Goal: Information Seeking & Learning: Learn about a topic

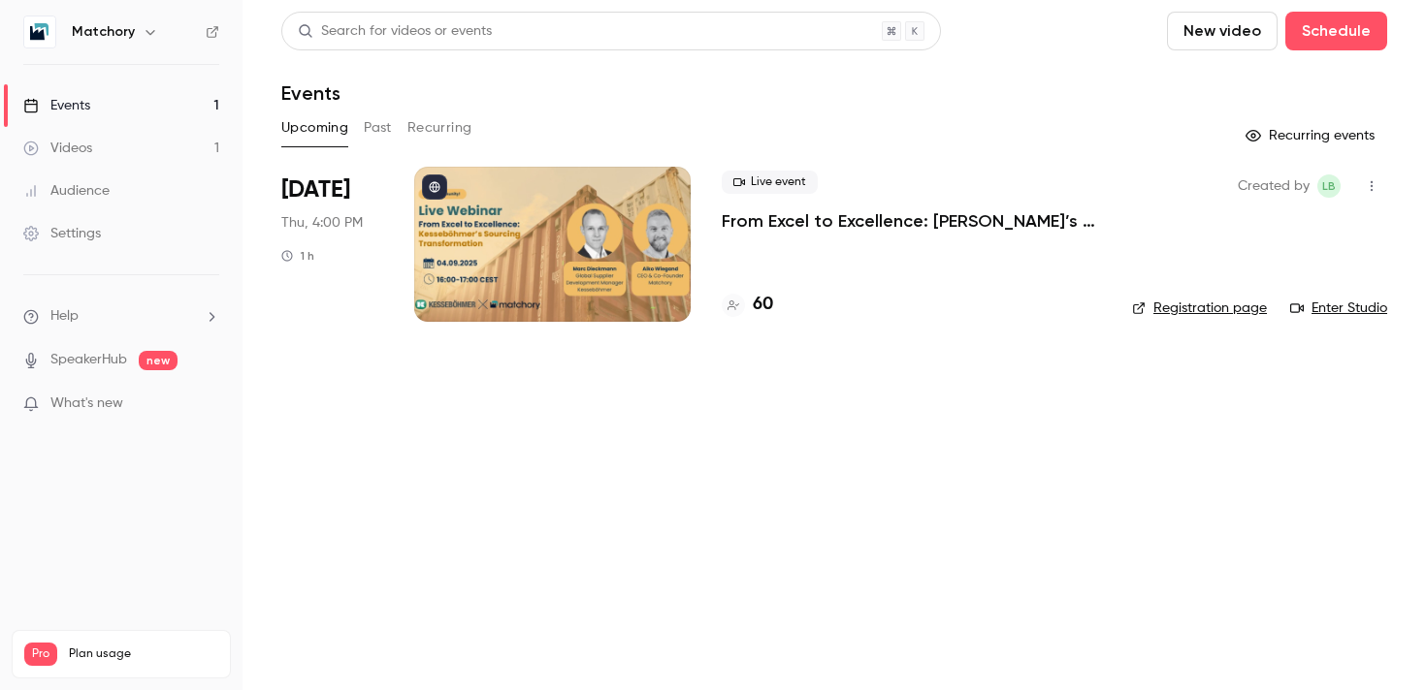
click at [545, 271] on div at bounding box center [552, 244] width 276 height 155
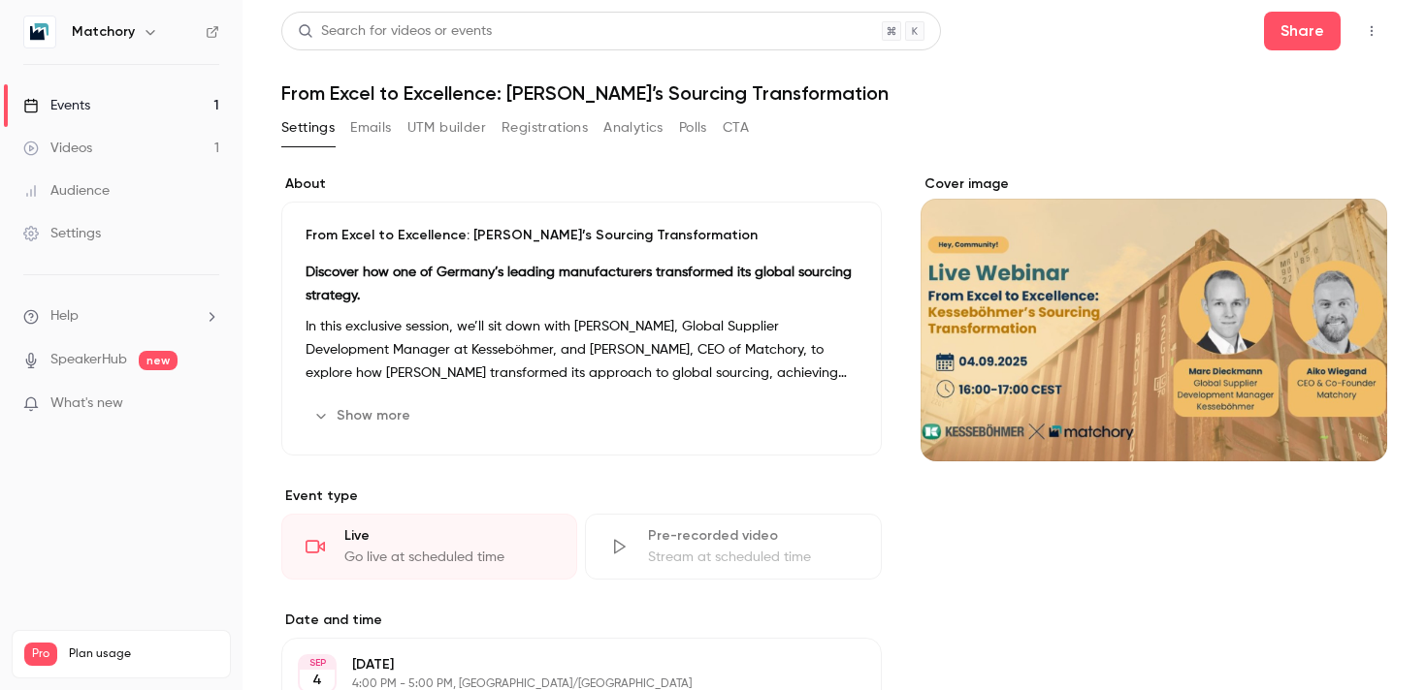
scroll to position [6, 0]
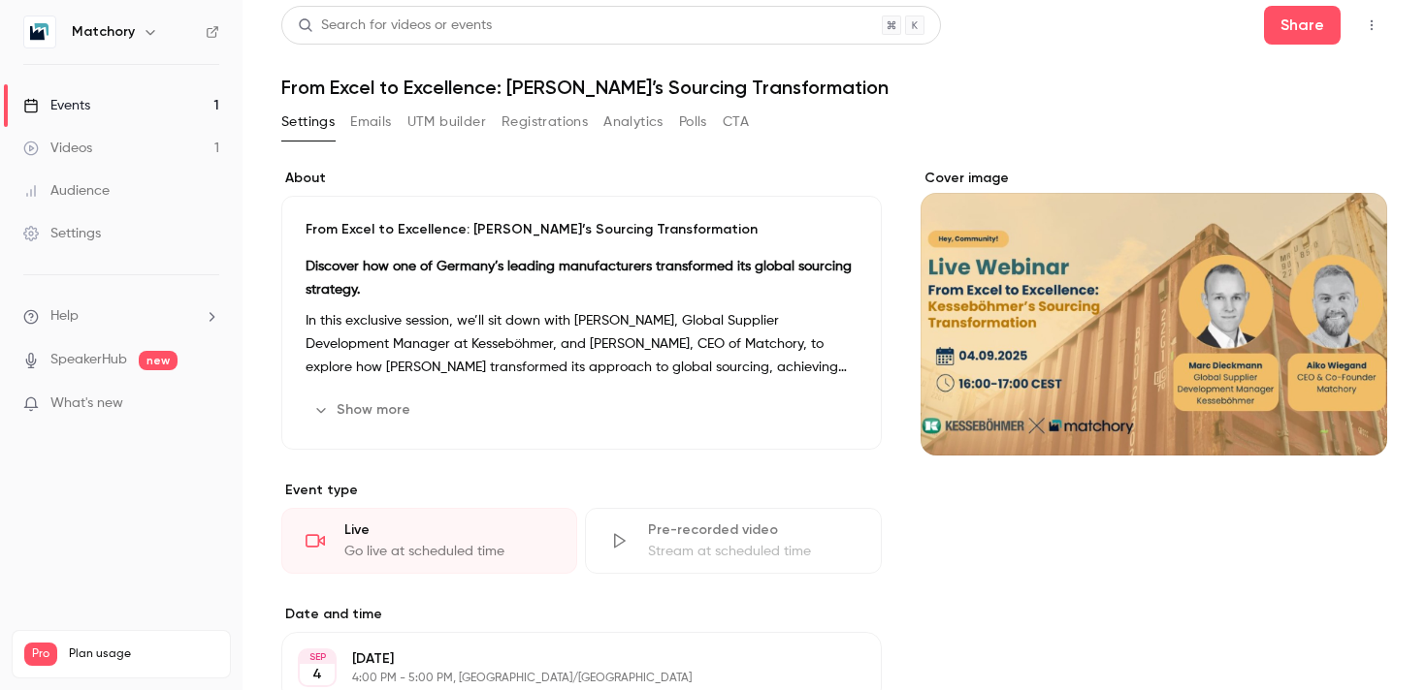
click at [536, 116] on button "Registrations" at bounding box center [544, 122] width 86 height 31
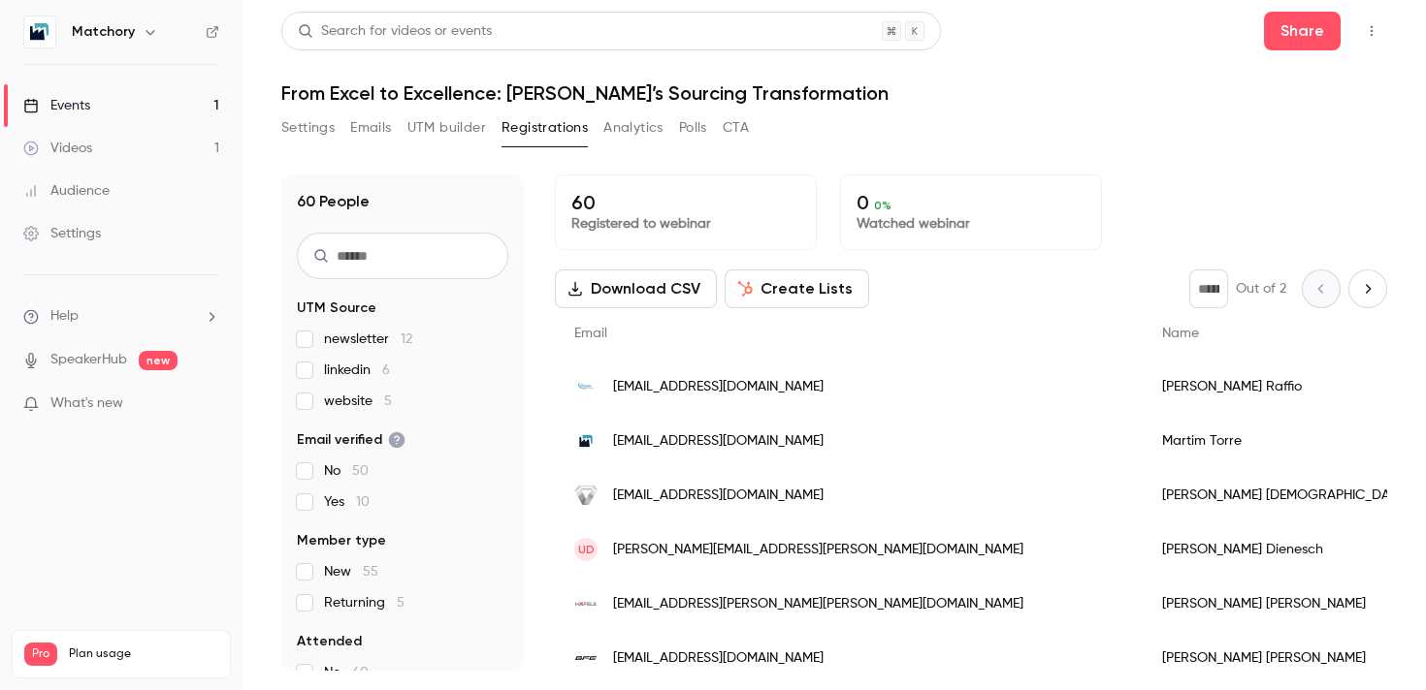
scroll to position [16, 0]
click at [493, 146] on div "Settings Emails UTM builder Registrations Analytics Polls CTA" at bounding box center [514, 131] width 467 height 39
click at [311, 115] on button "Settings" at bounding box center [307, 127] width 53 height 31
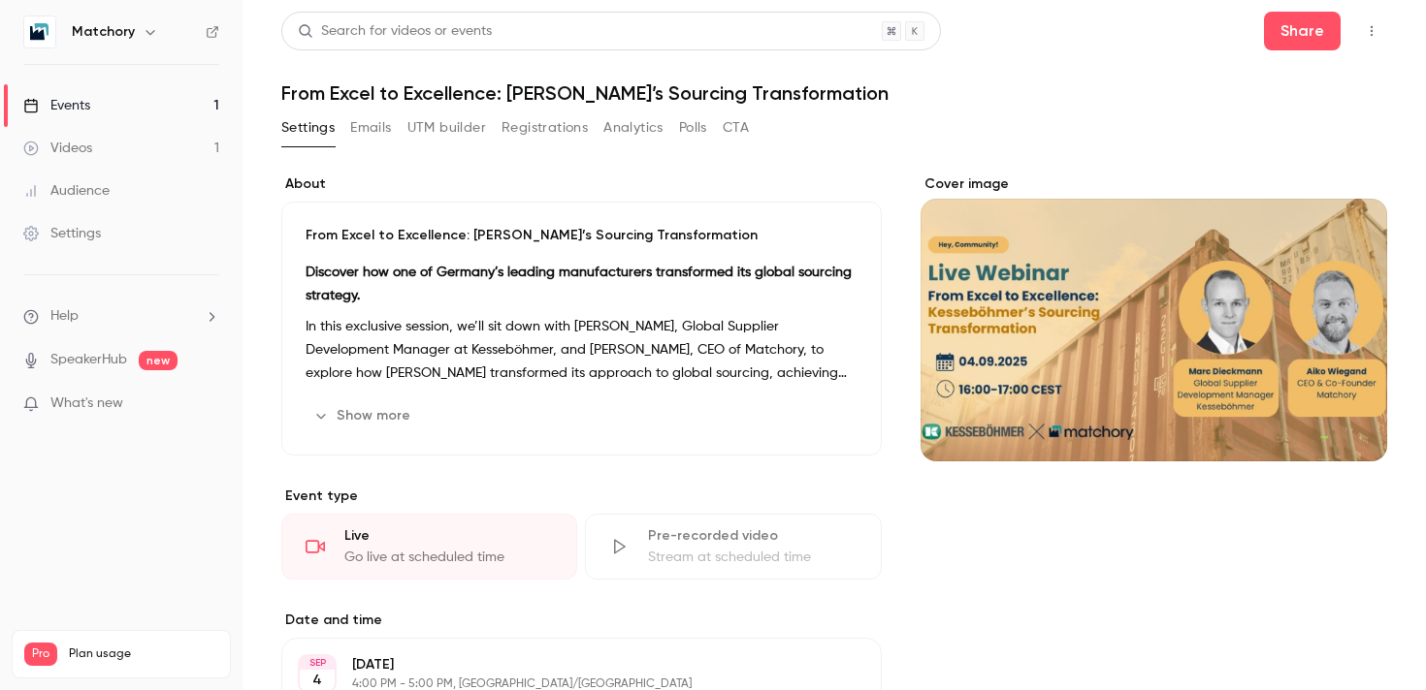
click at [393, 137] on div "Settings Emails UTM builder Registrations Analytics Polls CTA" at bounding box center [514, 127] width 467 height 31
click at [368, 120] on button "Emails" at bounding box center [370, 127] width 41 height 31
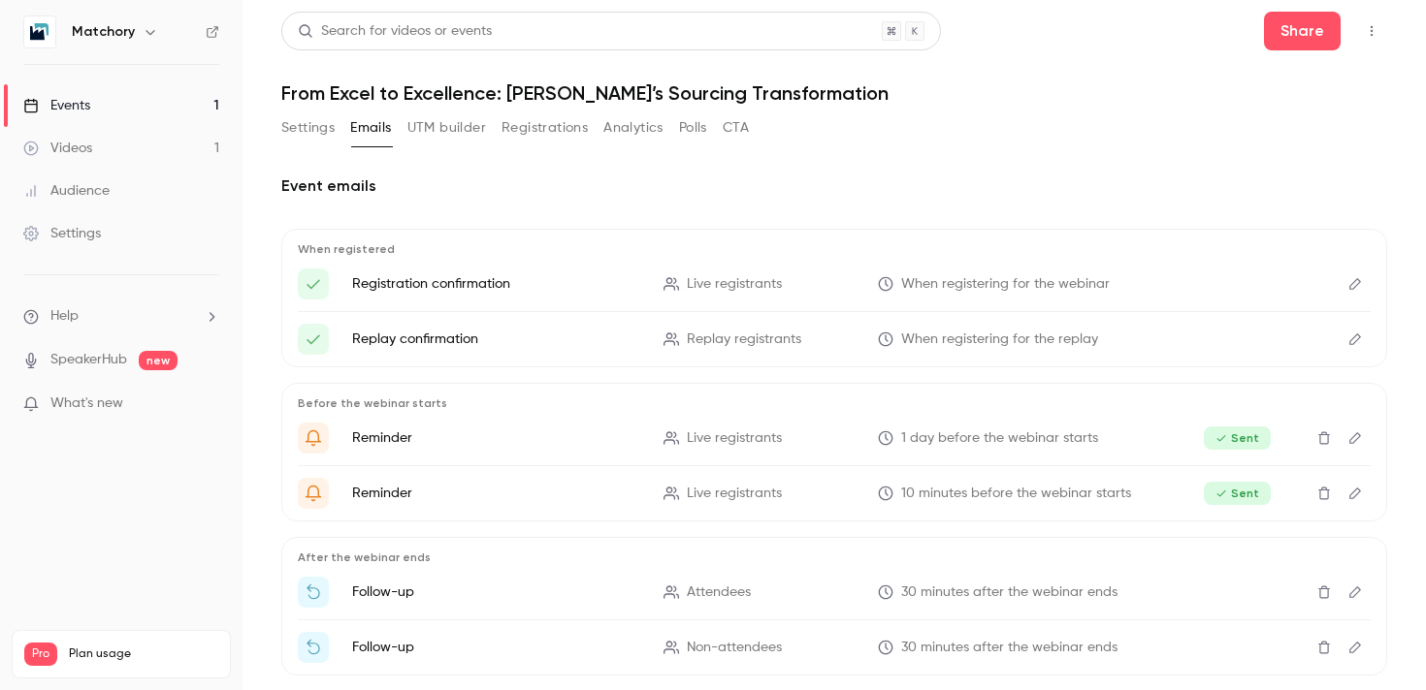
click at [442, 129] on button "UTM builder" at bounding box center [446, 127] width 79 height 31
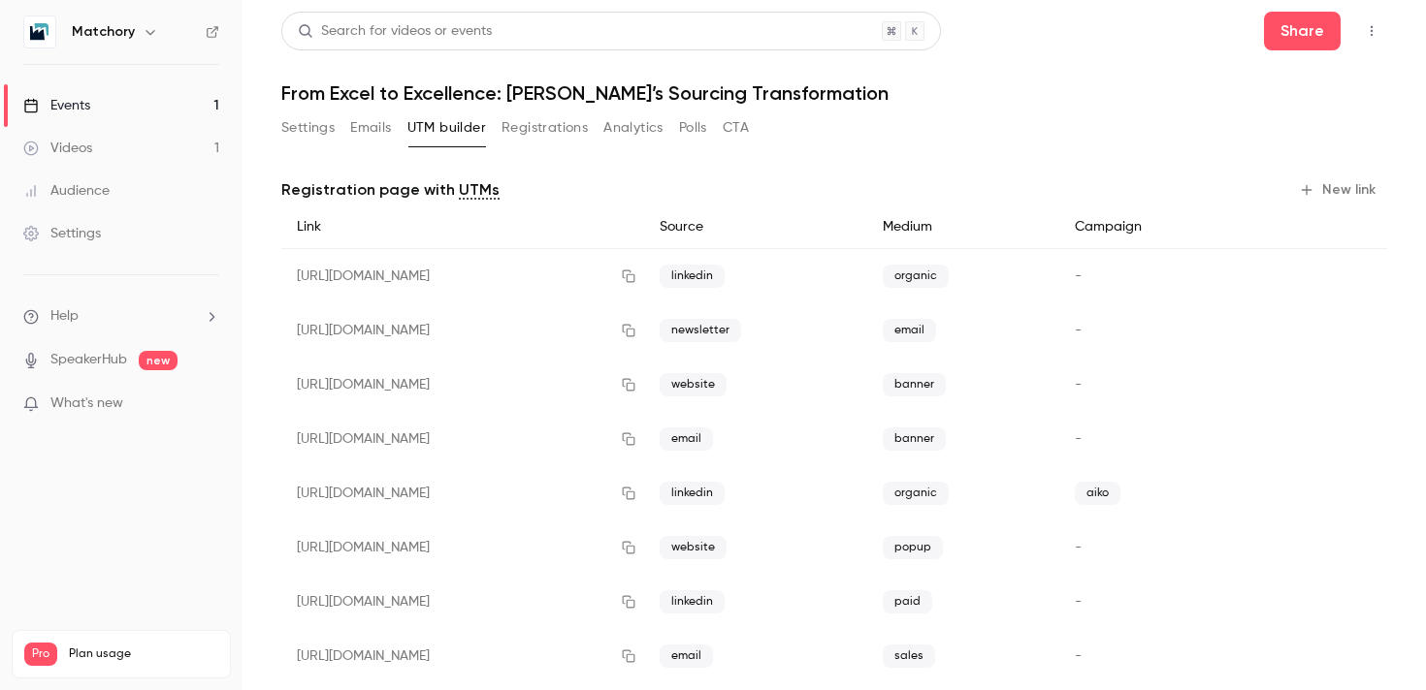
click at [546, 126] on button "Registrations" at bounding box center [544, 127] width 86 height 31
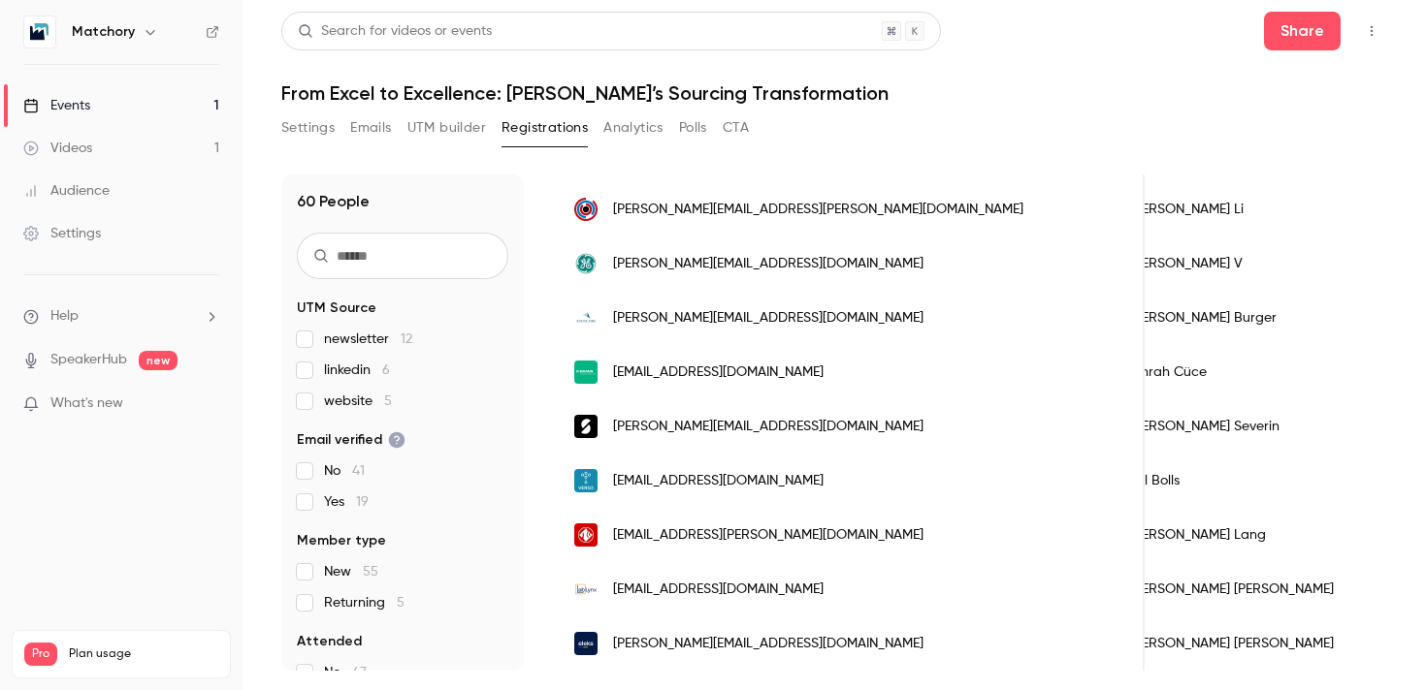
scroll to position [2361, 0]
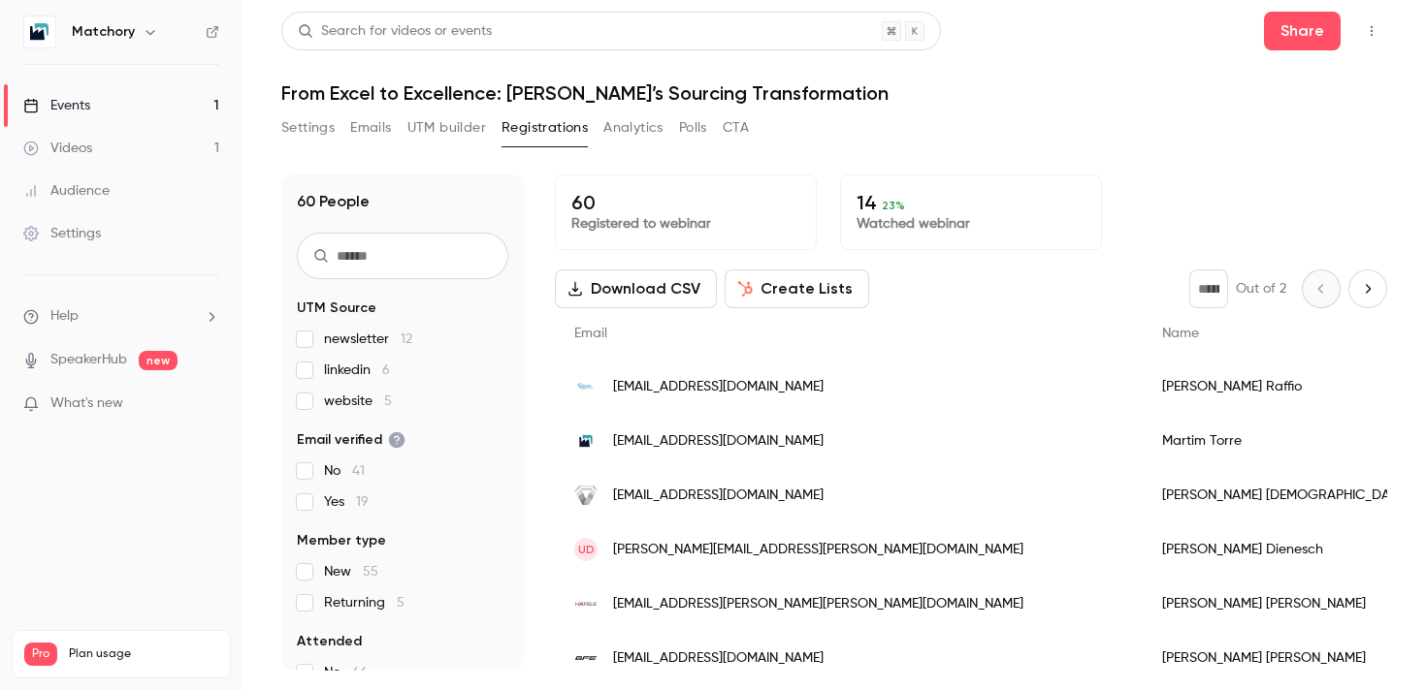
click at [1366, 290] on icon "Next page" at bounding box center [1367, 289] width 21 height 16
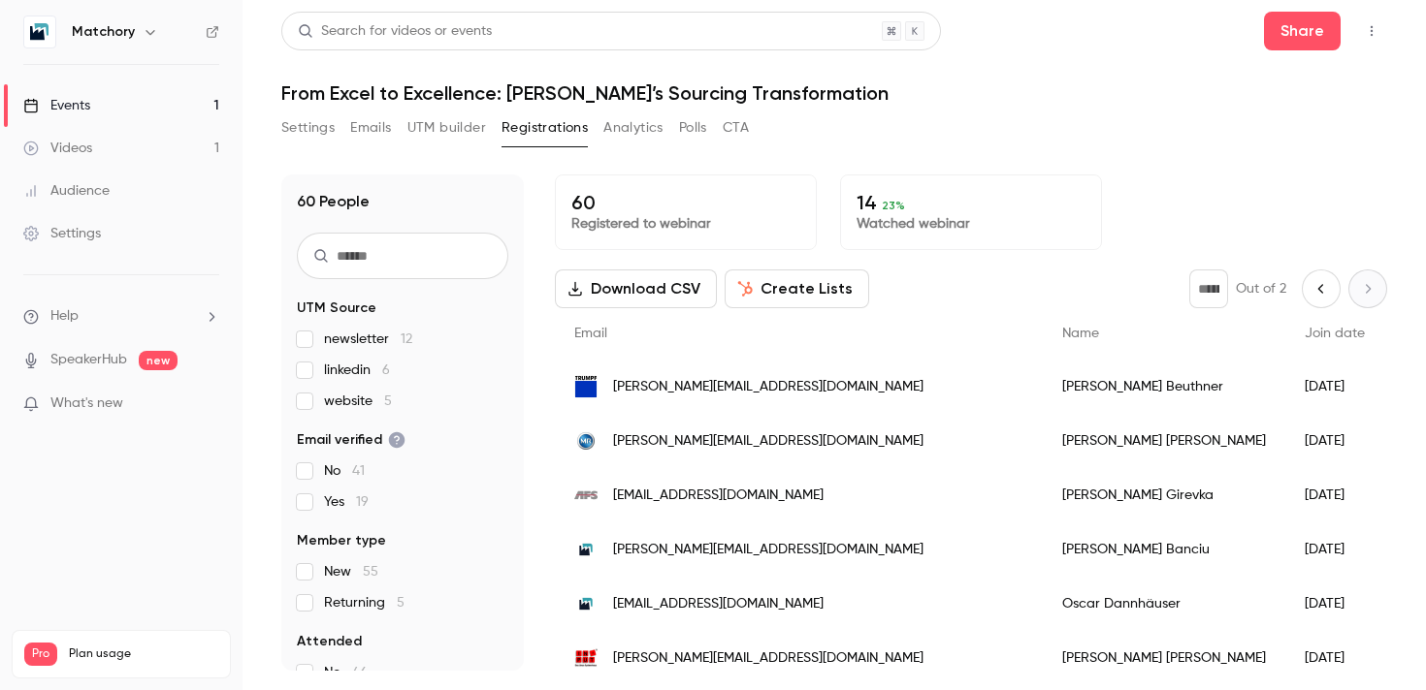
click at [1309, 294] on button "Previous page" at bounding box center [1320, 289] width 39 height 39
type input "*"
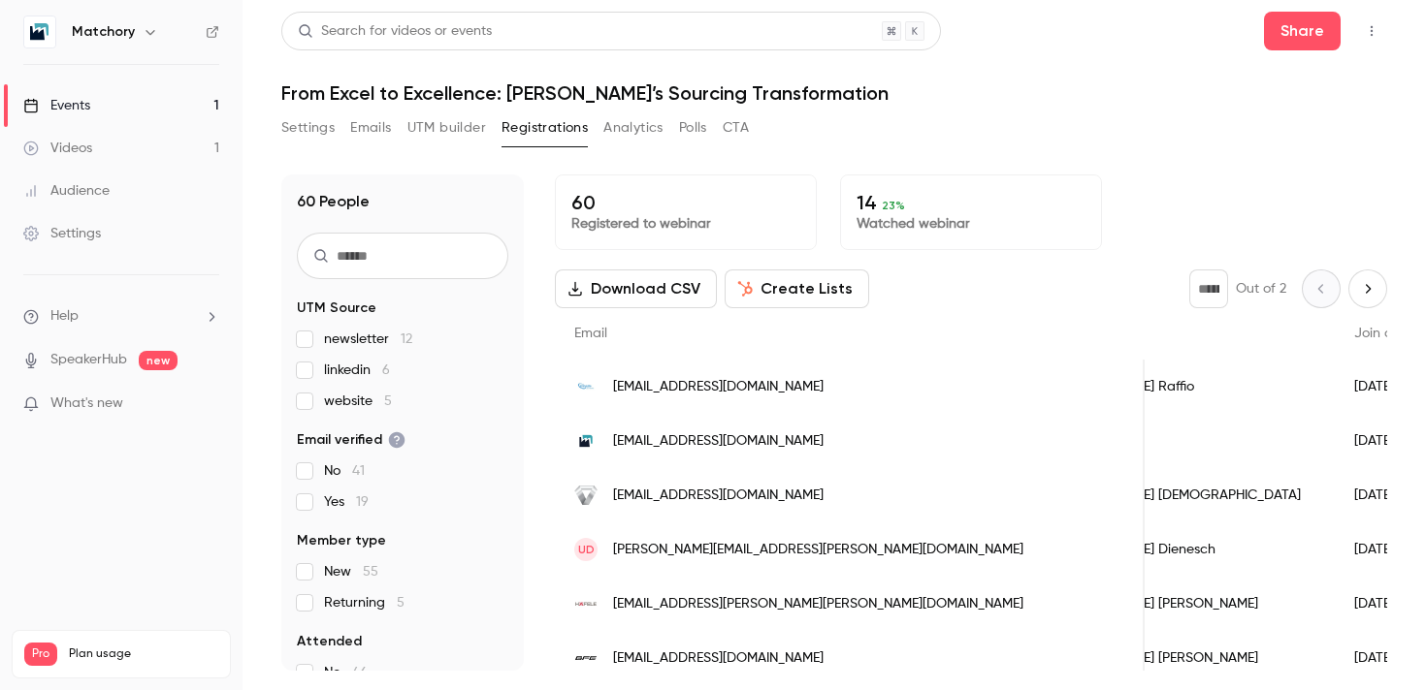
scroll to position [0, 150]
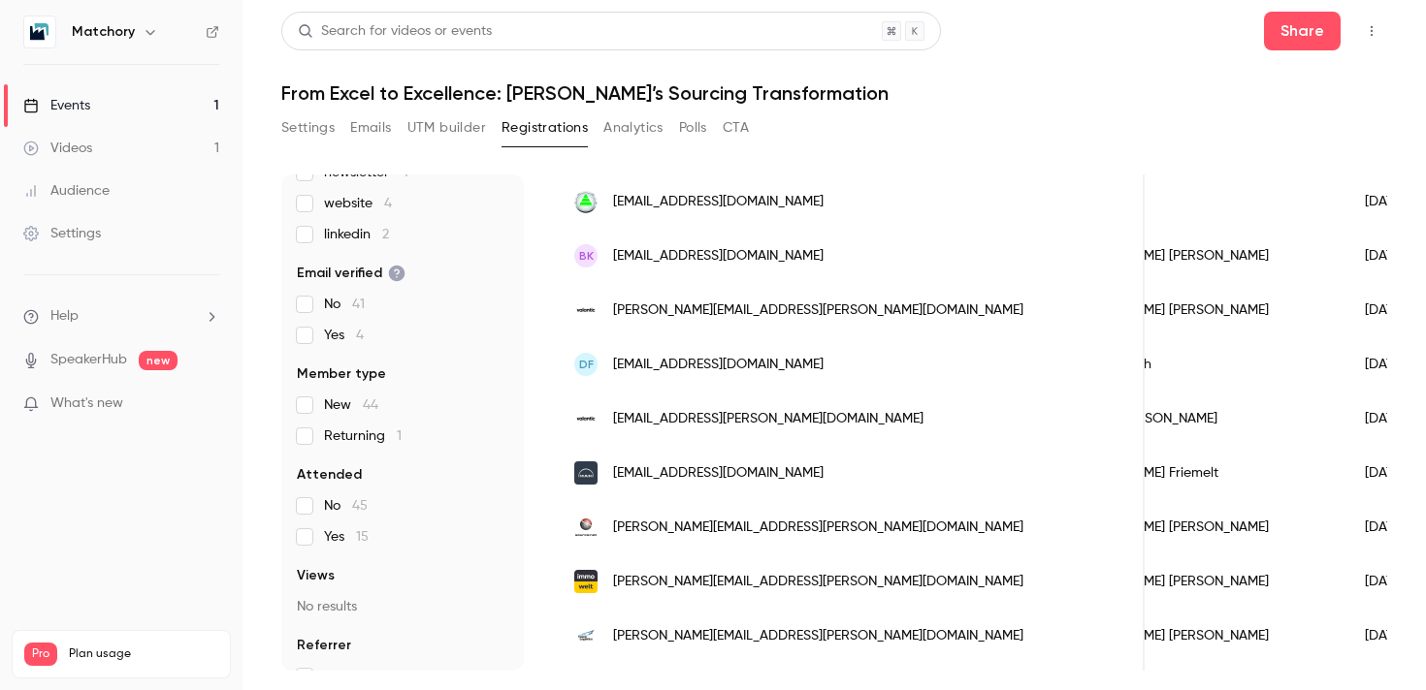
scroll to position [1752, 0]
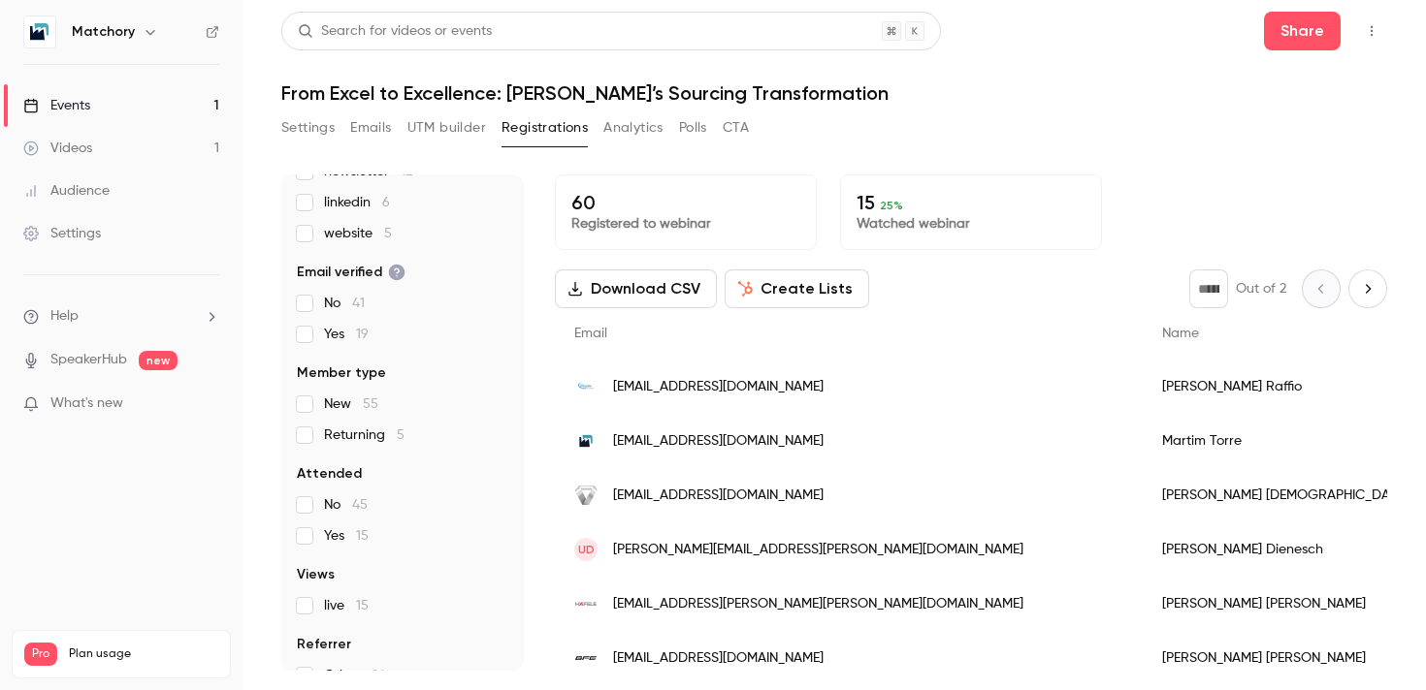
scroll to position [198, 0]
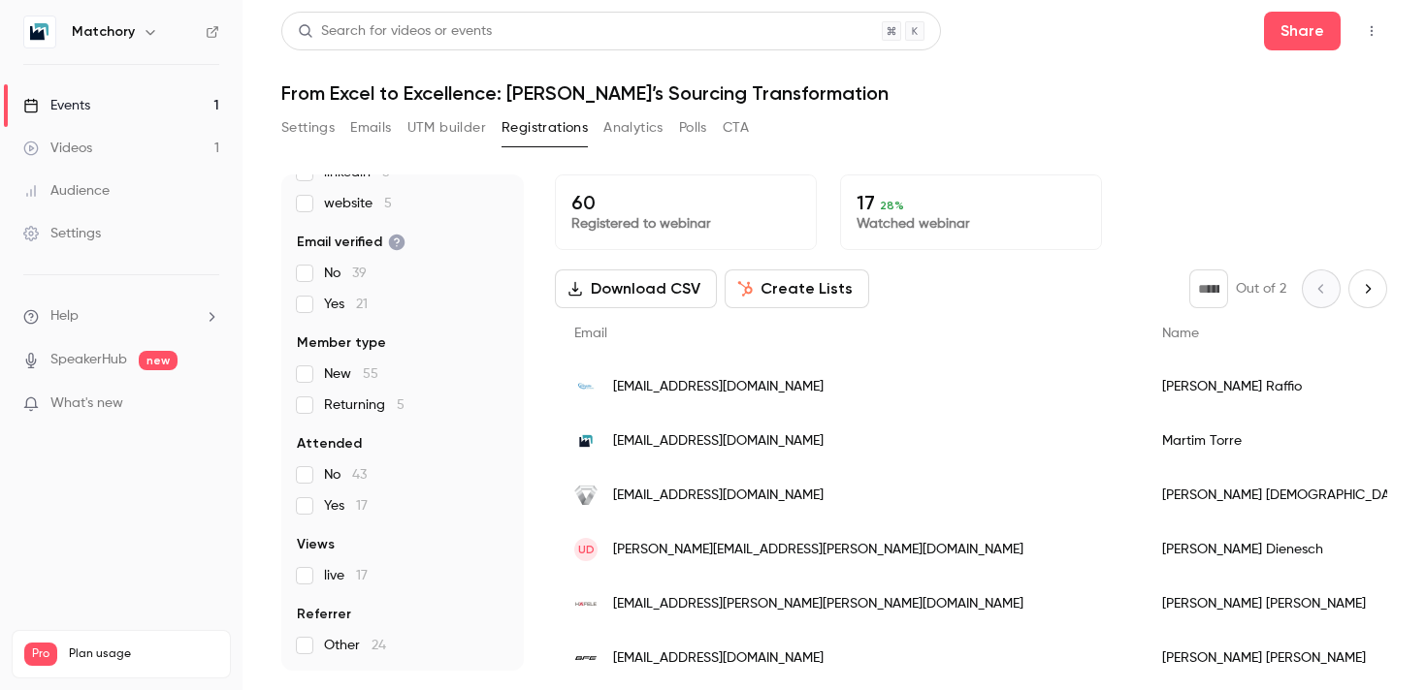
click at [315, 510] on label "Yes 17" at bounding box center [402, 506] width 211 height 19
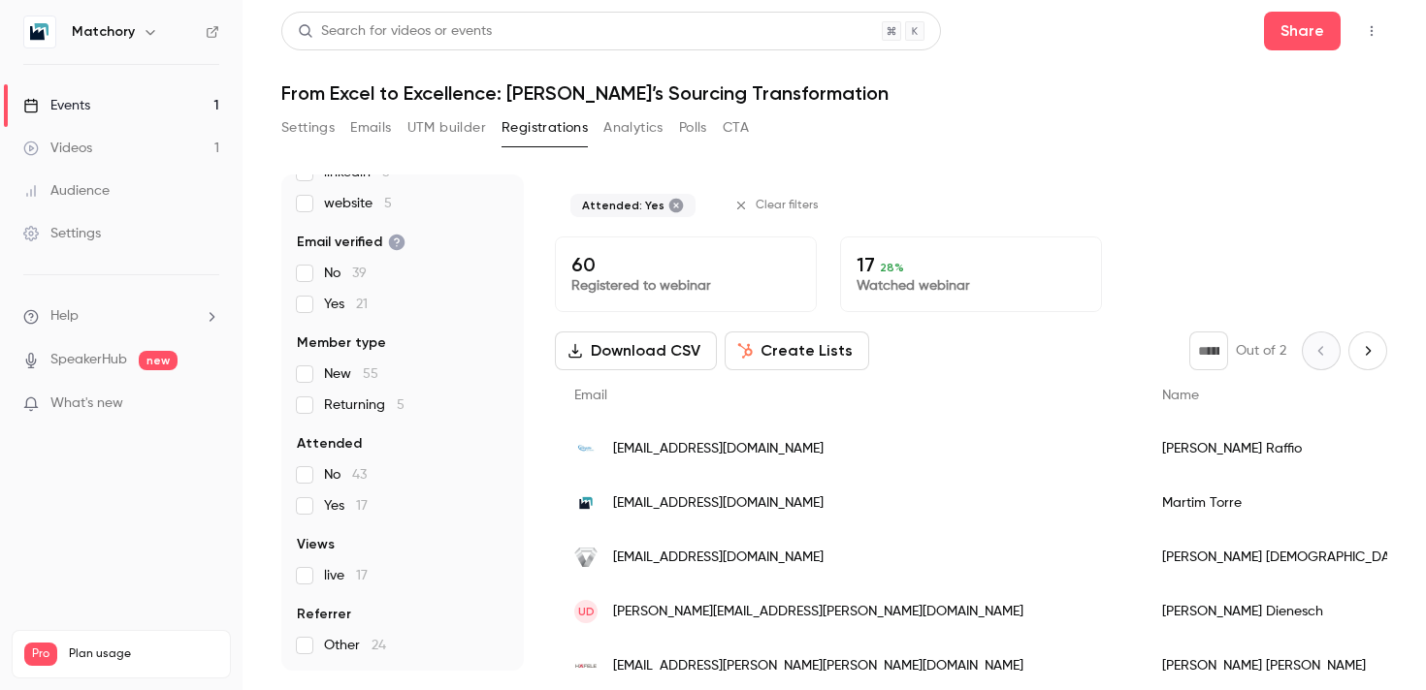
scroll to position [167, 0]
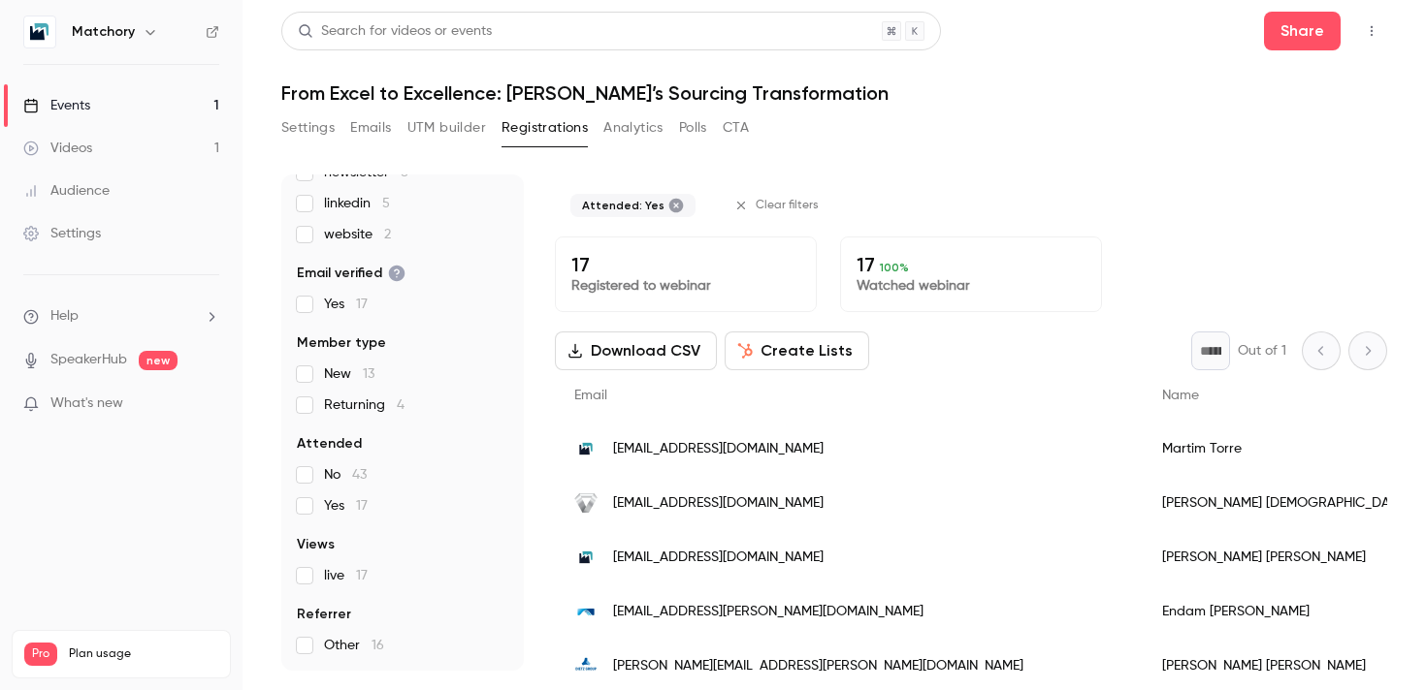
click at [315, 510] on label "Yes 17" at bounding box center [402, 506] width 211 height 19
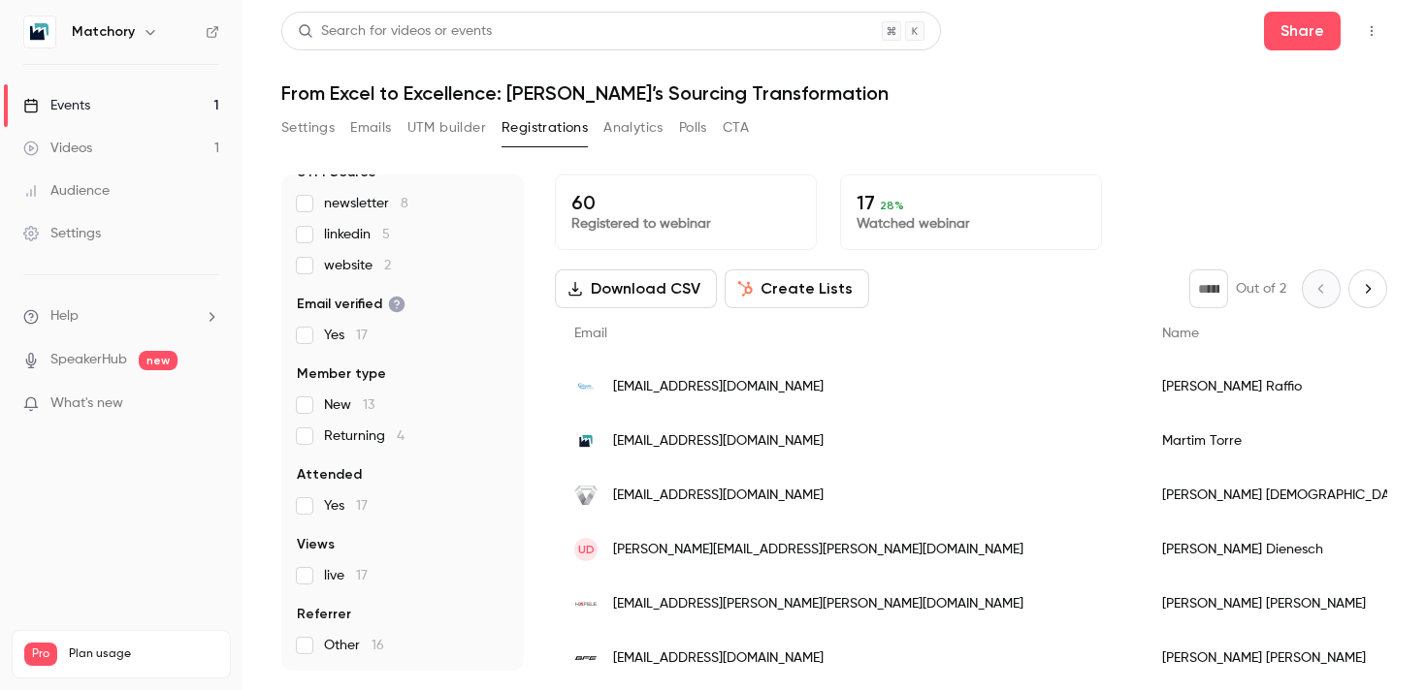
scroll to position [198, 0]
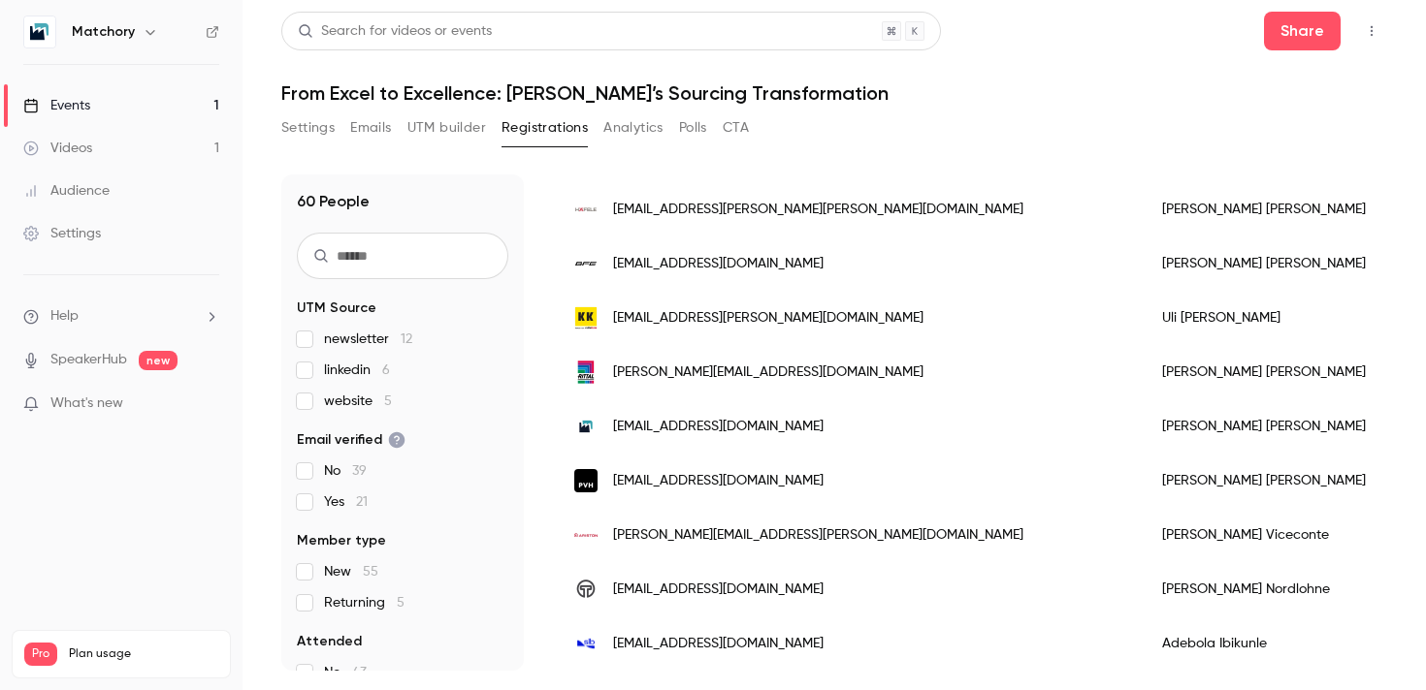
scroll to position [445, 0]
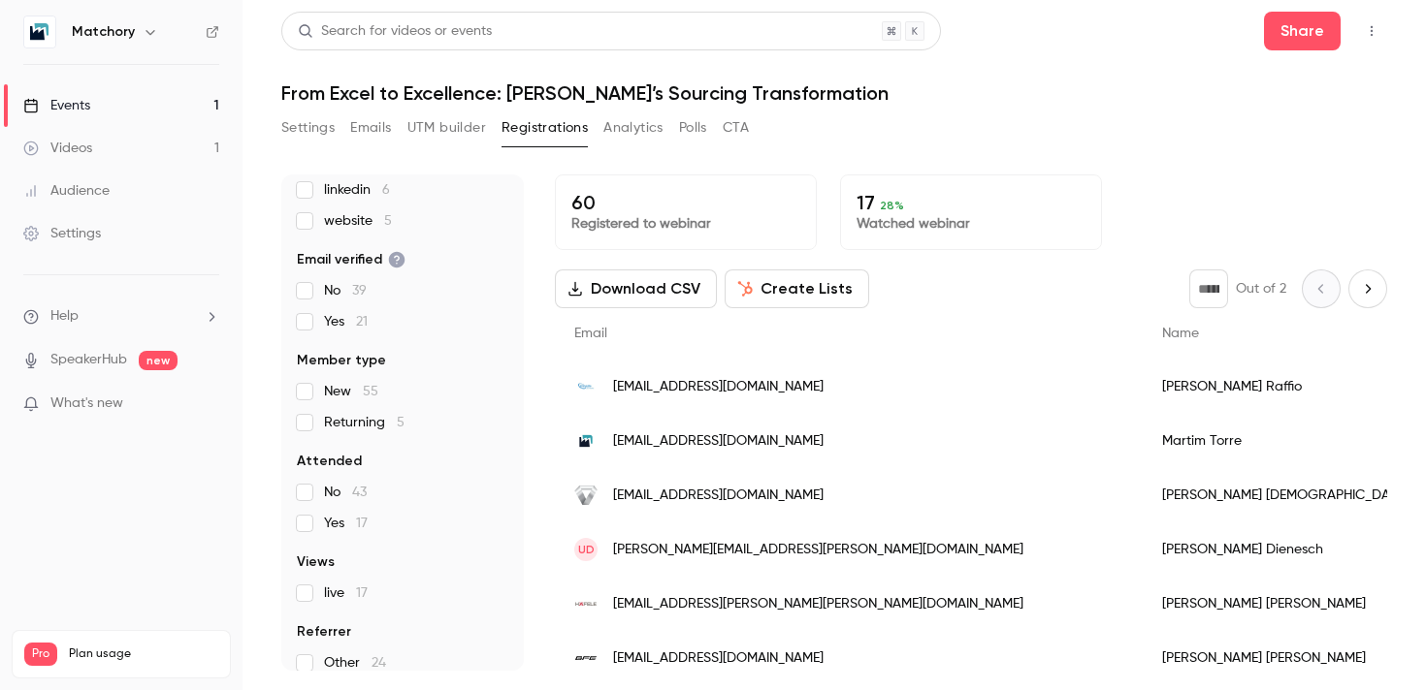
scroll to position [198, 0]
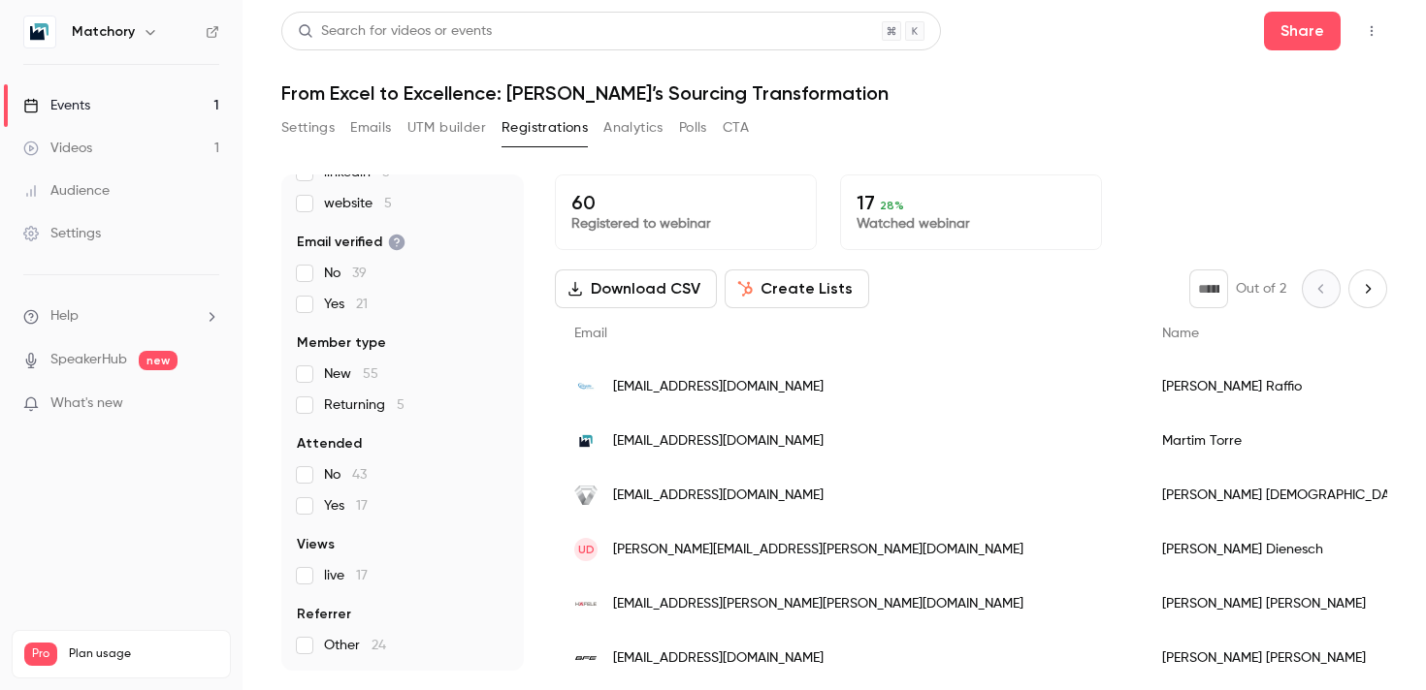
click at [634, 118] on button "Analytics" at bounding box center [633, 127] width 60 height 31
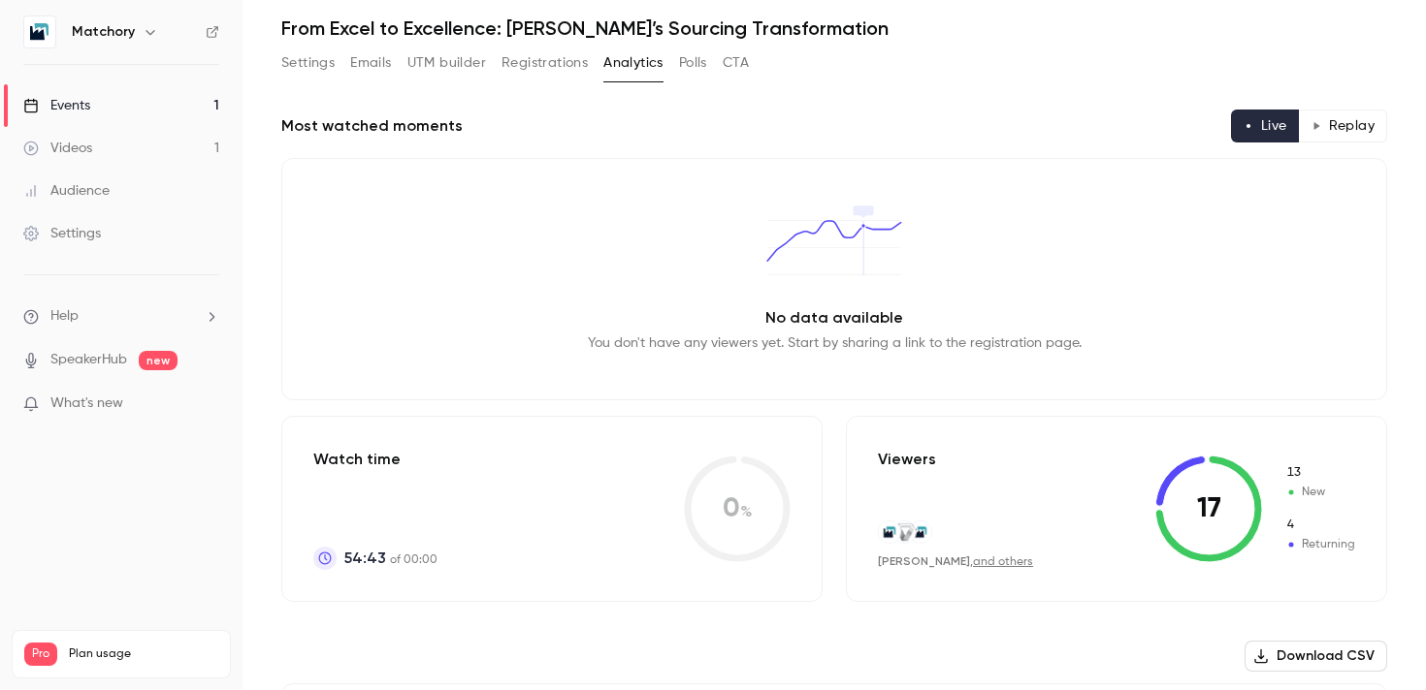
scroll to position [48, 0]
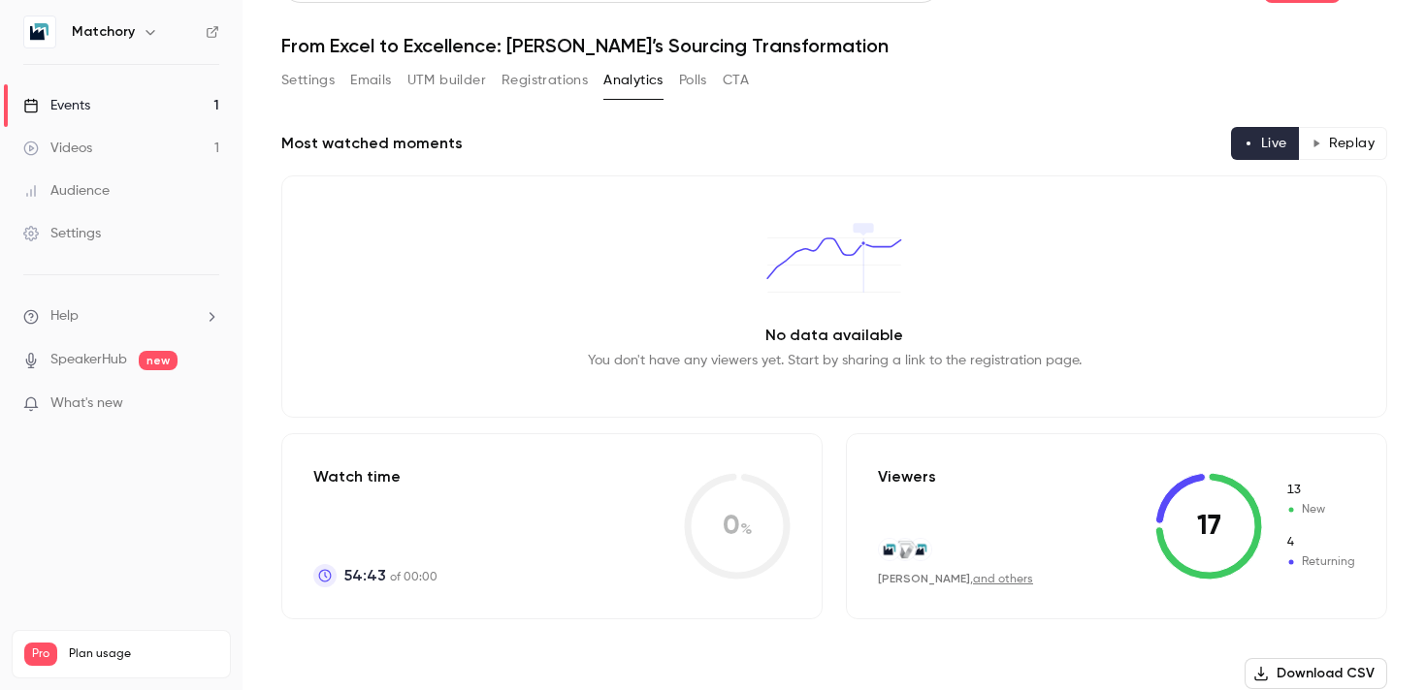
click at [485, 83] on button "UTM builder" at bounding box center [446, 80] width 79 height 31
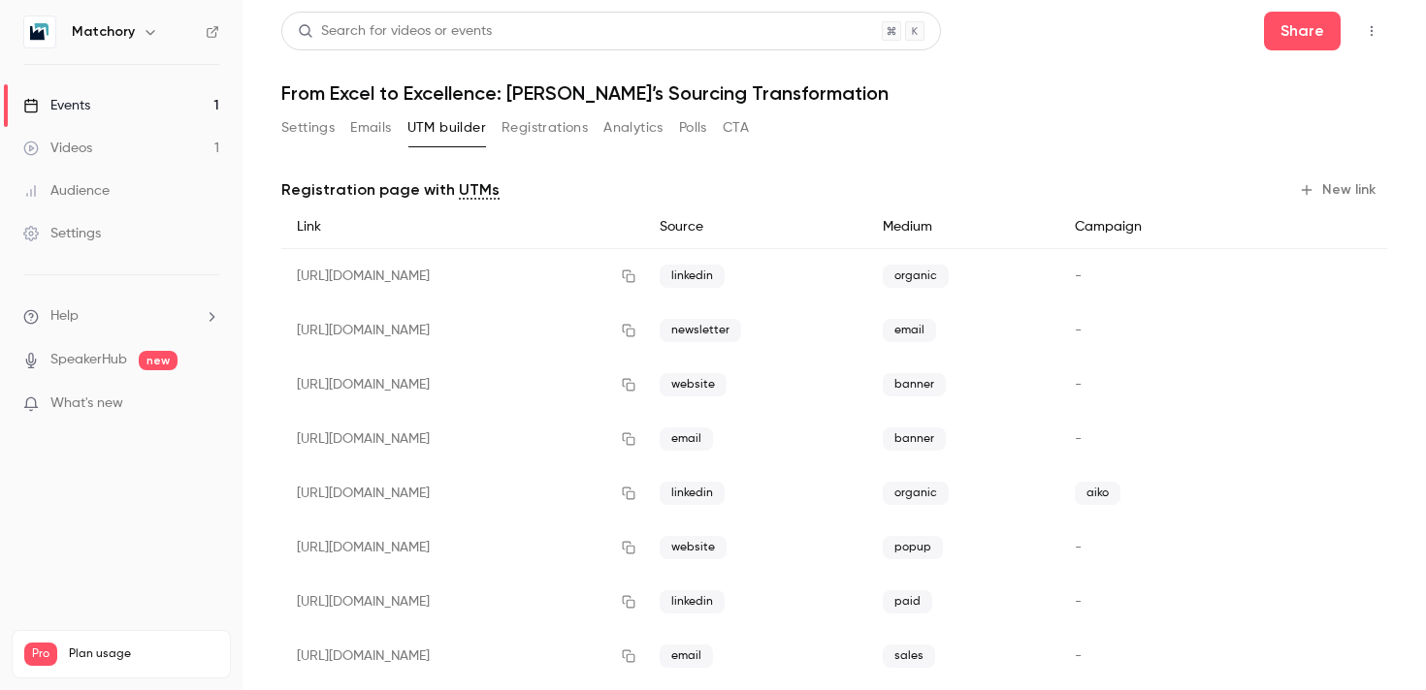
click at [530, 138] on button "Registrations" at bounding box center [544, 127] width 86 height 31
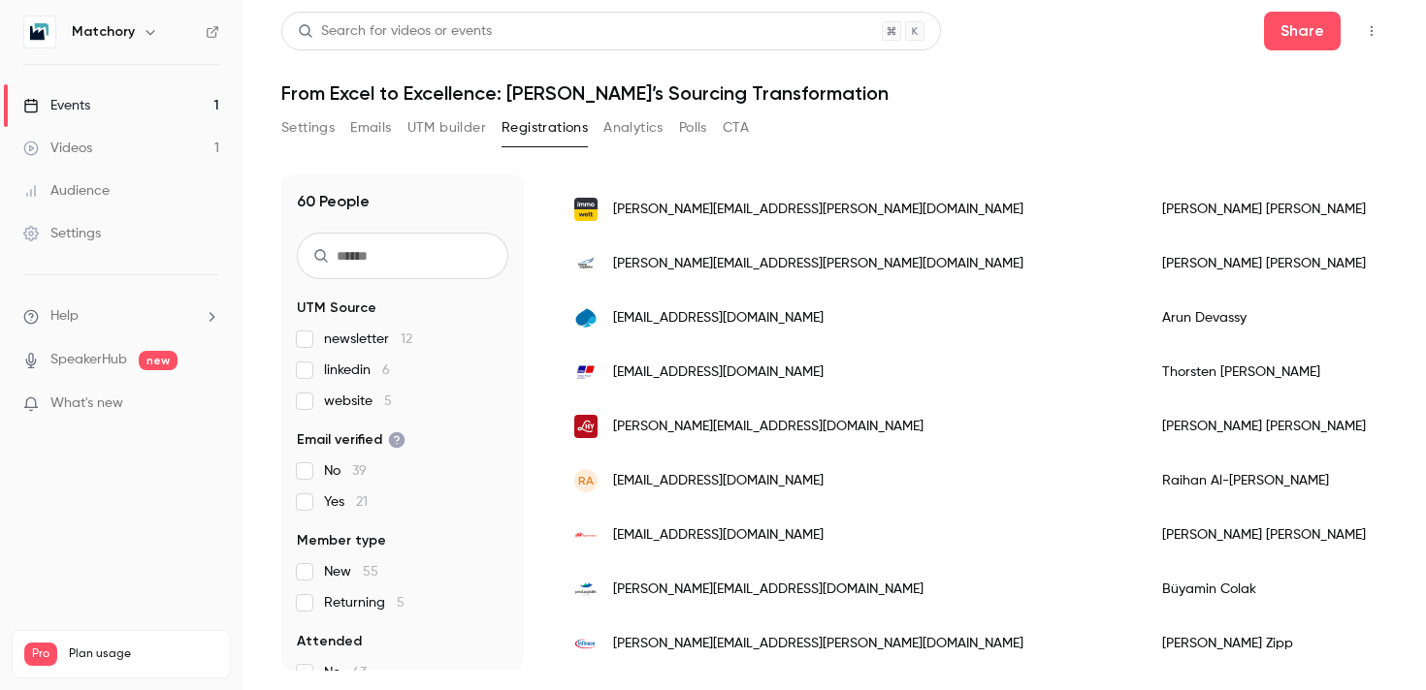
click at [626, 126] on button "Analytics" at bounding box center [633, 127] width 60 height 31
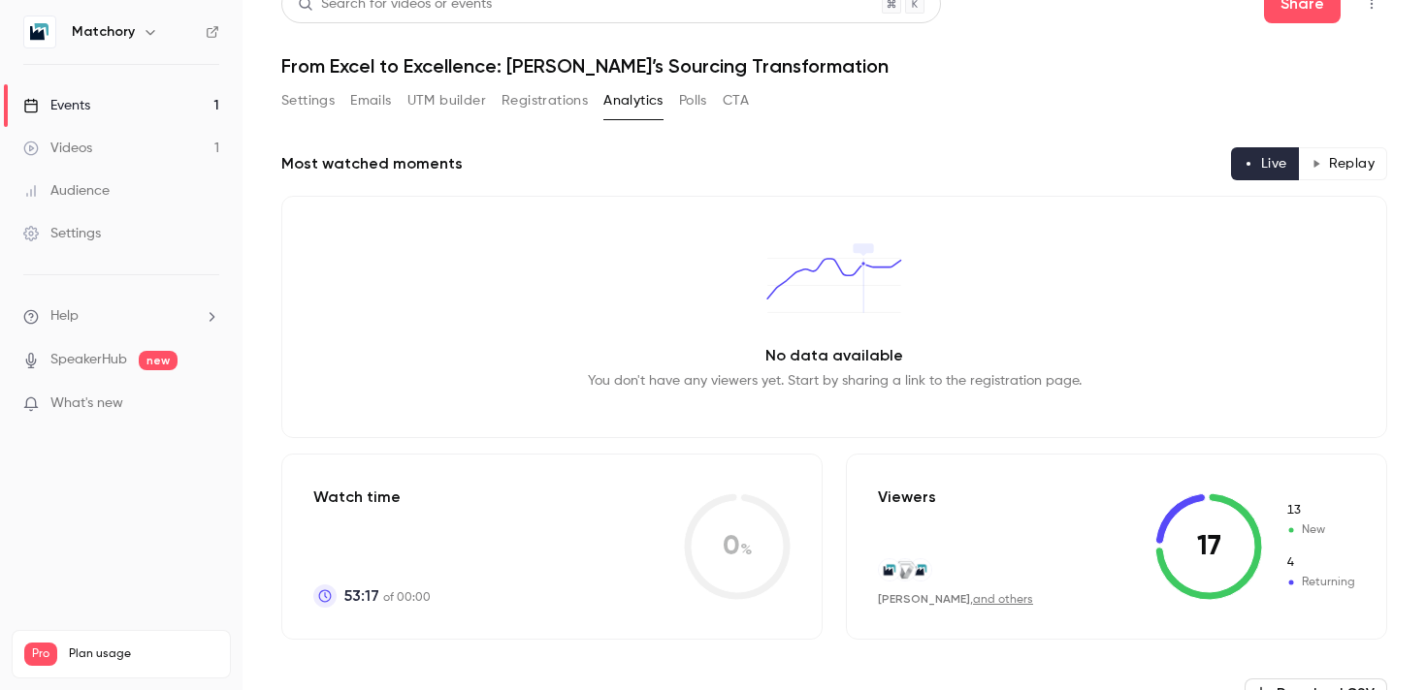
scroll to position [29, 0]
click at [512, 109] on button "Registrations" at bounding box center [544, 98] width 86 height 31
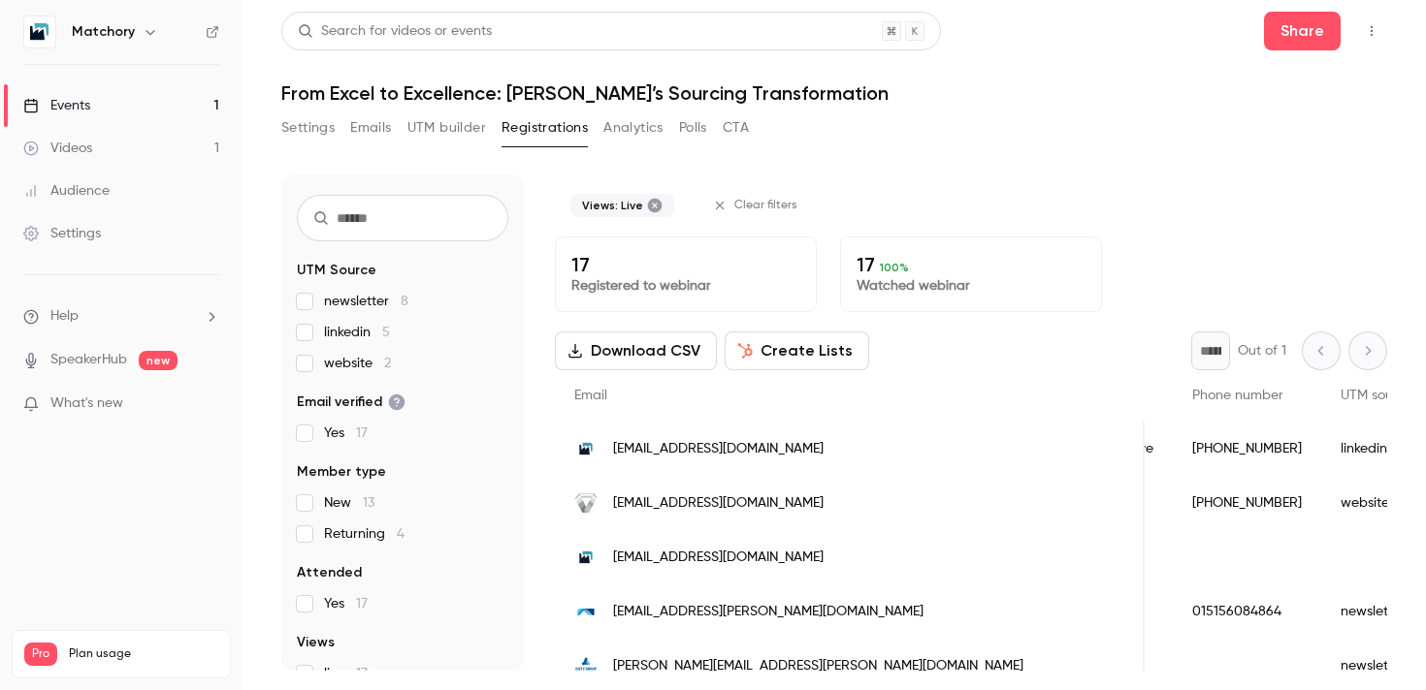
scroll to position [12, 0]
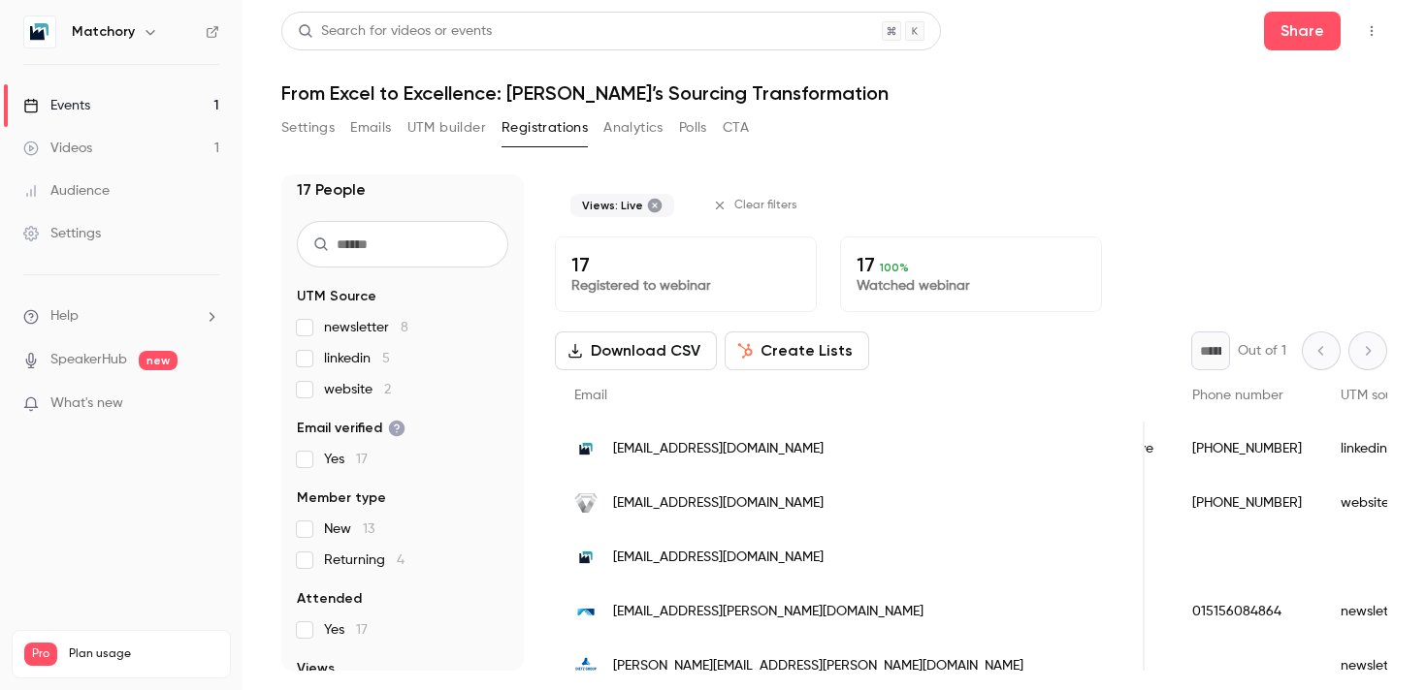
click at [328, 520] on span "New 13" at bounding box center [349, 529] width 50 height 19
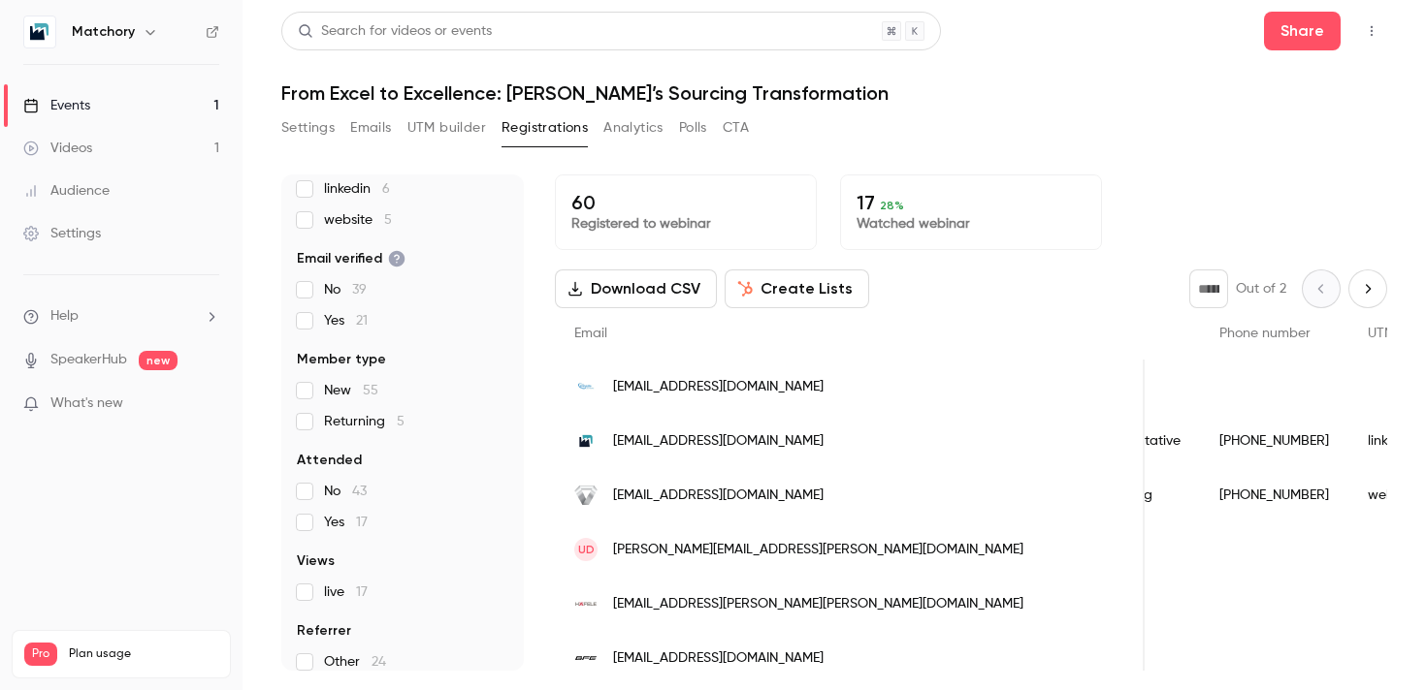
scroll to position [198, 0]
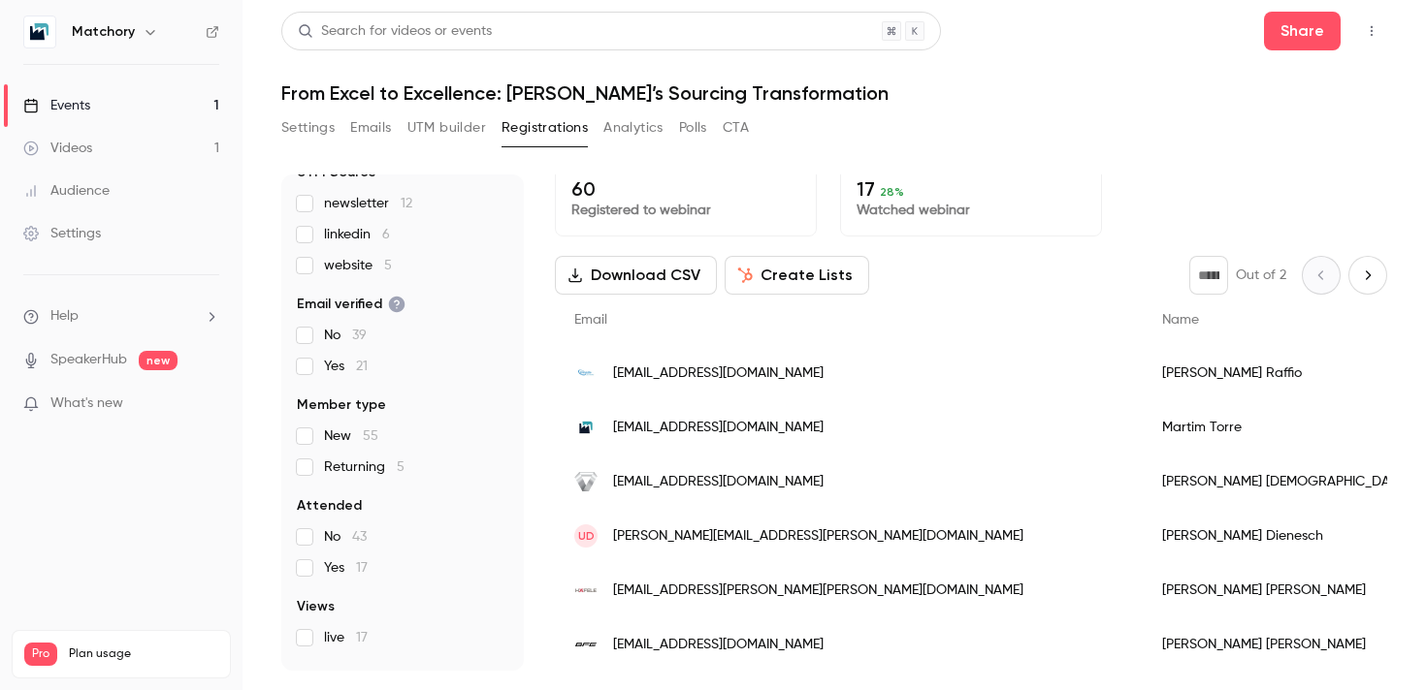
scroll to position [198, 0]
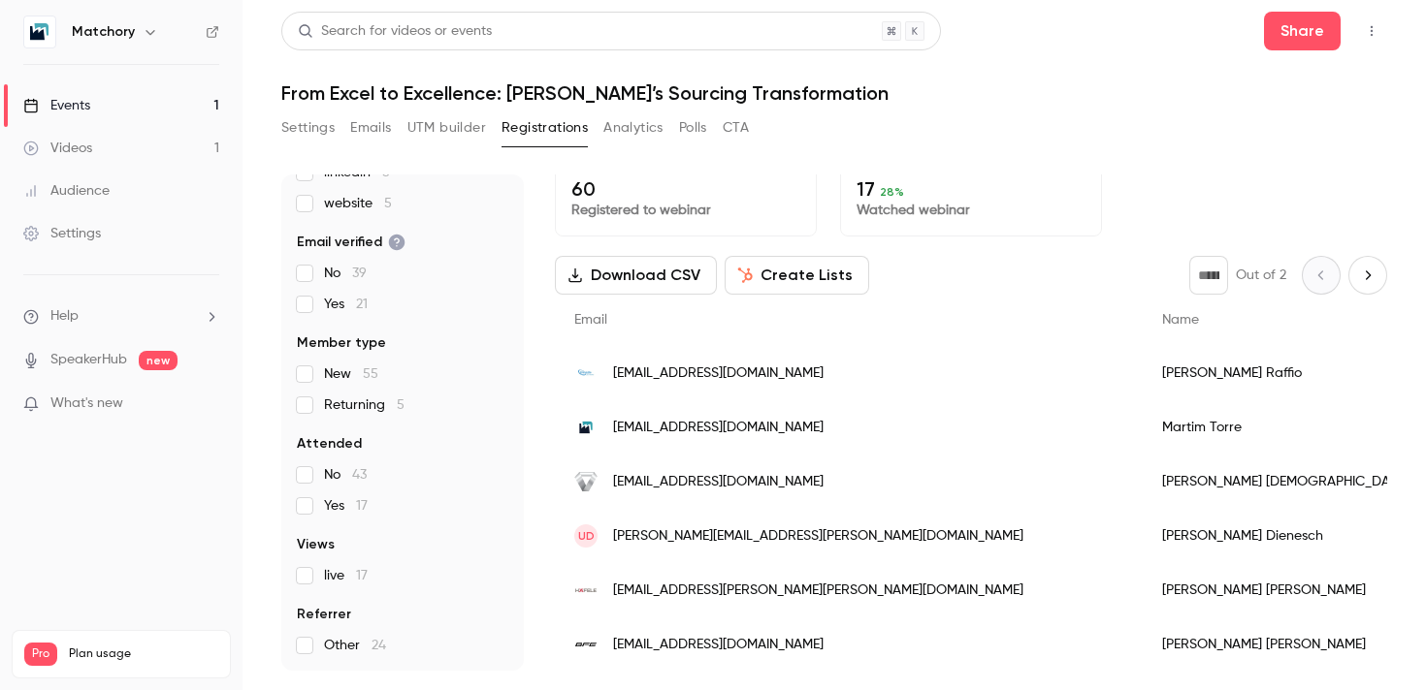
click at [616, 115] on button "Analytics" at bounding box center [633, 127] width 60 height 31
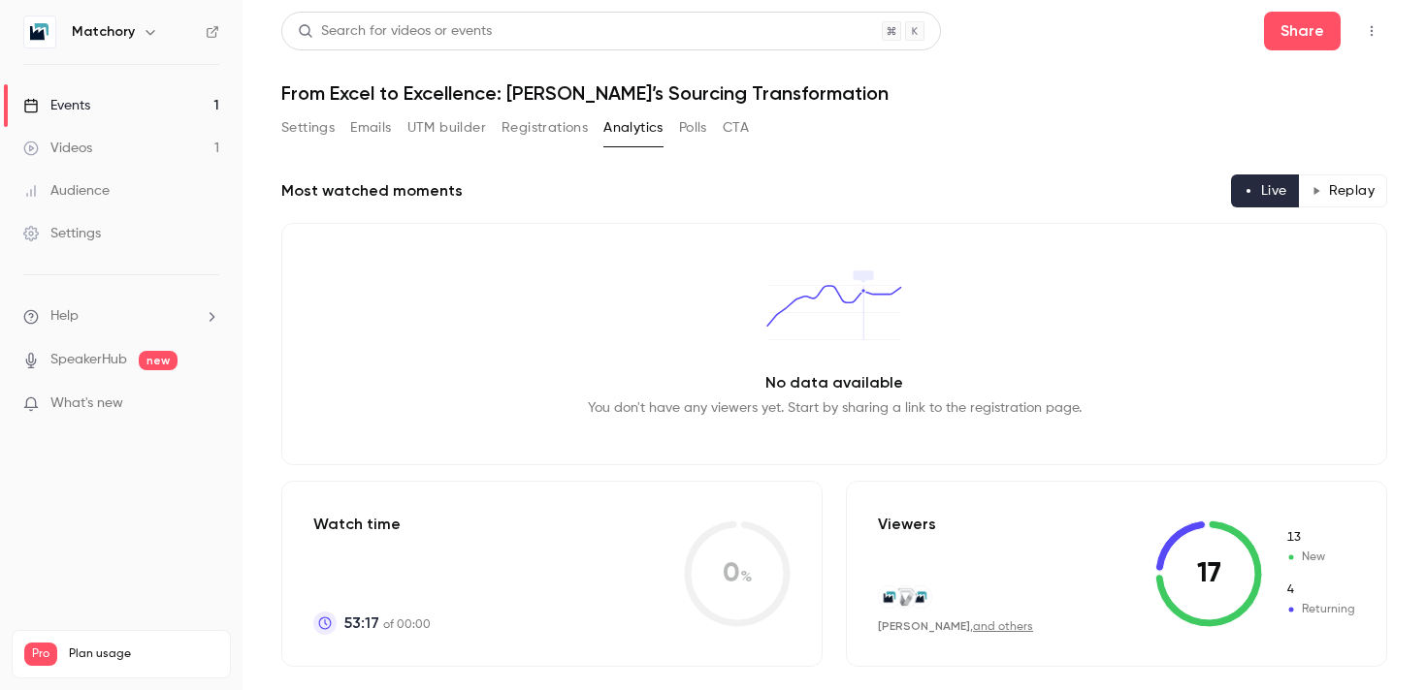
click at [531, 142] on button "Registrations" at bounding box center [544, 127] width 86 height 31
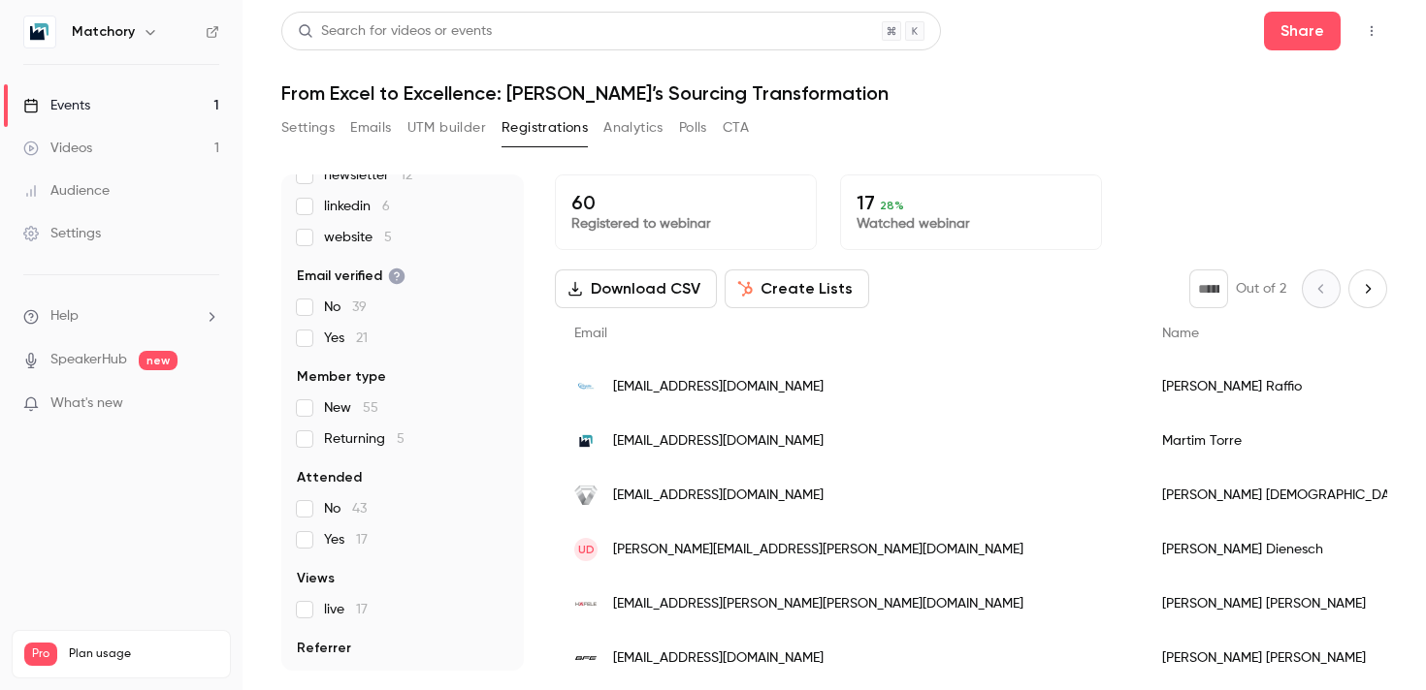
scroll to position [198, 0]
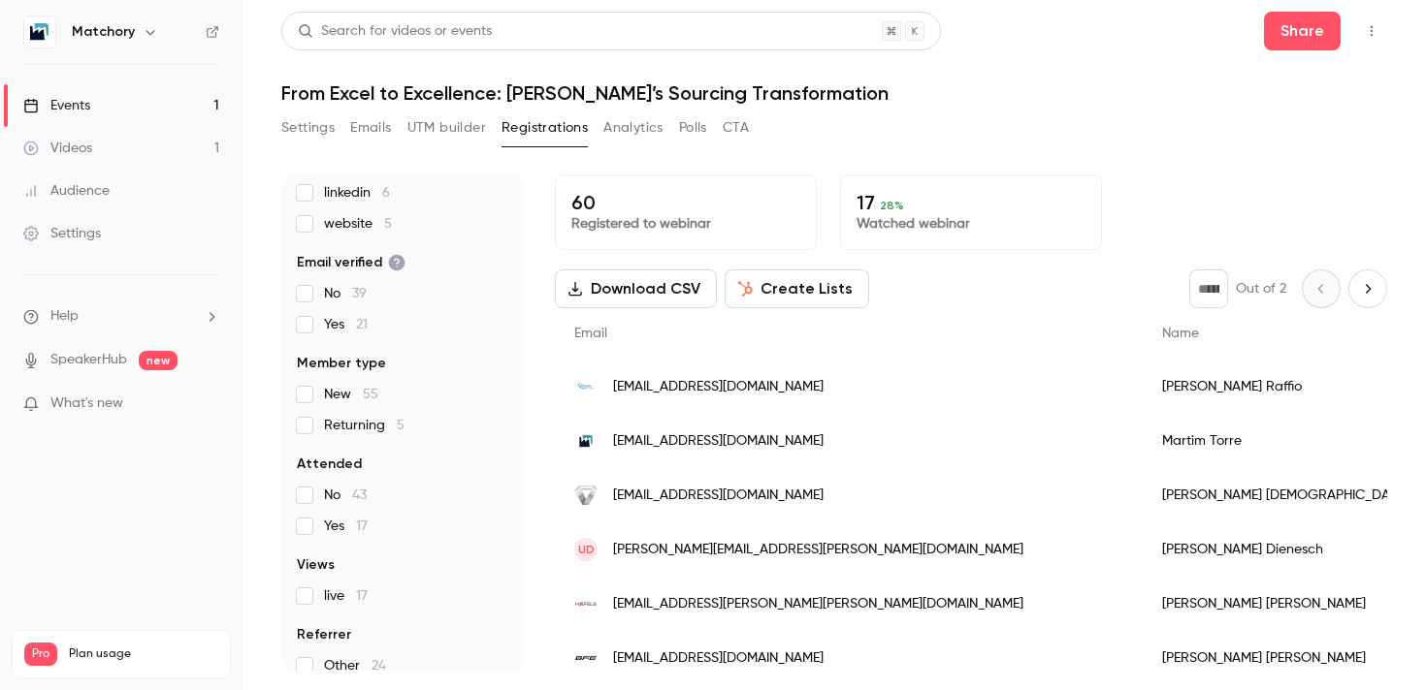
scroll to position [198, 0]
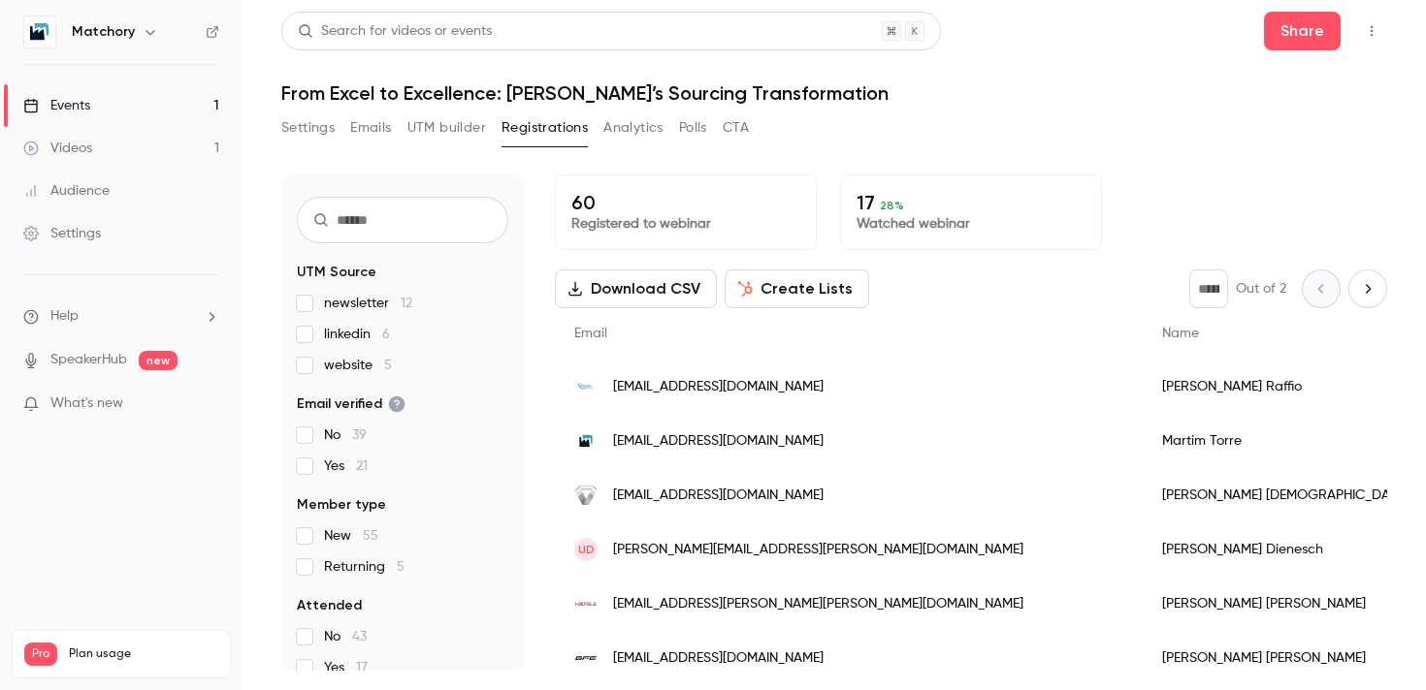
click at [600, 141] on div "Settings Emails UTM builder Registrations Analytics Polls CTA" at bounding box center [514, 127] width 467 height 31
click at [606, 138] on button "Analytics" at bounding box center [633, 127] width 60 height 31
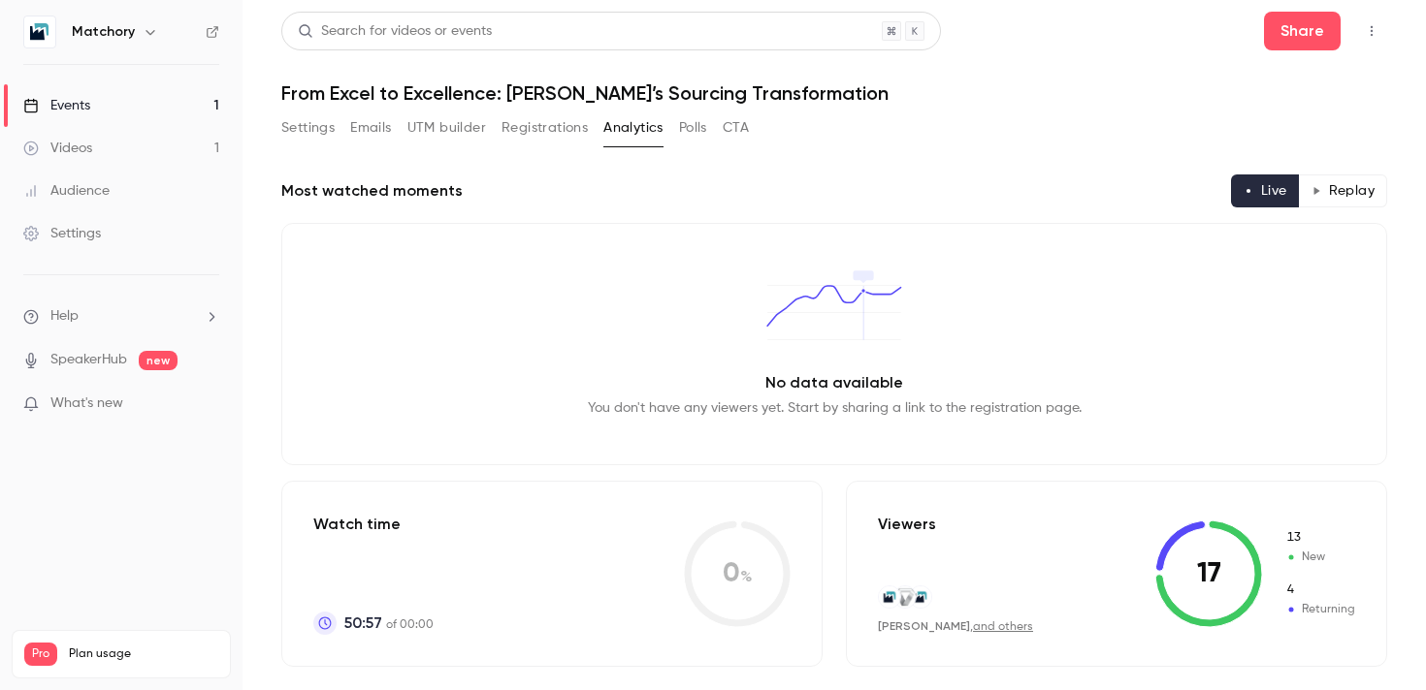
click at [549, 136] on button "Registrations" at bounding box center [544, 127] width 86 height 31
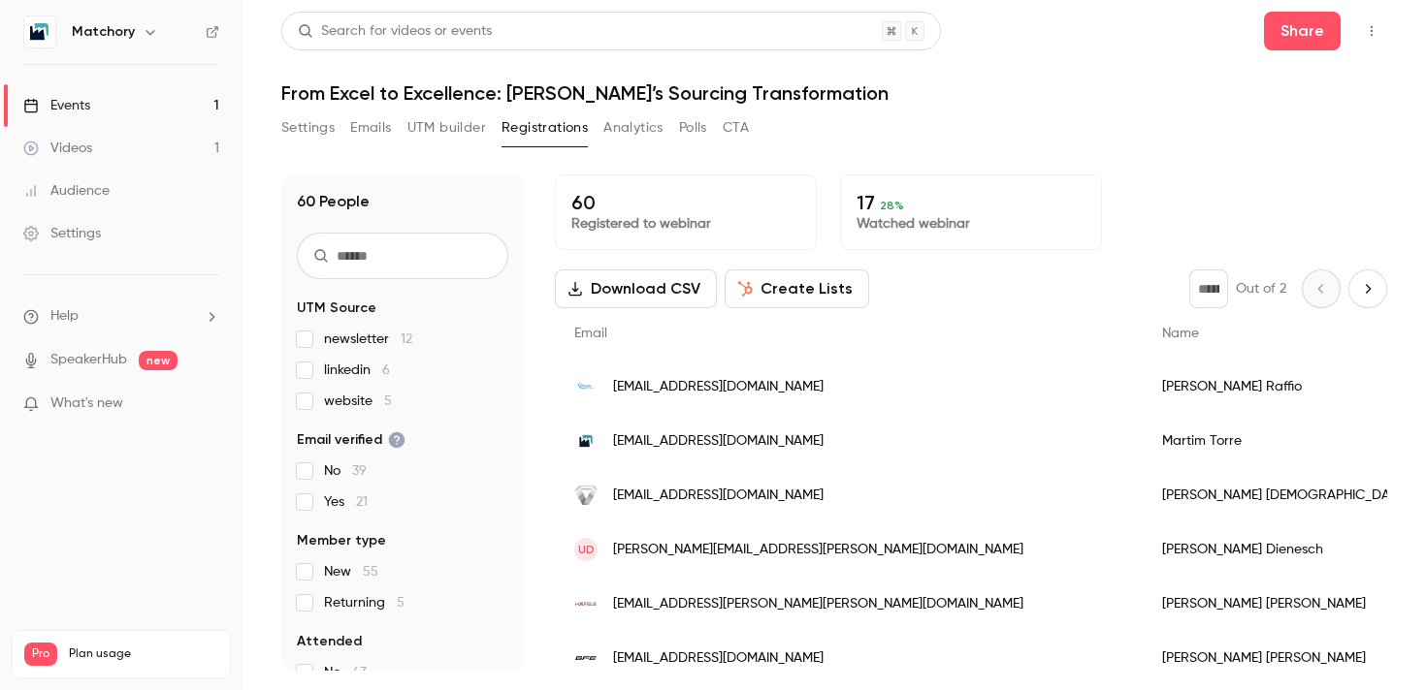
scroll to position [198, 0]
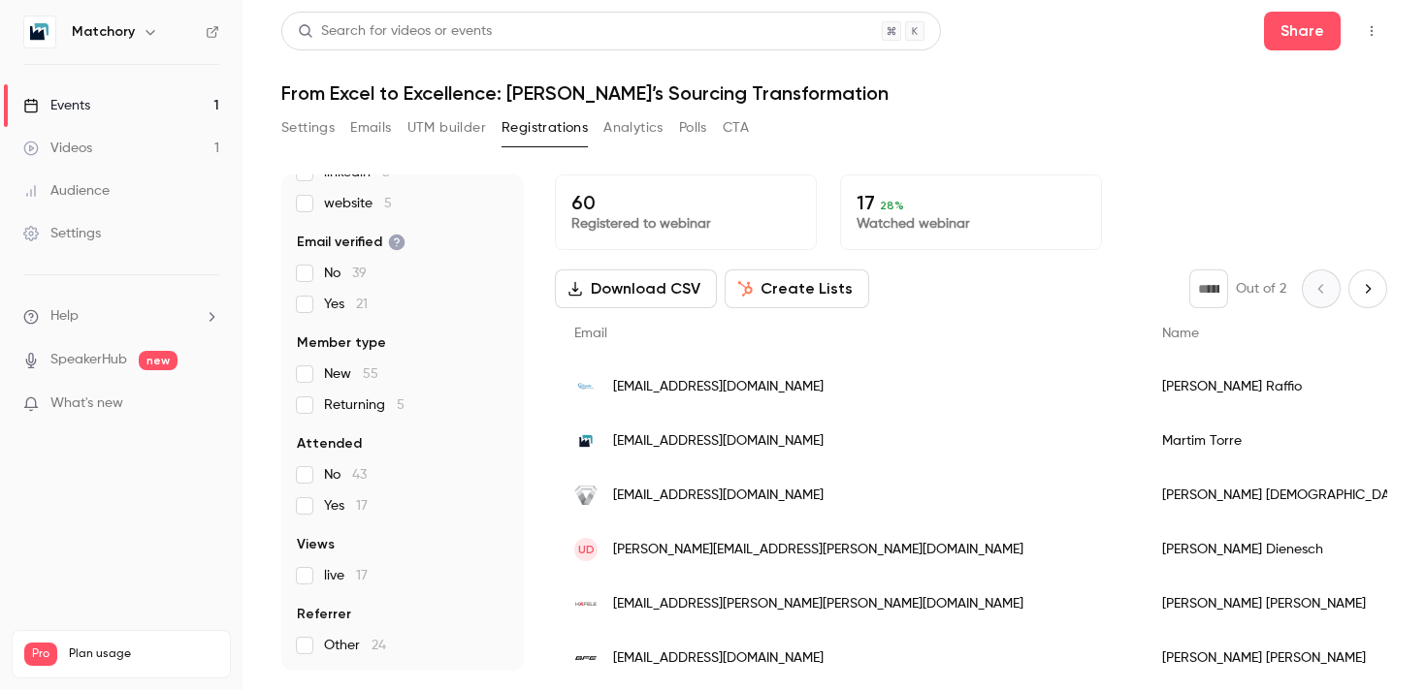
click at [596, 122] on div "Settings Emails UTM builder Registrations Analytics Polls CTA" at bounding box center [514, 127] width 467 height 31
click at [626, 123] on button "Analytics" at bounding box center [633, 127] width 60 height 31
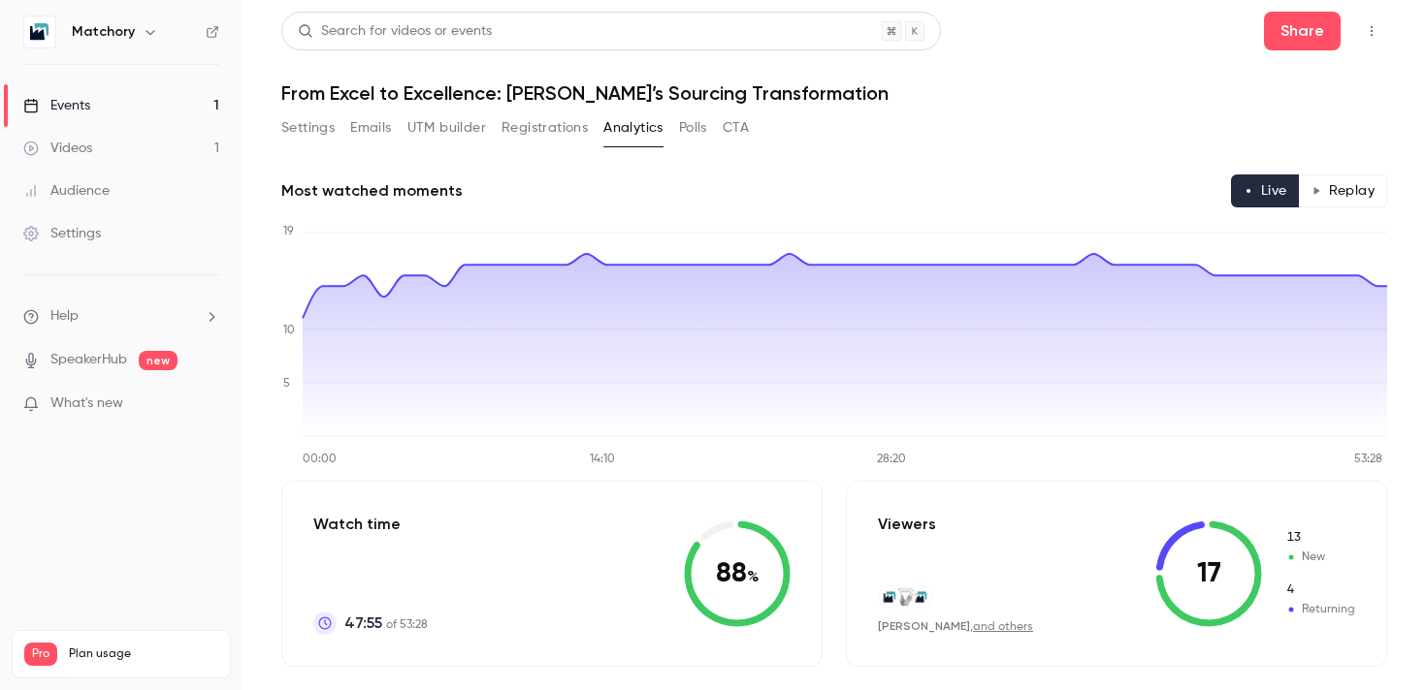
click at [540, 128] on button "Registrations" at bounding box center [544, 127] width 86 height 31
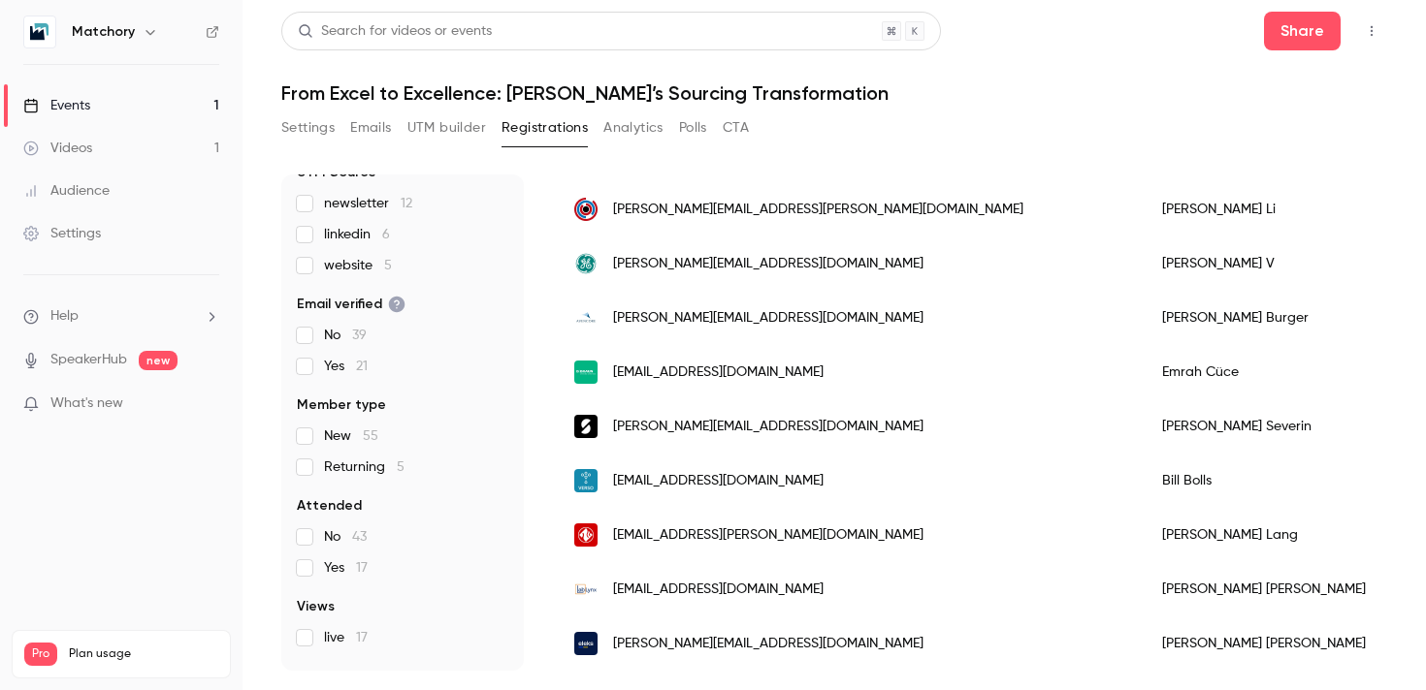
scroll to position [138, 0]
click at [390, 127] on button "Emails" at bounding box center [370, 127] width 41 height 31
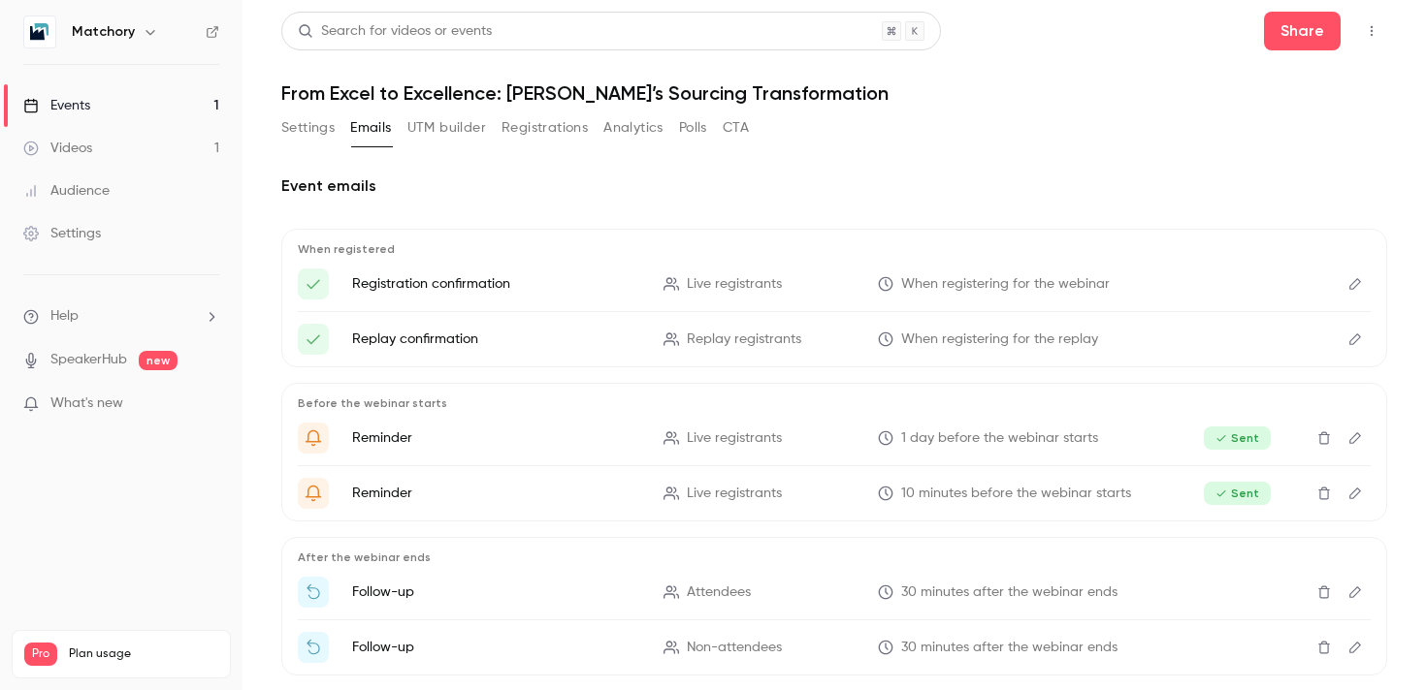
click at [448, 130] on button "UTM builder" at bounding box center [446, 127] width 79 height 31
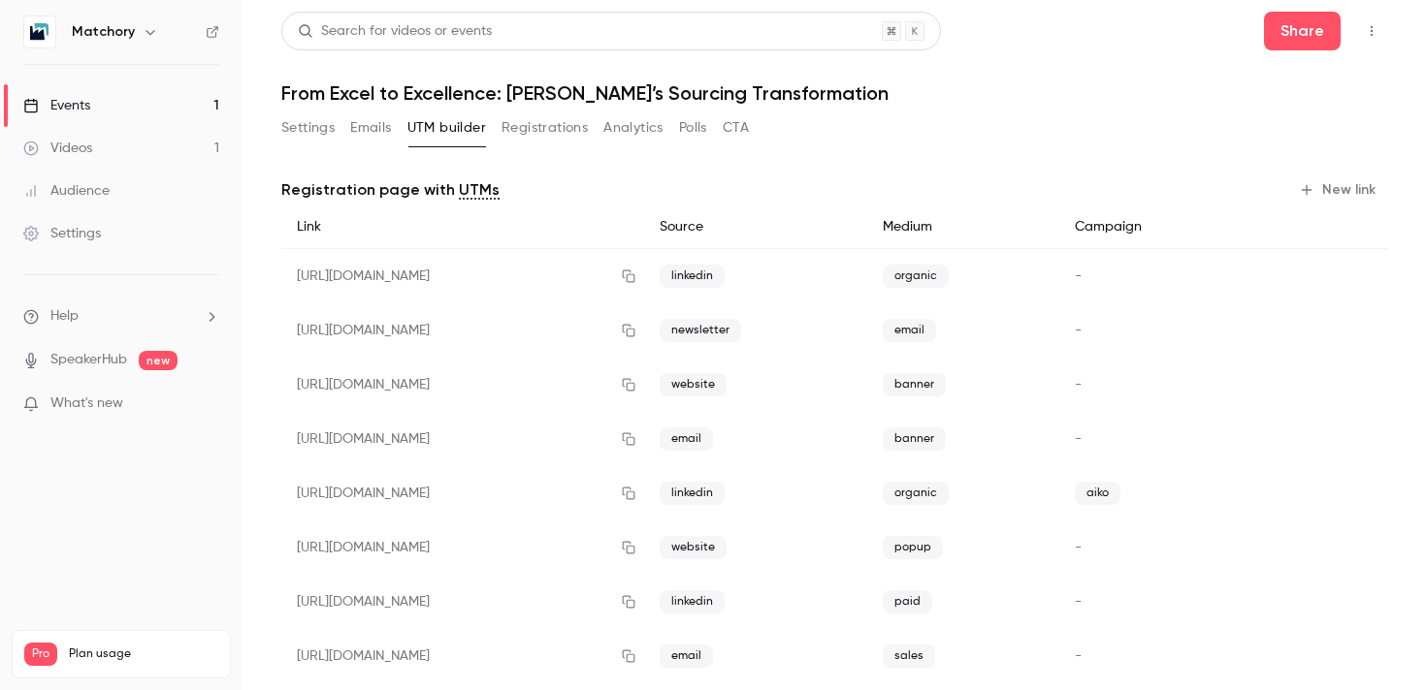
click at [322, 130] on button "Settings" at bounding box center [307, 127] width 53 height 31
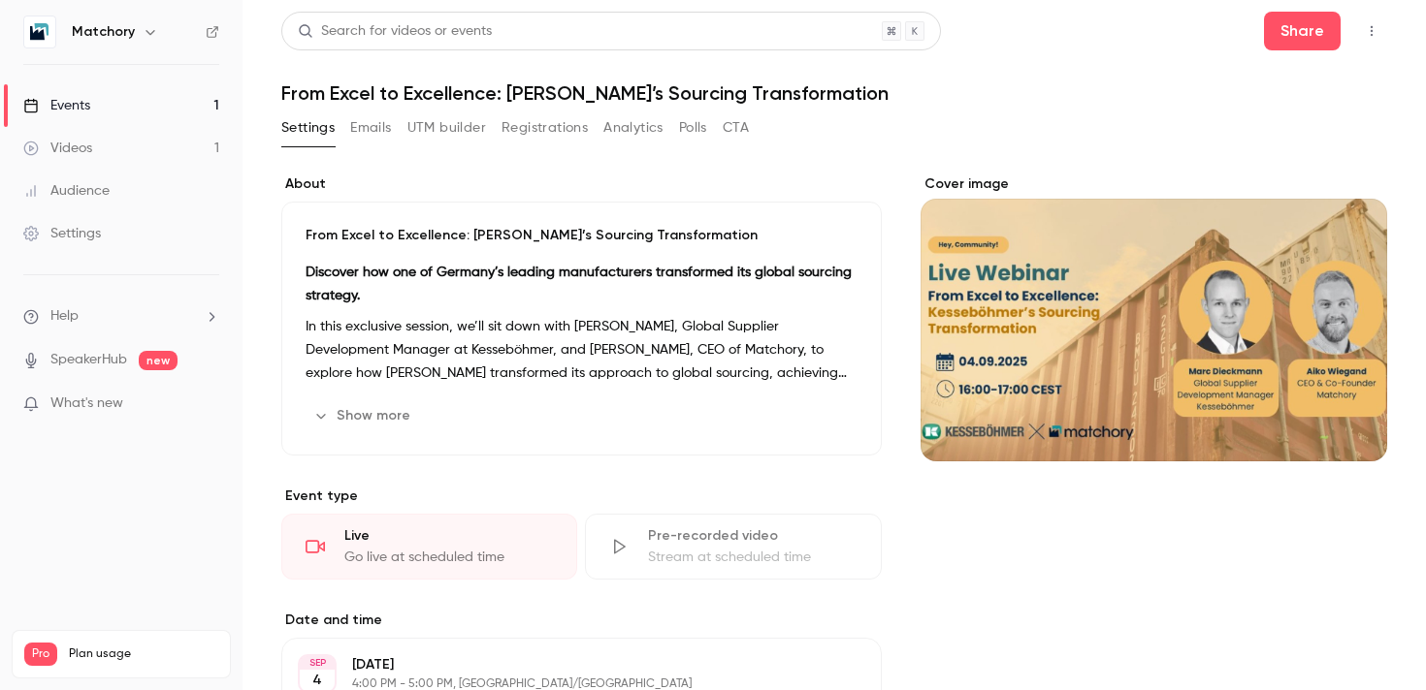
click at [80, 158] on link "Videos 1" at bounding box center [121, 148] width 242 height 43
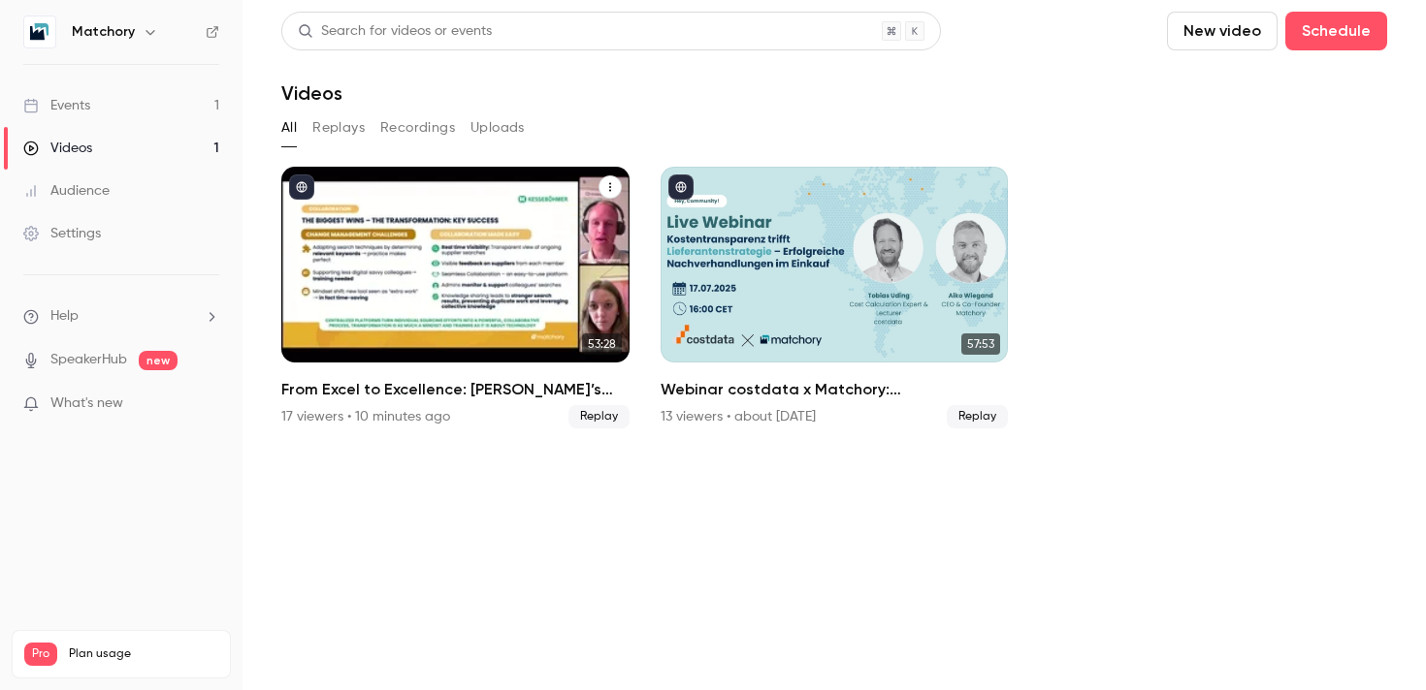
click at [413, 203] on div "From Excel to Excellence: Kesseböhmer’s Sourcing Transformation" at bounding box center [455, 265] width 348 height 196
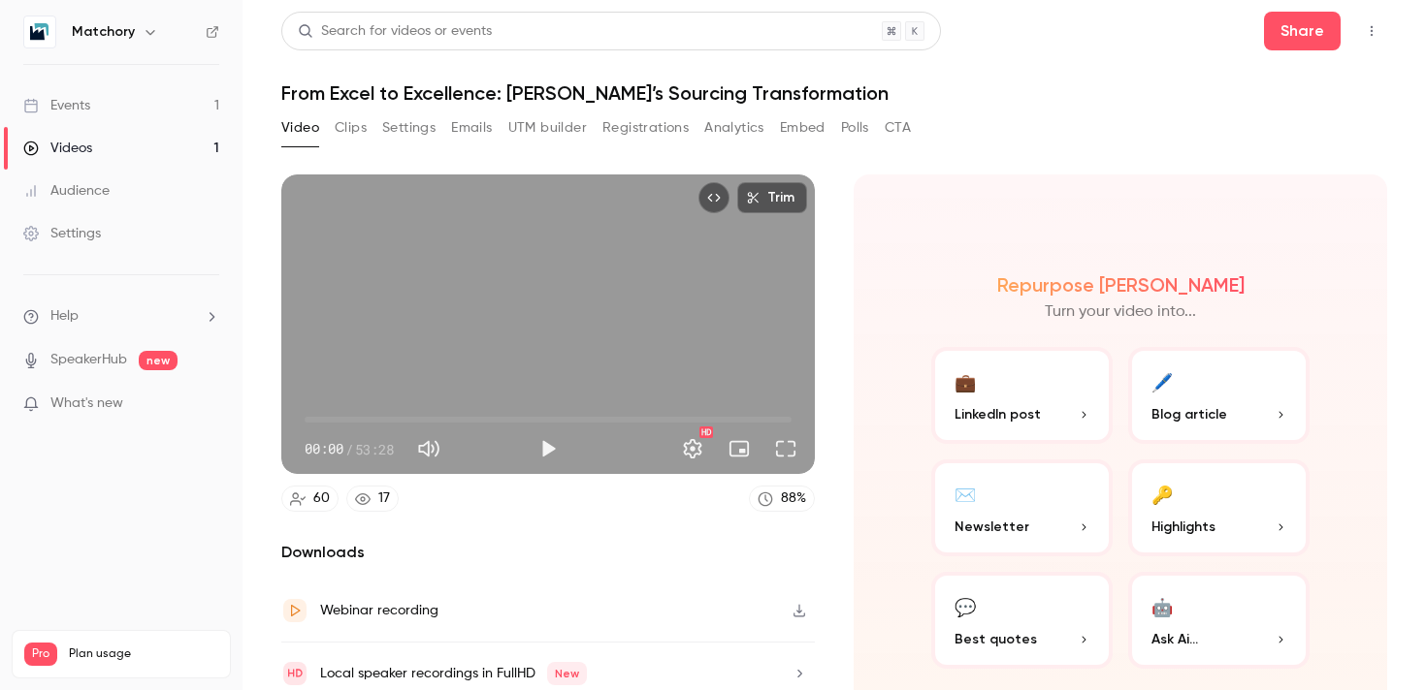
click at [666, 124] on button "Registrations" at bounding box center [645, 127] width 86 height 31
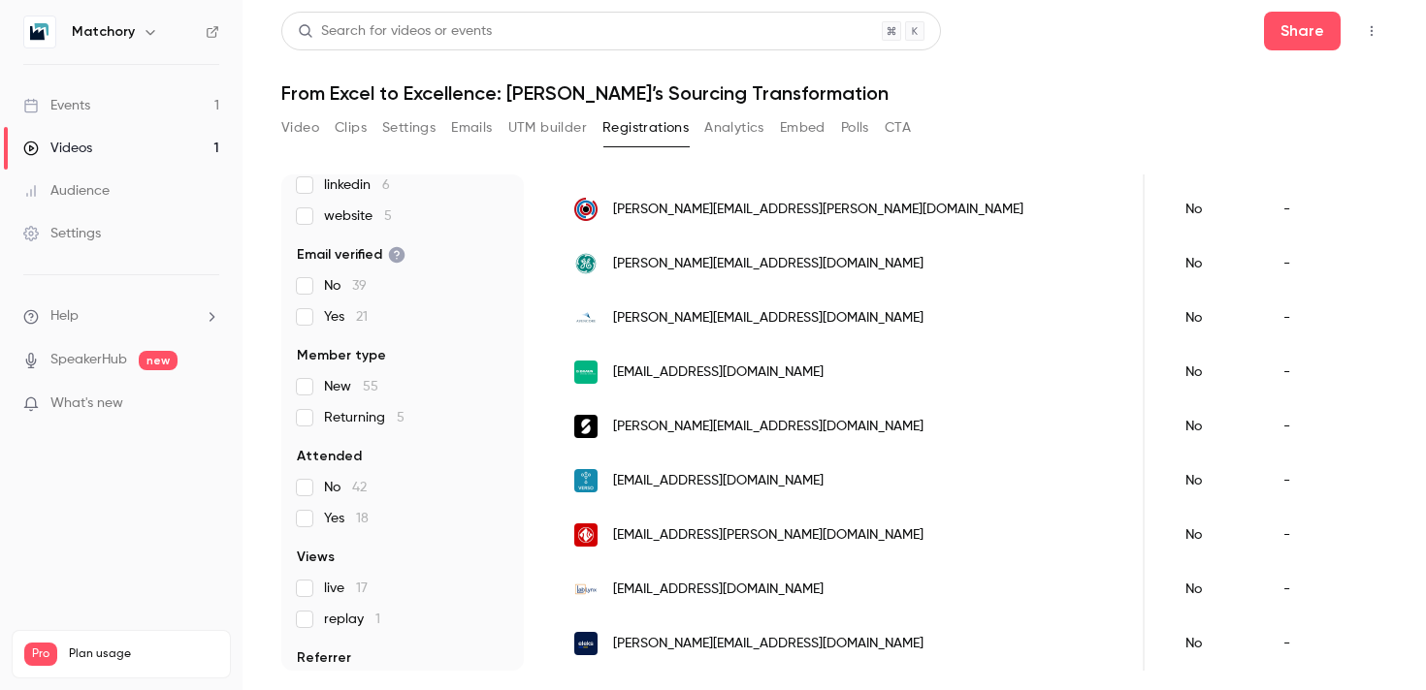
scroll to position [229, 0]
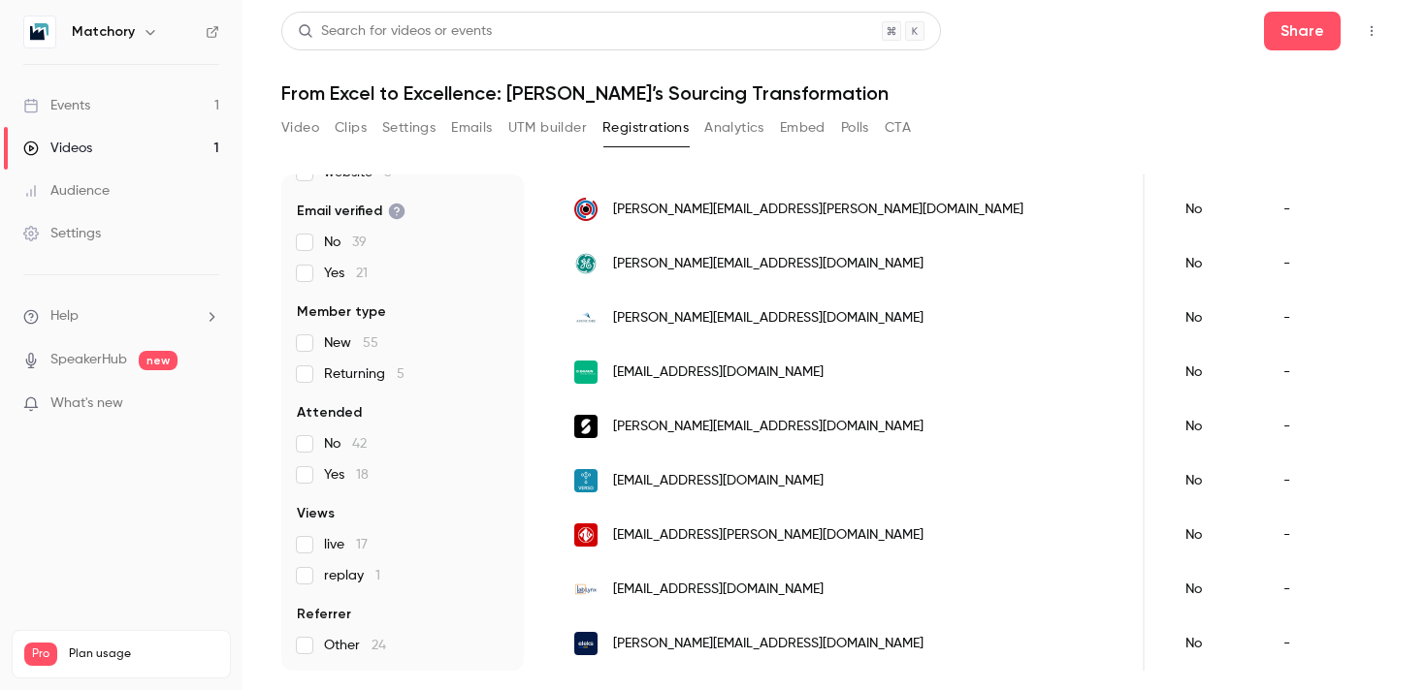
click at [749, 141] on button "Analytics" at bounding box center [734, 127] width 60 height 31
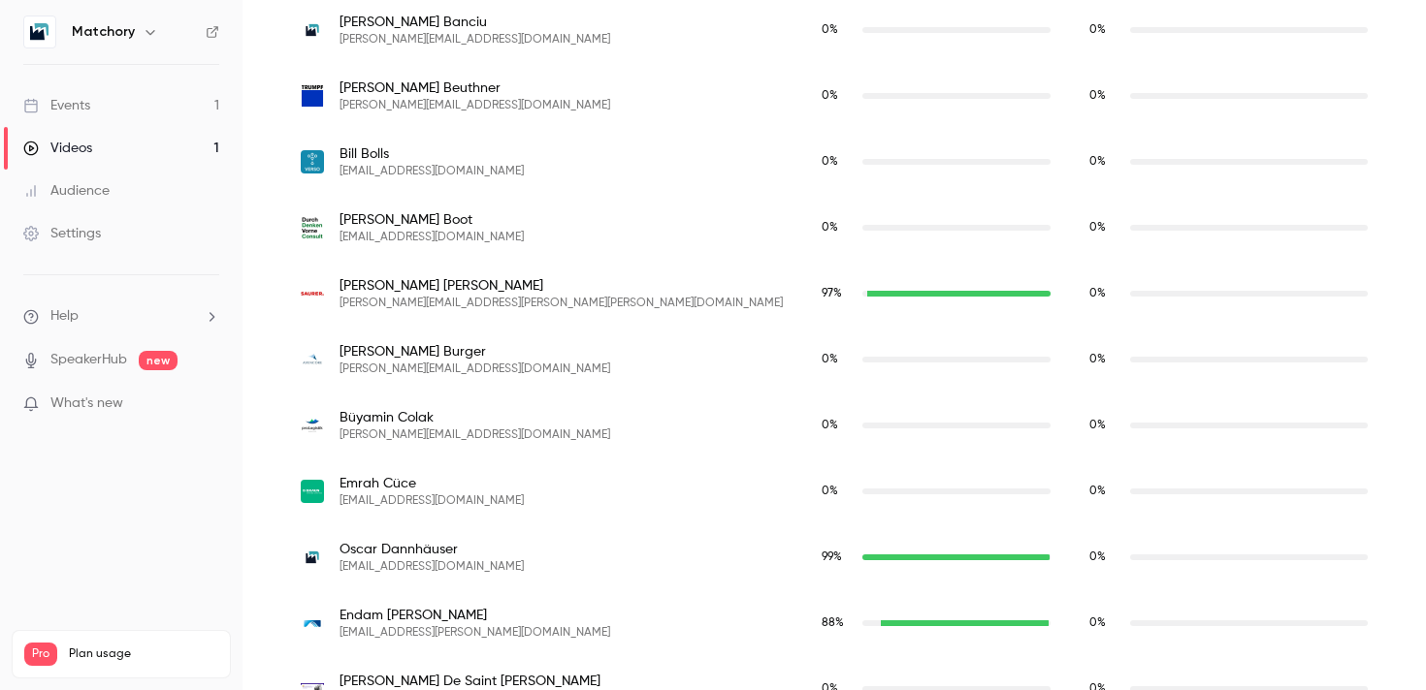
scroll to position [1137, 0]
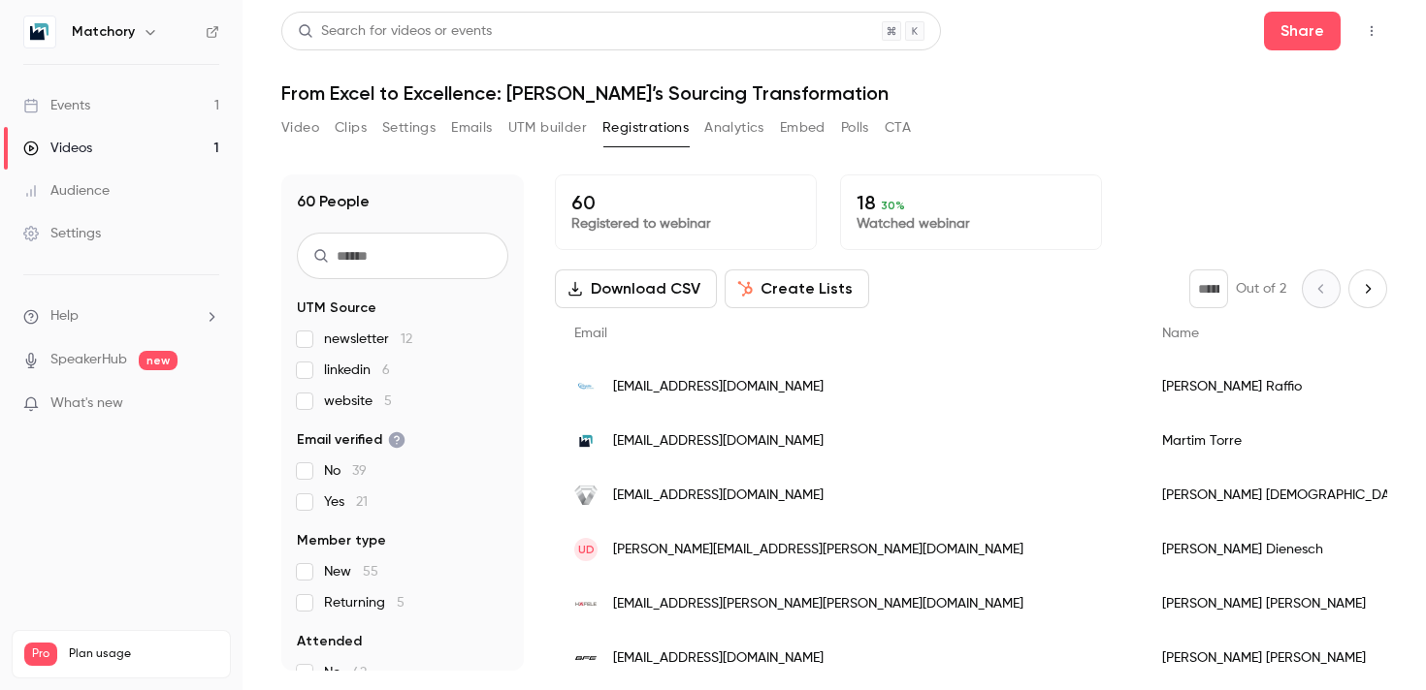
scroll to position [229, 0]
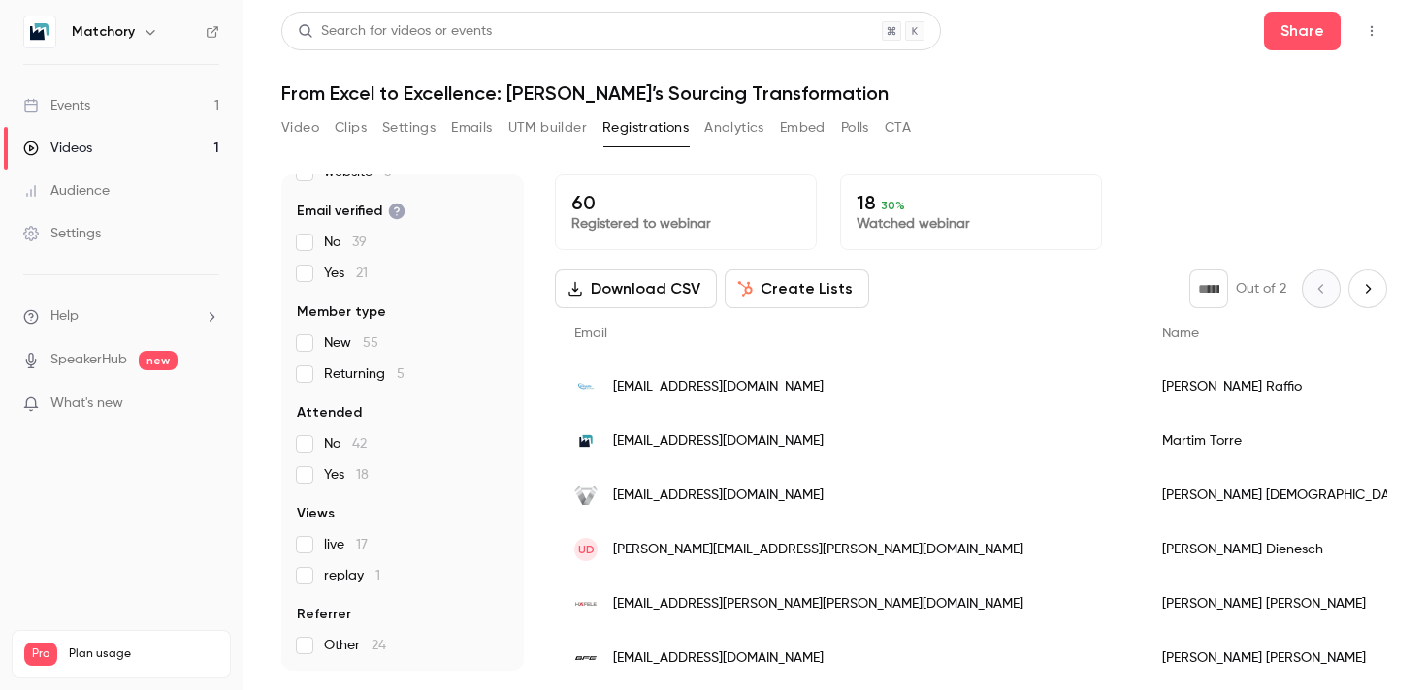
click at [307, 535] on label "live 17" at bounding box center [402, 544] width 211 height 19
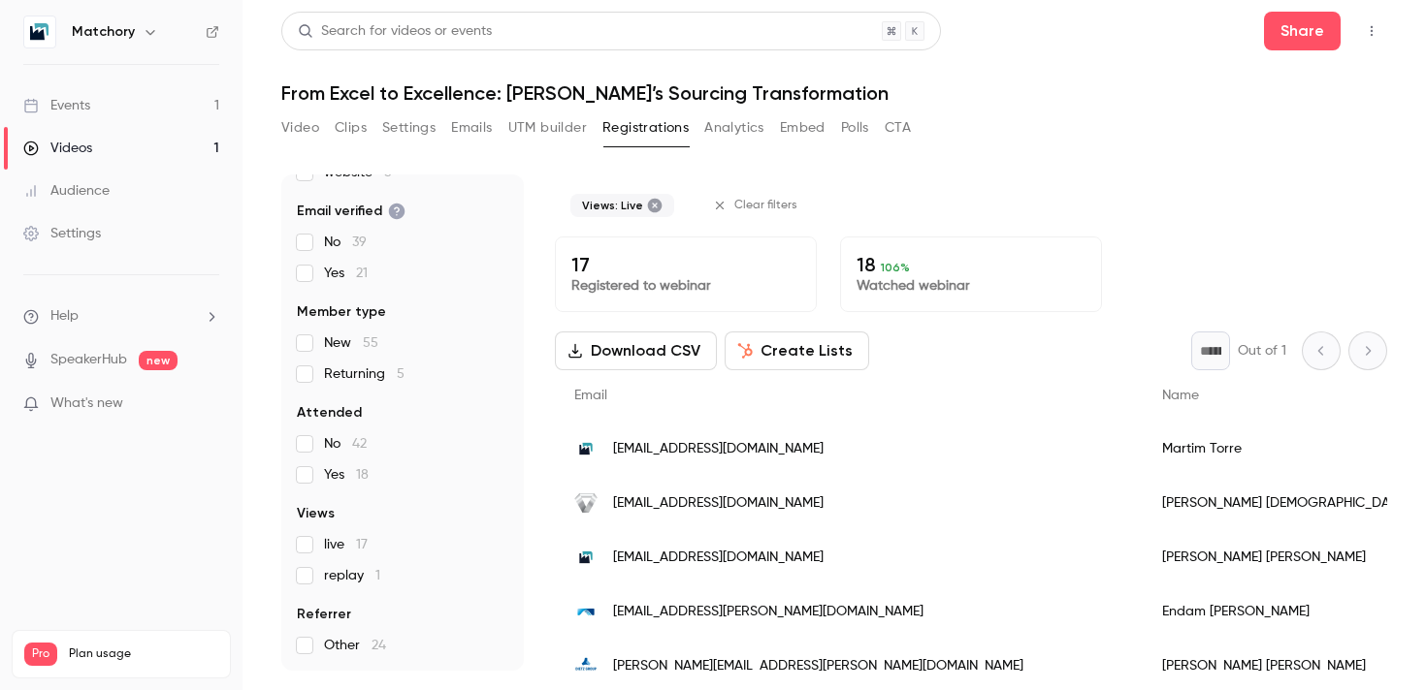
scroll to position [167, 0]
click at [305, 593] on section "UTM Source newsletter 8 linkedin 5 website 2 Email verified Yes 17 Member type …" at bounding box center [402, 394] width 211 height 524
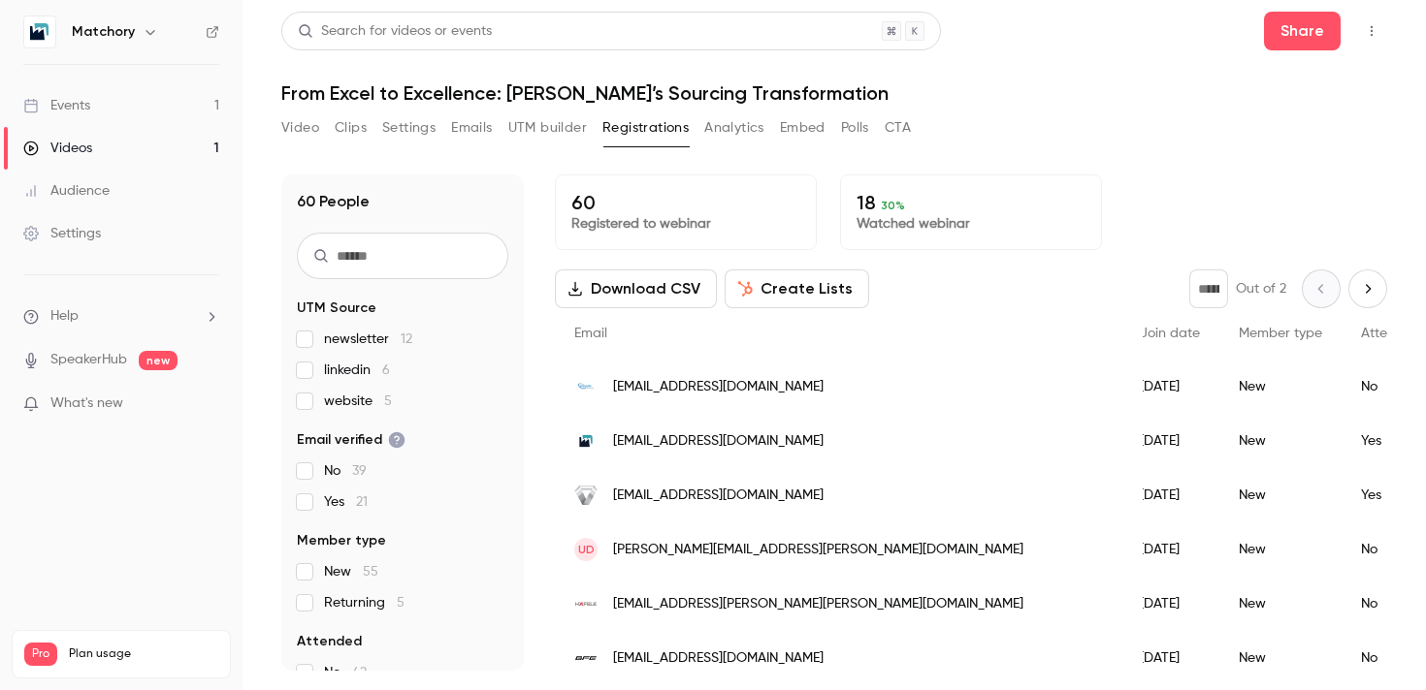
scroll to position [0, 0]
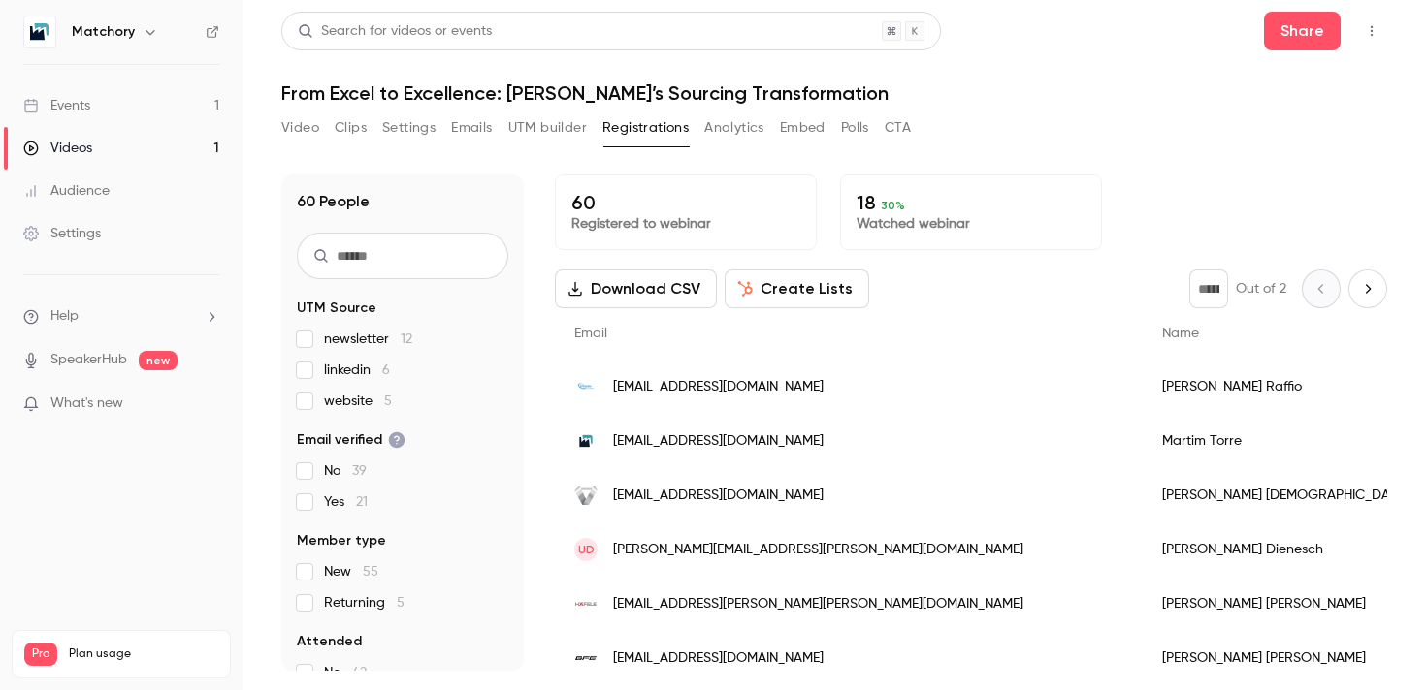
click at [753, 123] on button "Analytics" at bounding box center [734, 127] width 60 height 31
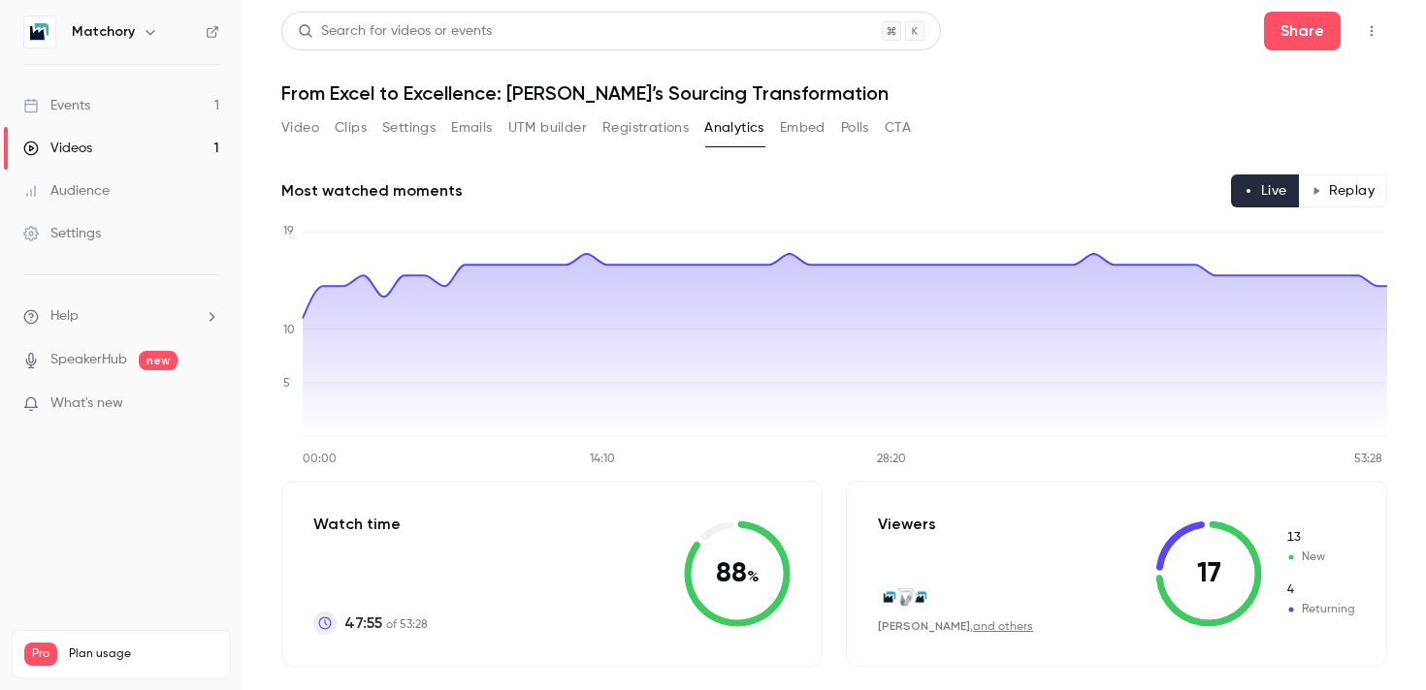
click at [562, 119] on button "UTM builder" at bounding box center [547, 127] width 79 height 31
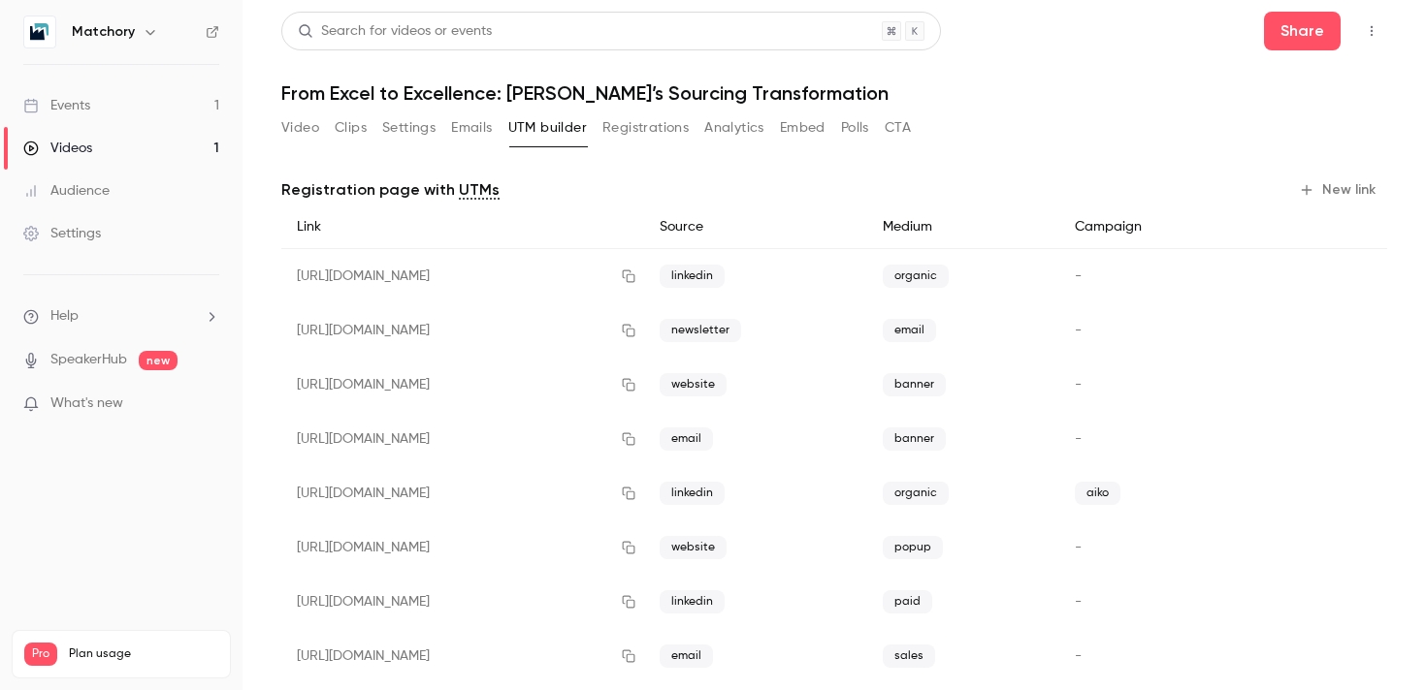
click at [456, 143] on button "Emails" at bounding box center [471, 127] width 41 height 31
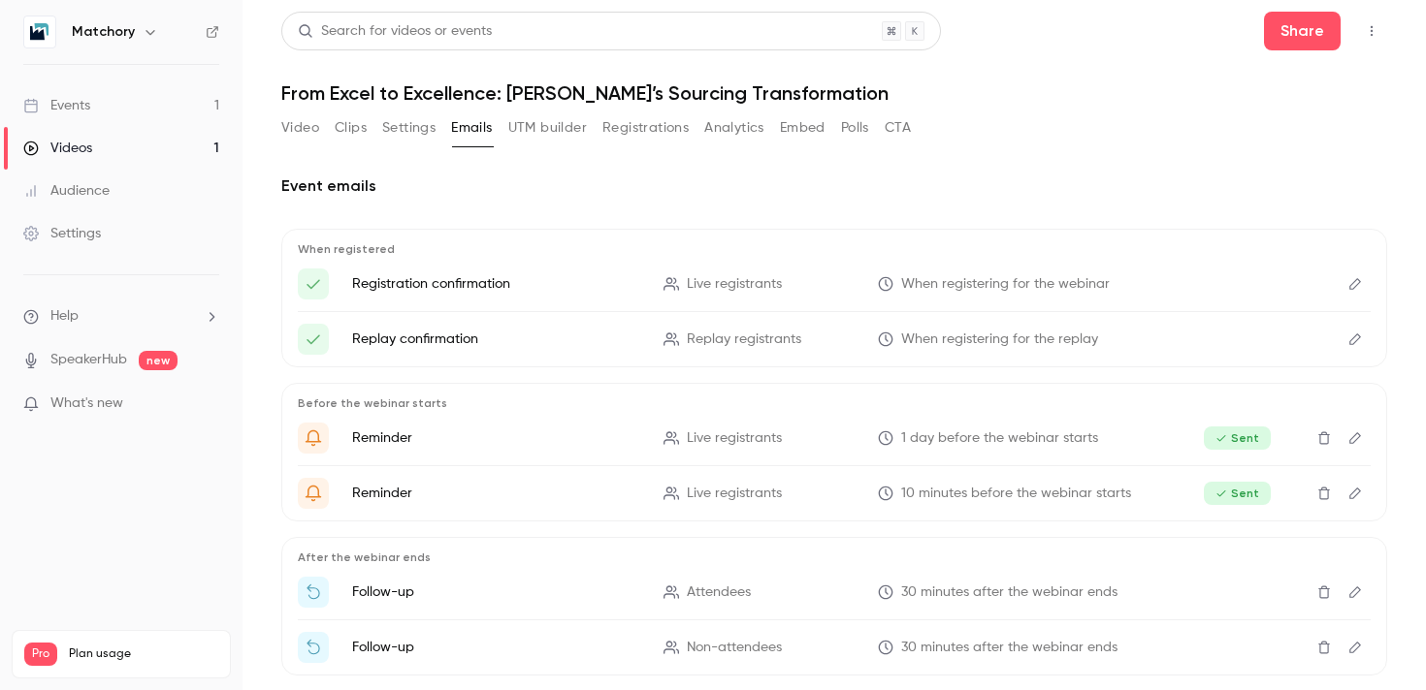
click at [429, 136] on button "Settings" at bounding box center [408, 127] width 53 height 31
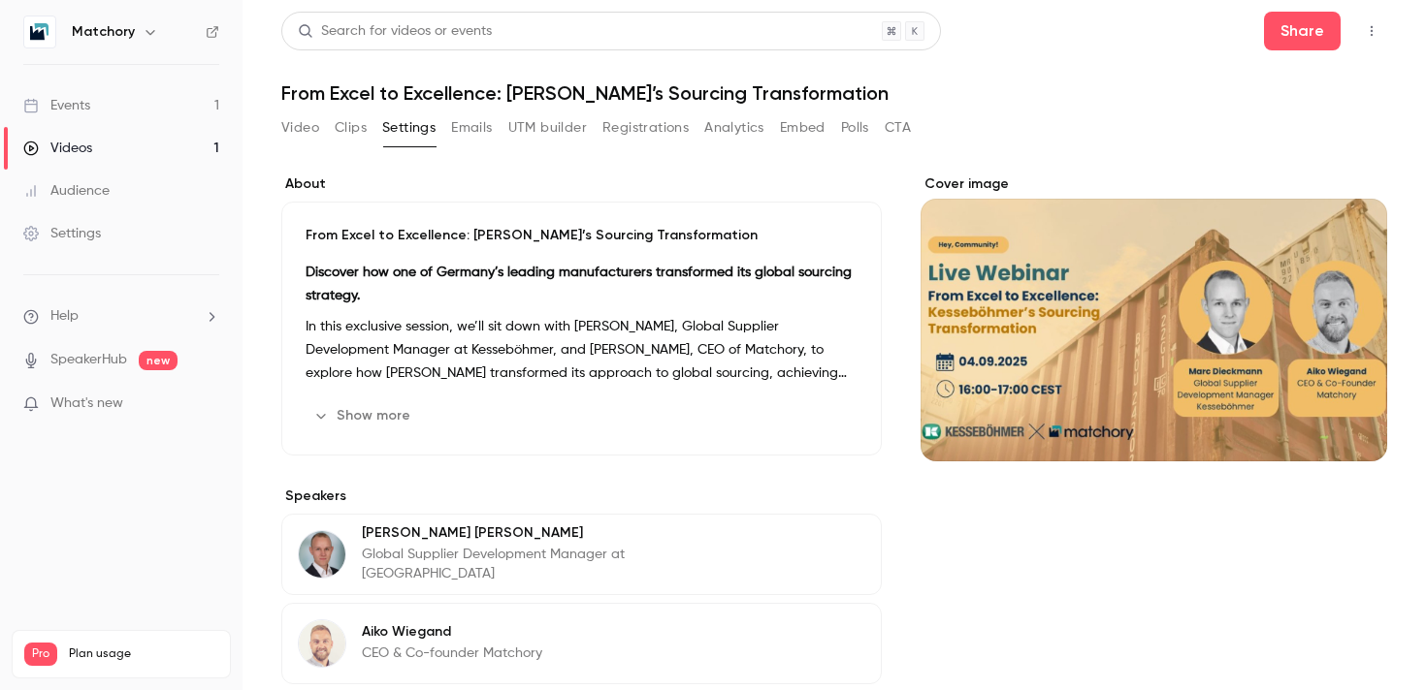
click at [544, 127] on button "UTM builder" at bounding box center [547, 127] width 79 height 31
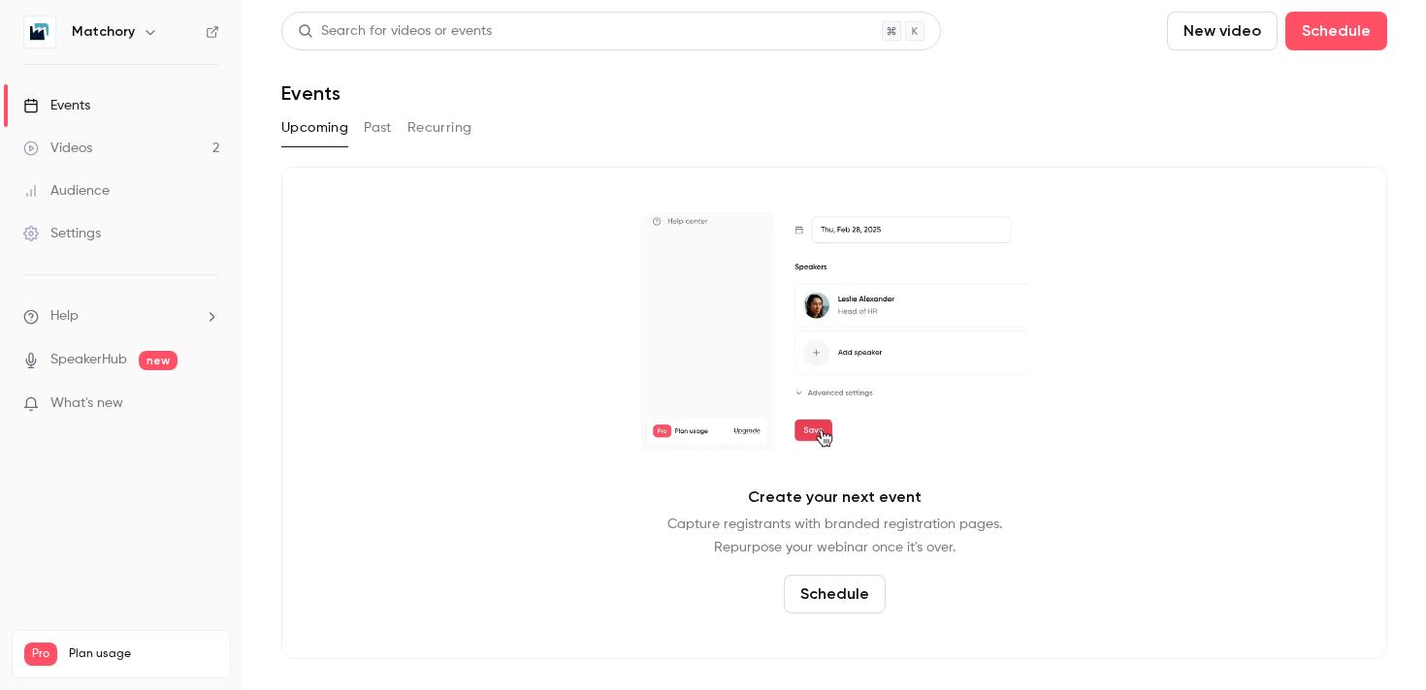
click at [137, 152] on link "Videos 2" at bounding box center [121, 148] width 242 height 43
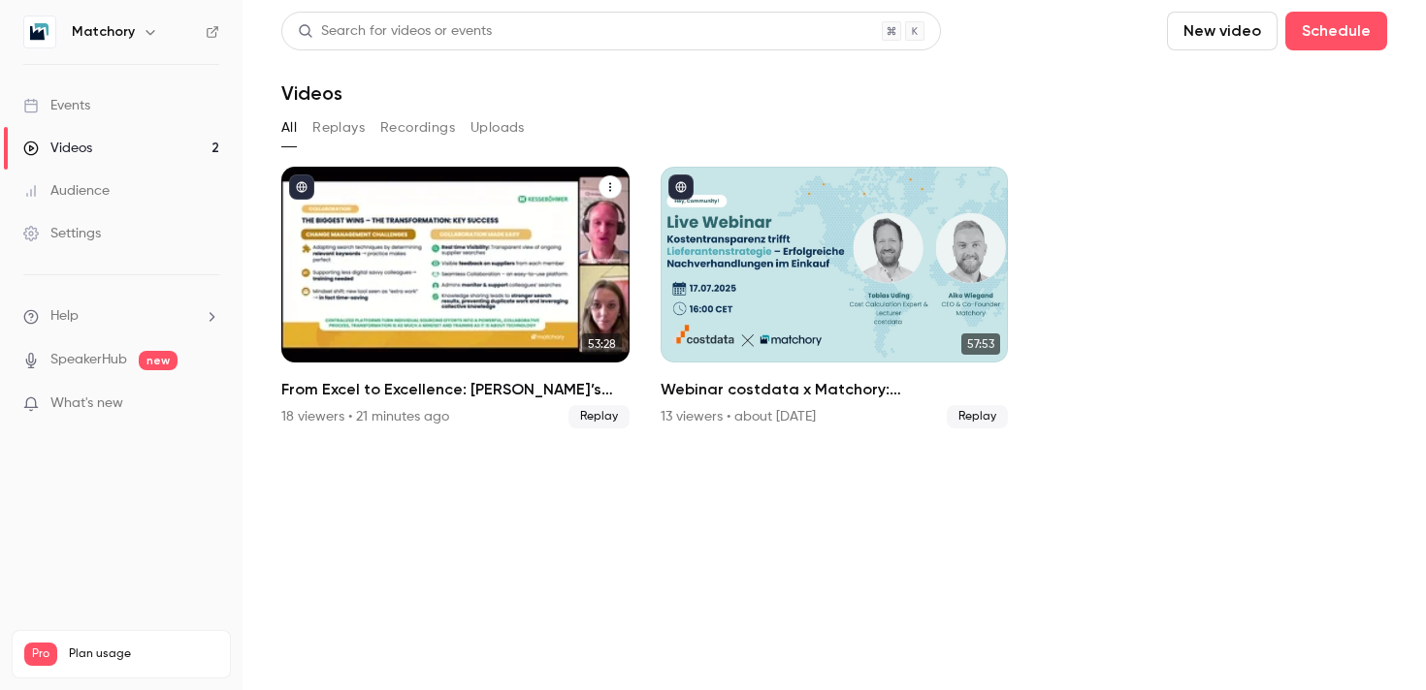
click at [430, 239] on div "From Excel to Excellence: Kesseböhmer’s Sourcing Transformation" at bounding box center [455, 265] width 348 height 196
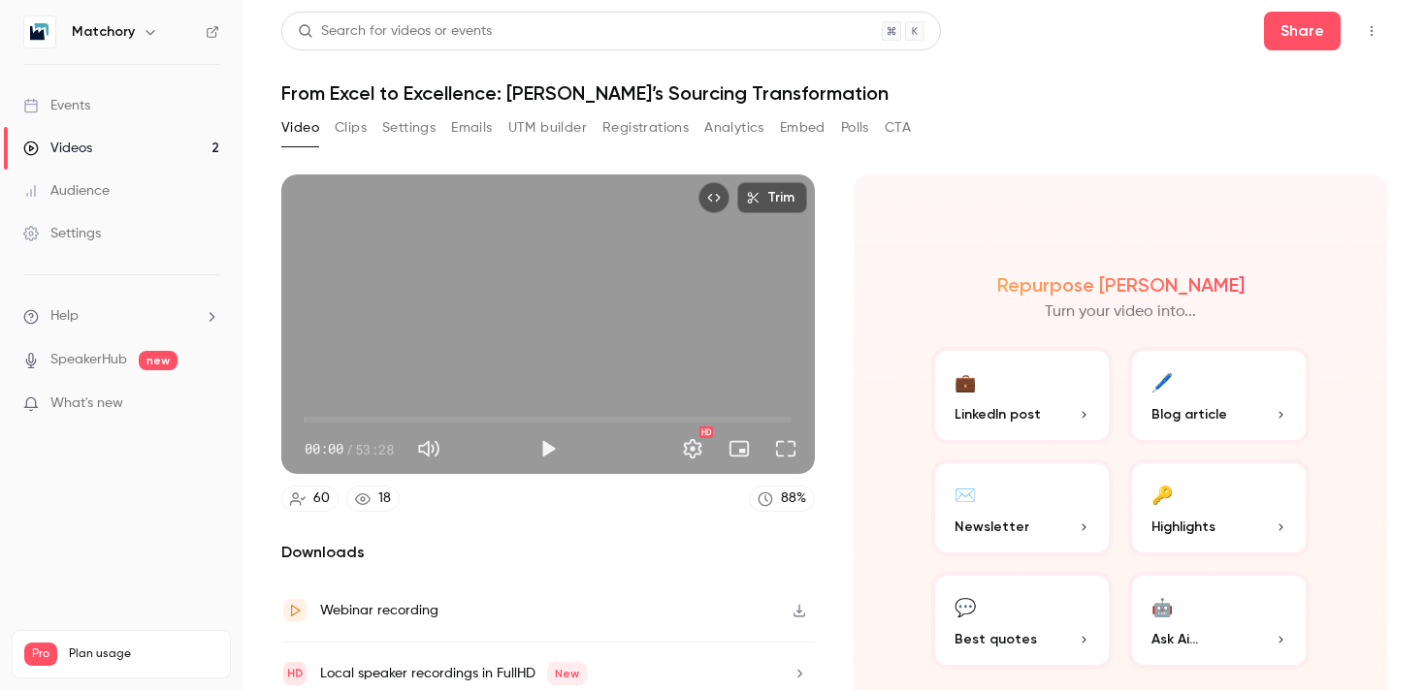
scroll to position [78, 0]
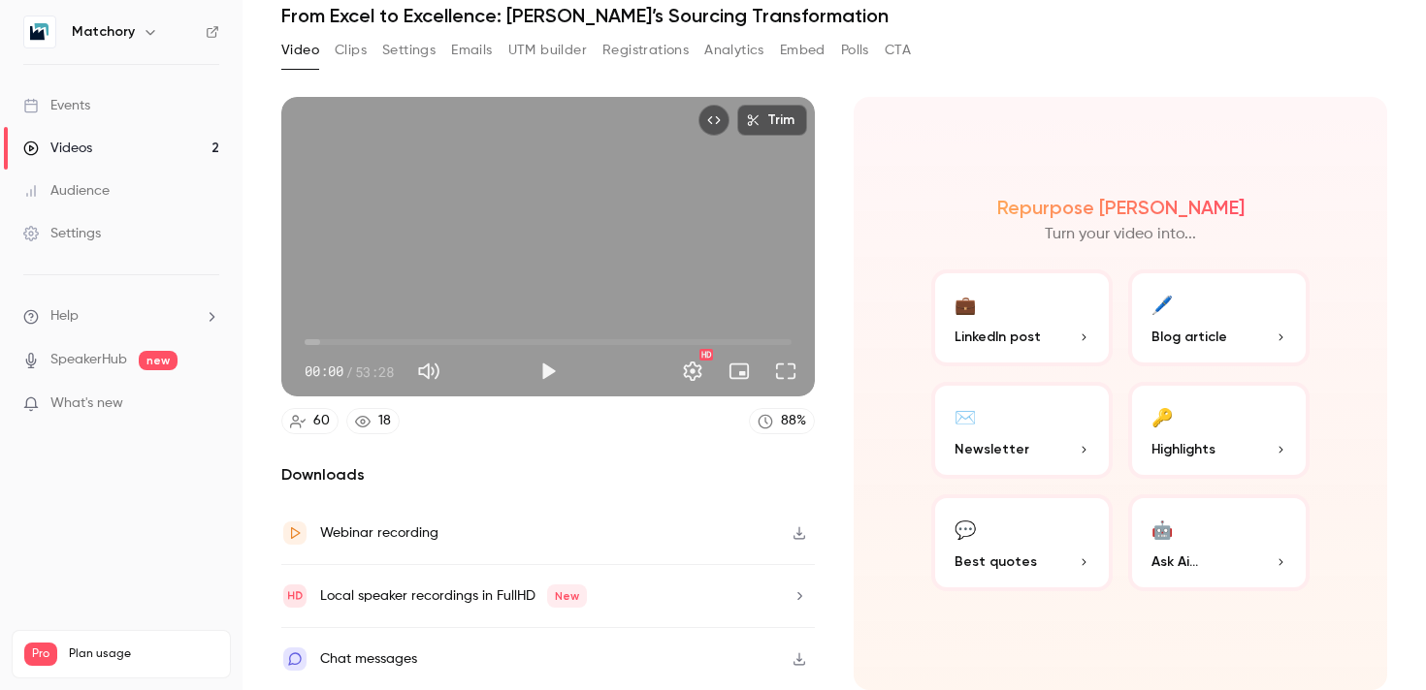
click at [804, 533] on icon "button" at bounding box center [799, 534] width 16 height 14
click at [627, 48] on button "Registrations" at bounding box center [645, 50] width 86 height 31
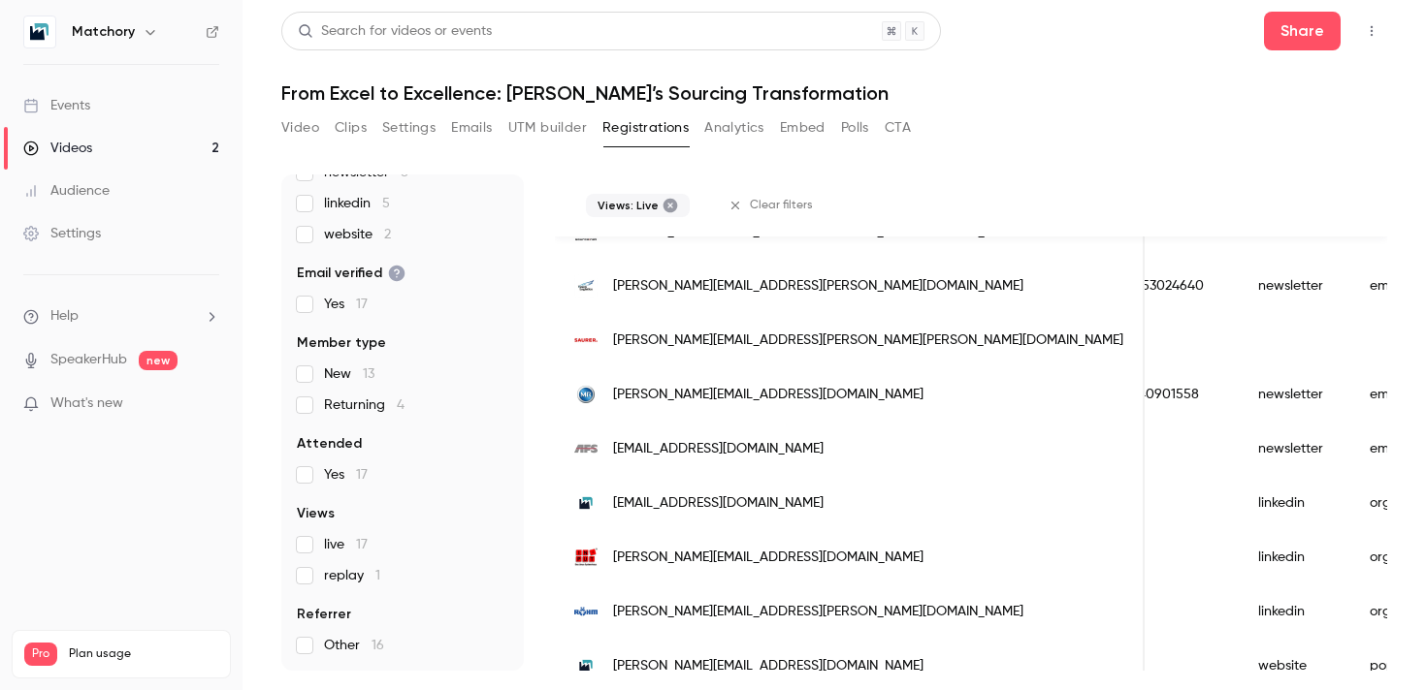
scroll to position [674, 0]
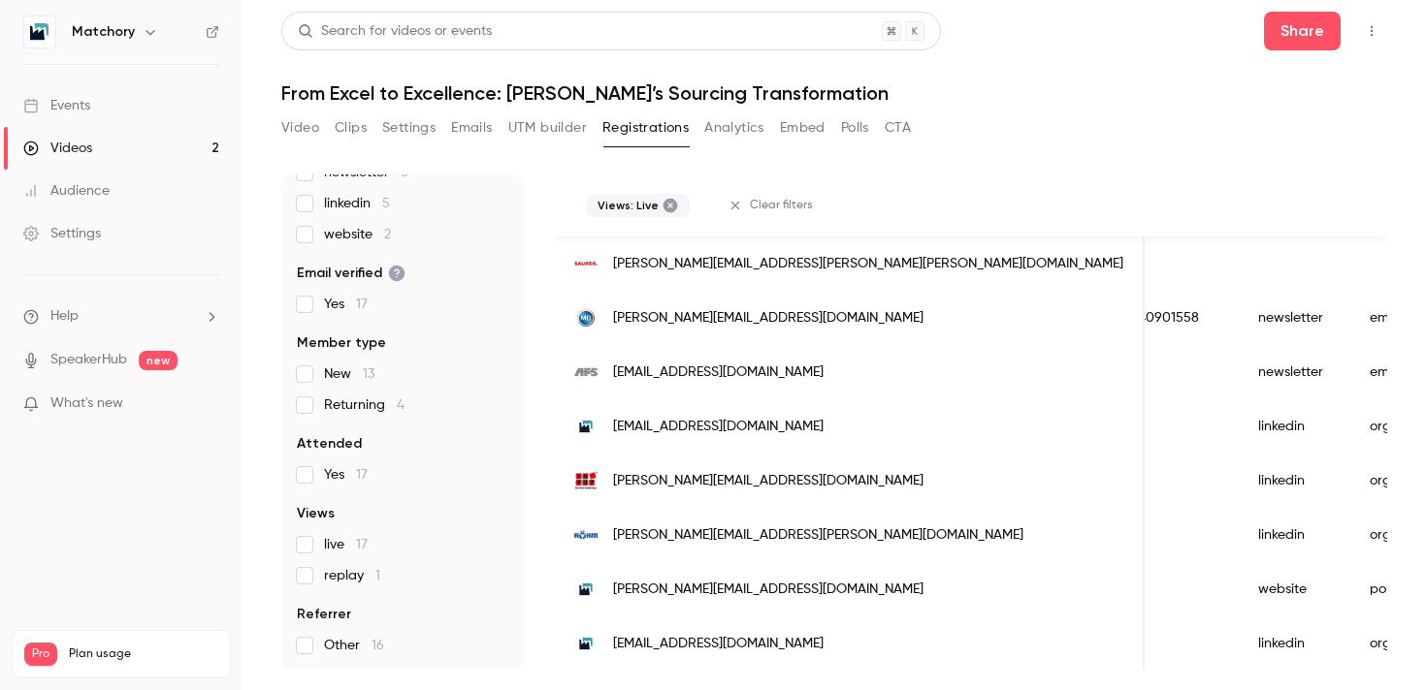
click at [304, 553] on label "live 17" at bounding box center [402, 544] width 211 height 19
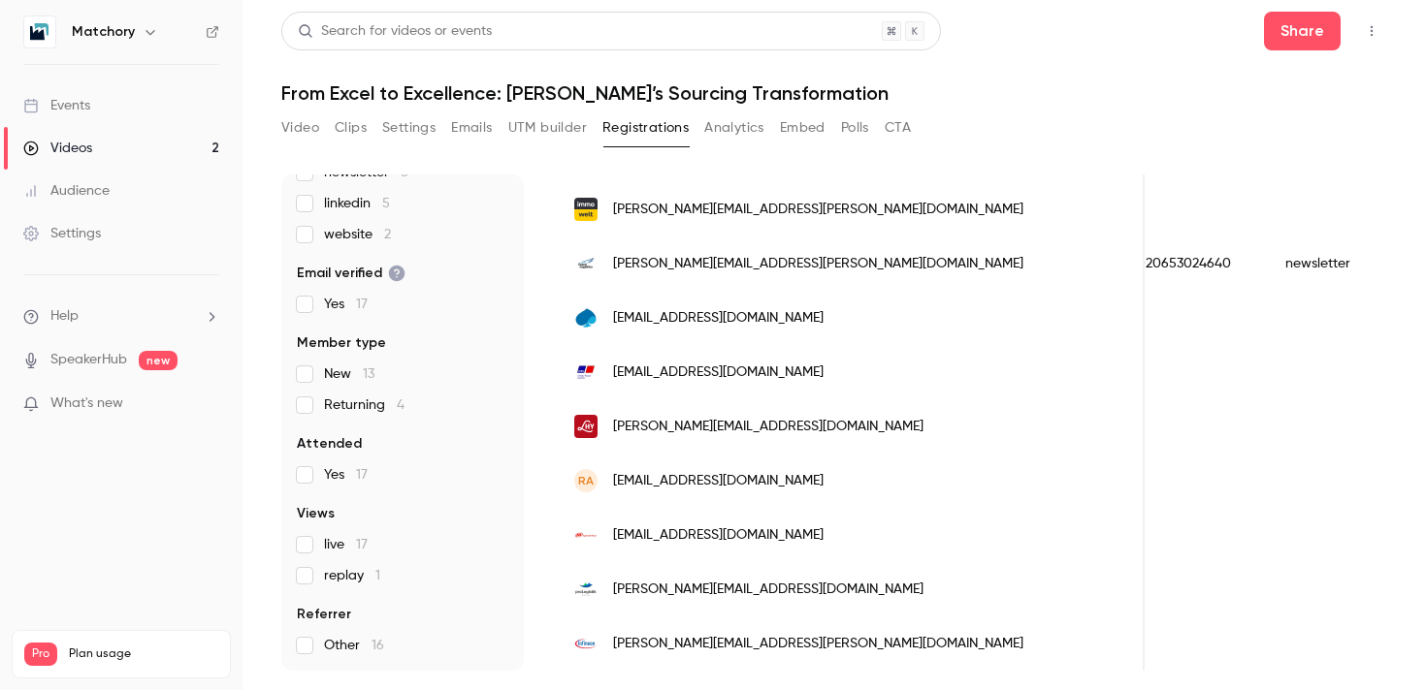
click at [304, 553] on label "live 17" at bounding box center [402, 544] width 211 height 19
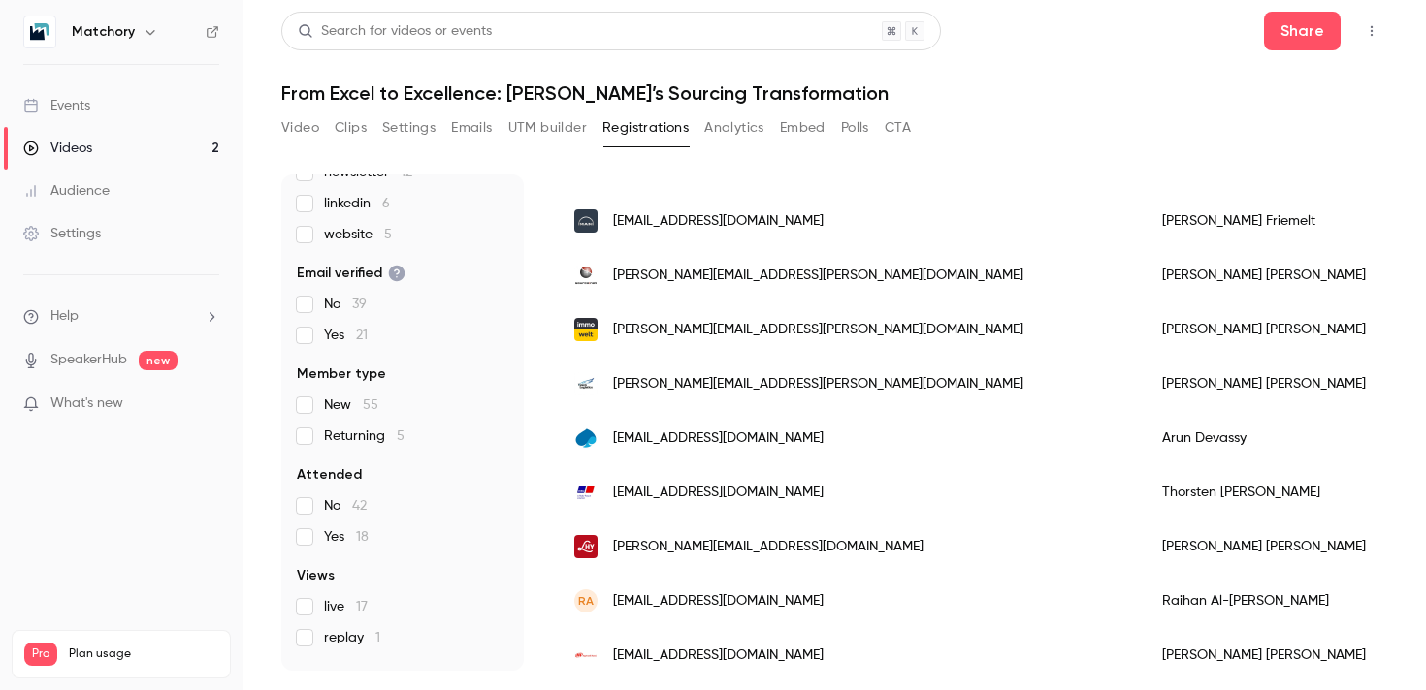
scroll to position [1747, 0]
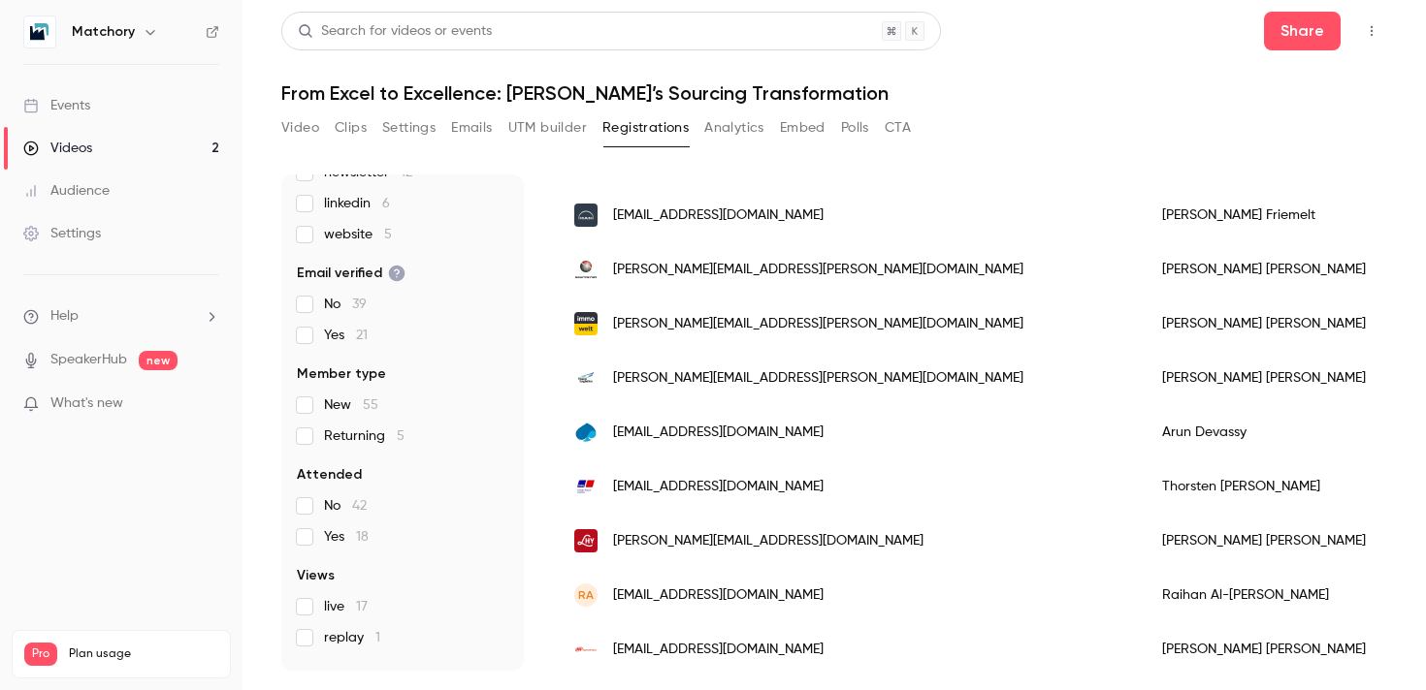
click at [515, 136] on button "UTM builder" at bounding box center [547, 127] width 79 height 31
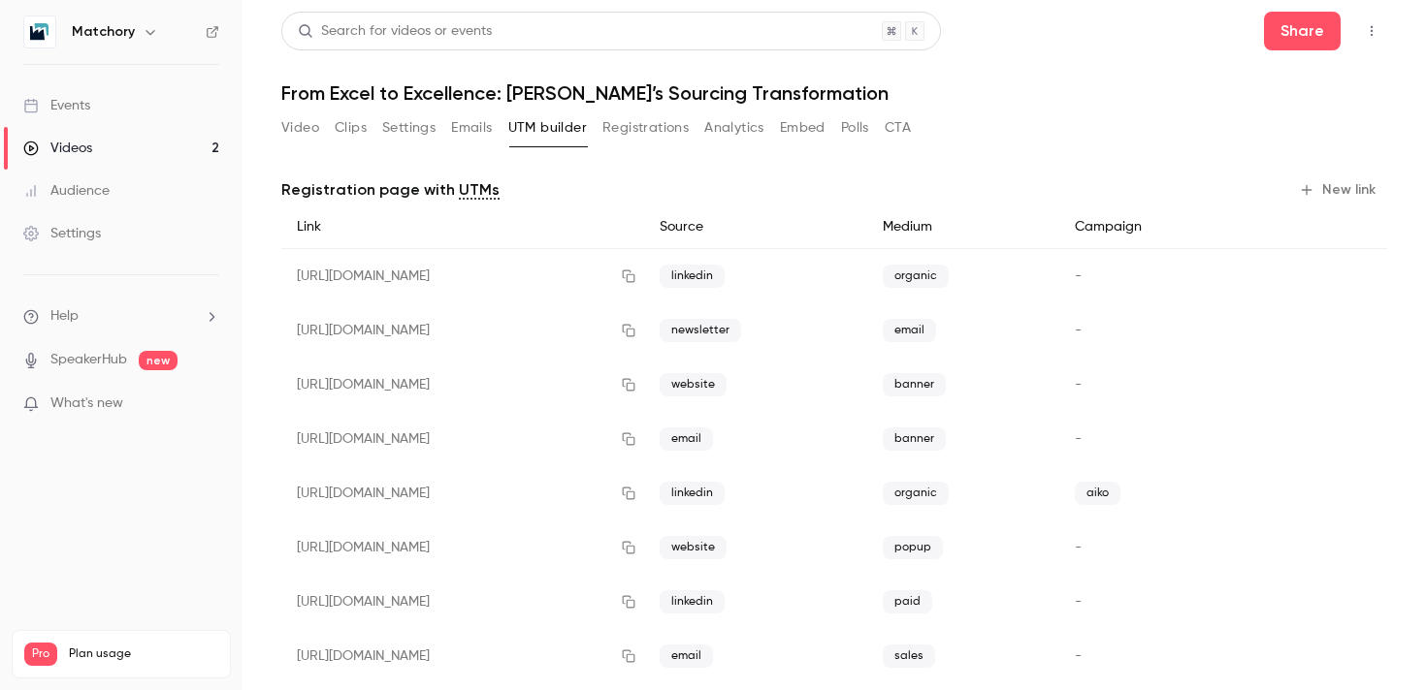
click at [470, 130] on button "Emails" at bounding box center [471, 127] width 41 height 31
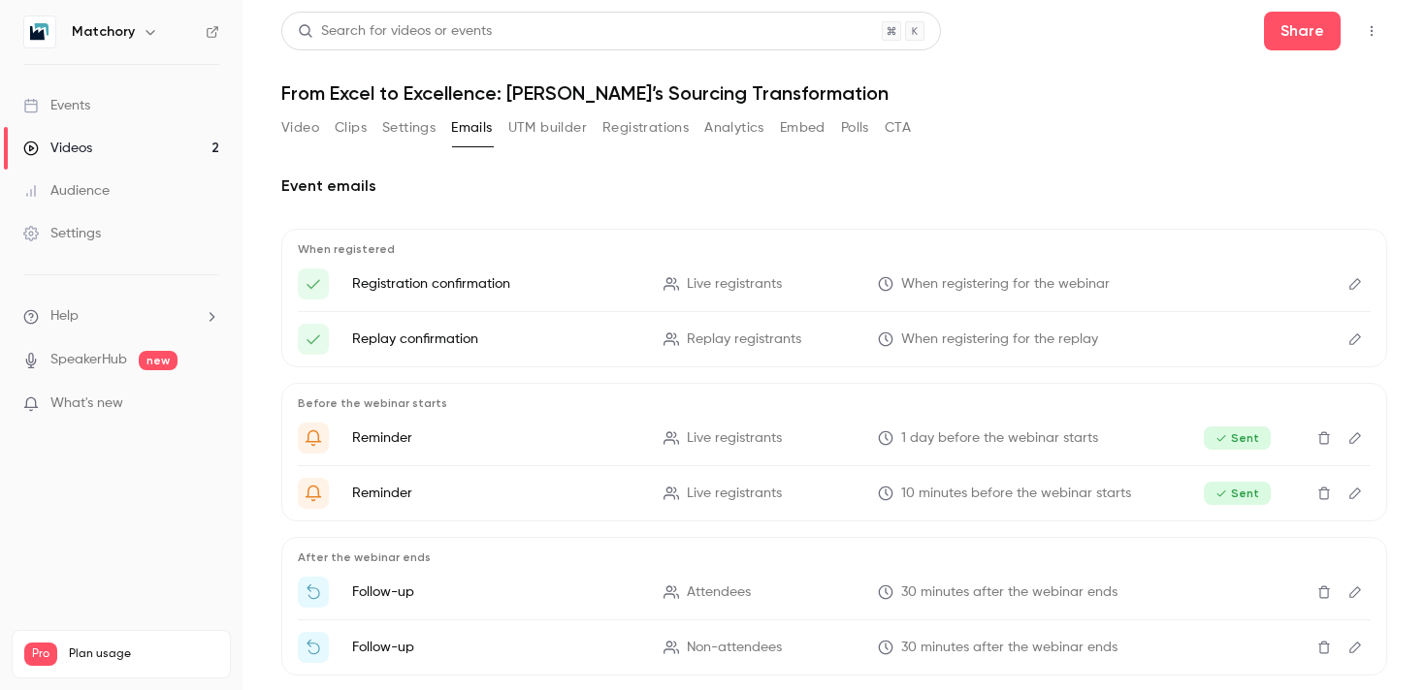
click at [428, 128] on button "Settings" at bounding box center [408, 127] width 53 height 31
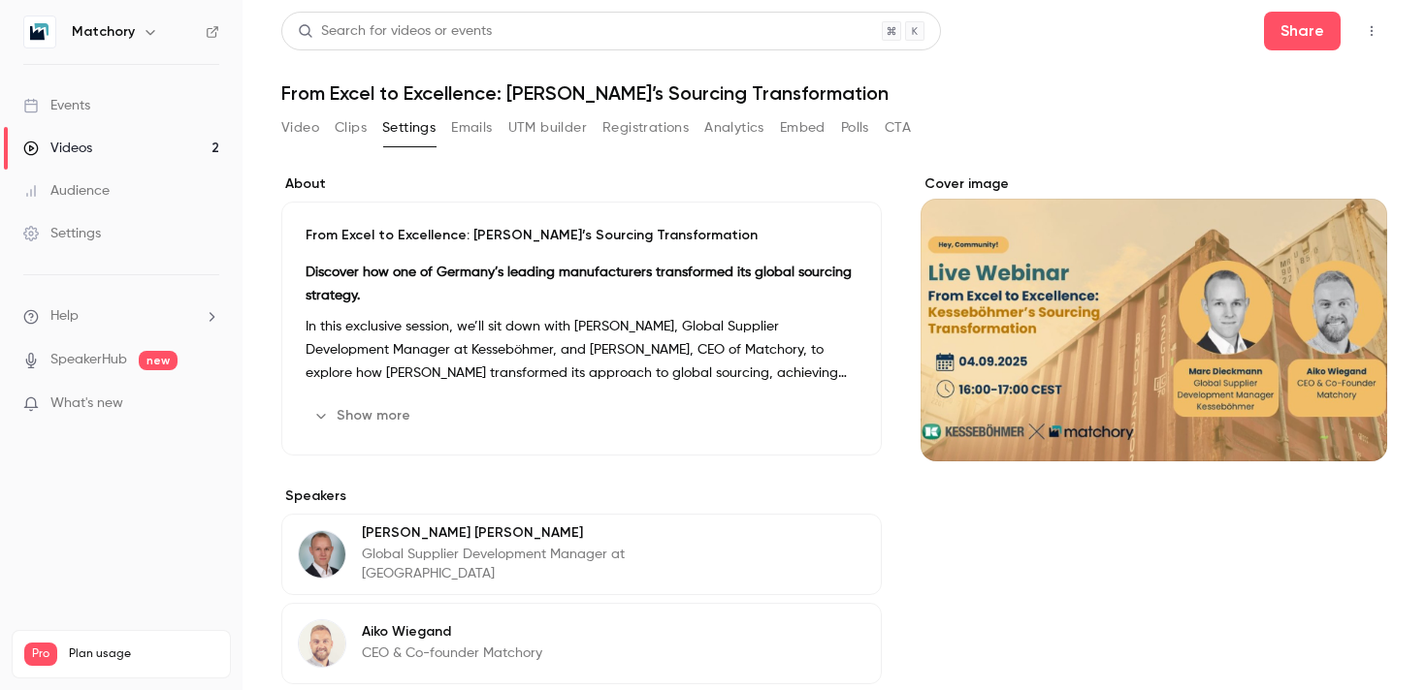
click at [654, 134] on button "Registrations" at bounding box center [645, 127] width 86 height 31
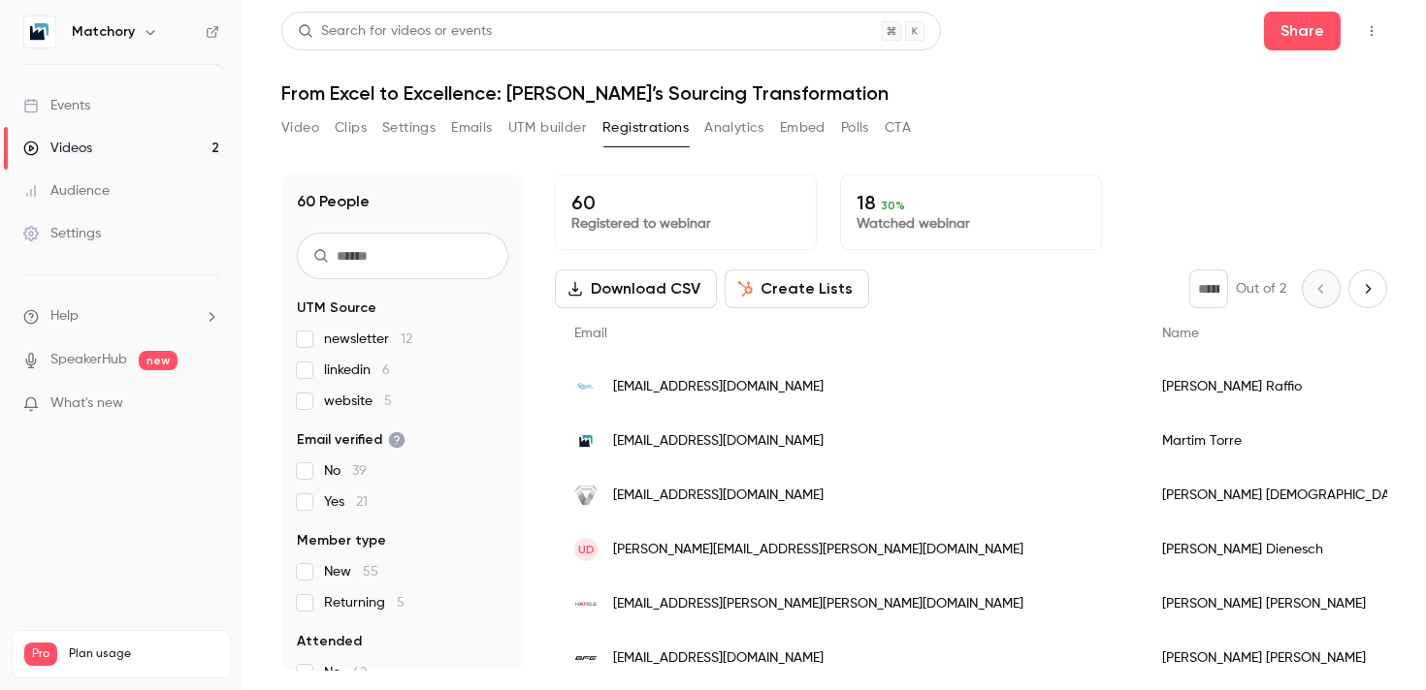
click at [741, 124] on button "Analytics" at bounding box center [734, 127] width 60 height 31
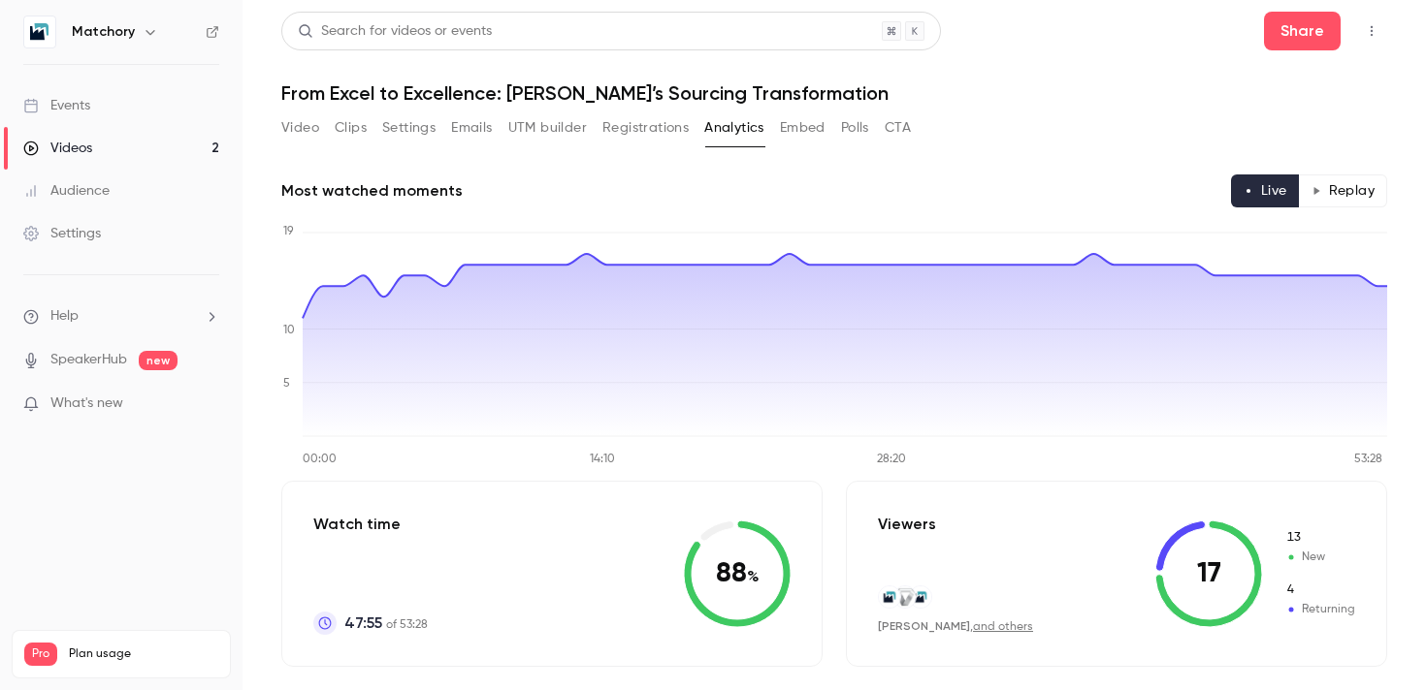
click at [663, 125] on button "Registrations" at bounding box center [645, 127] width 86 height 31
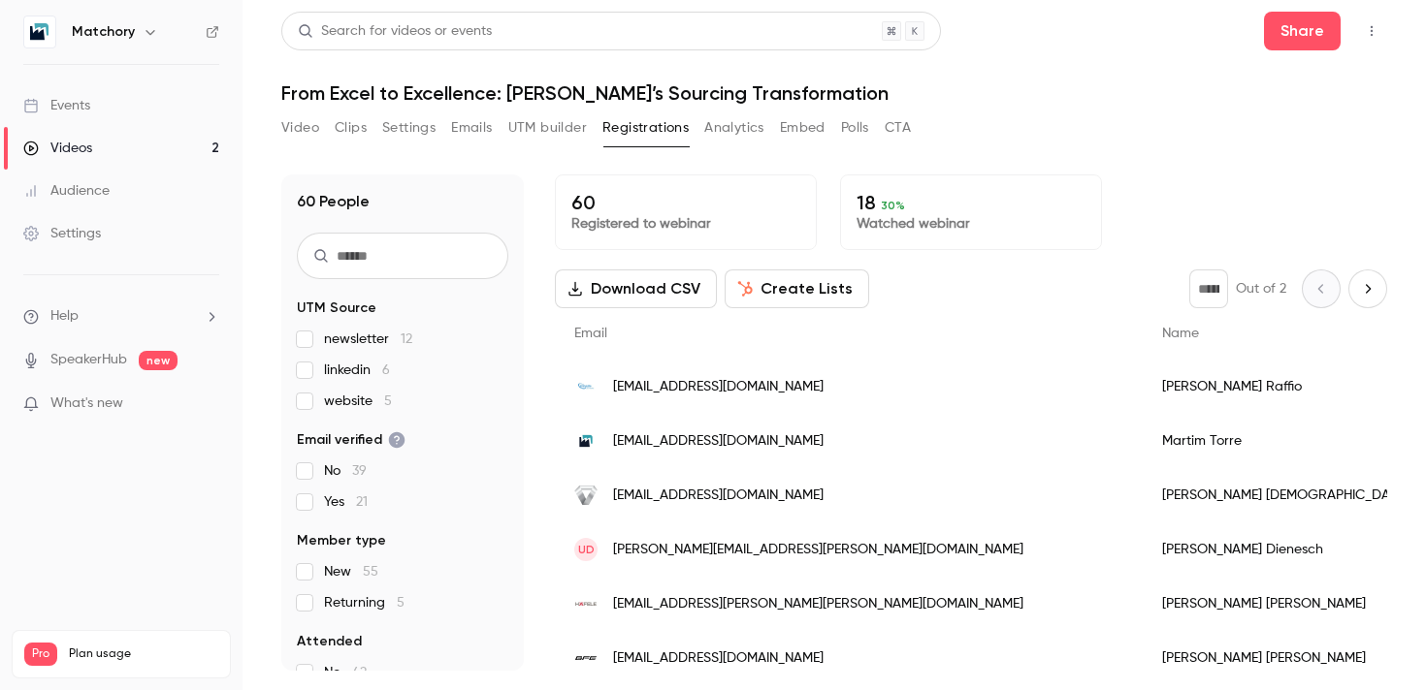
scroll to position [229, 0]
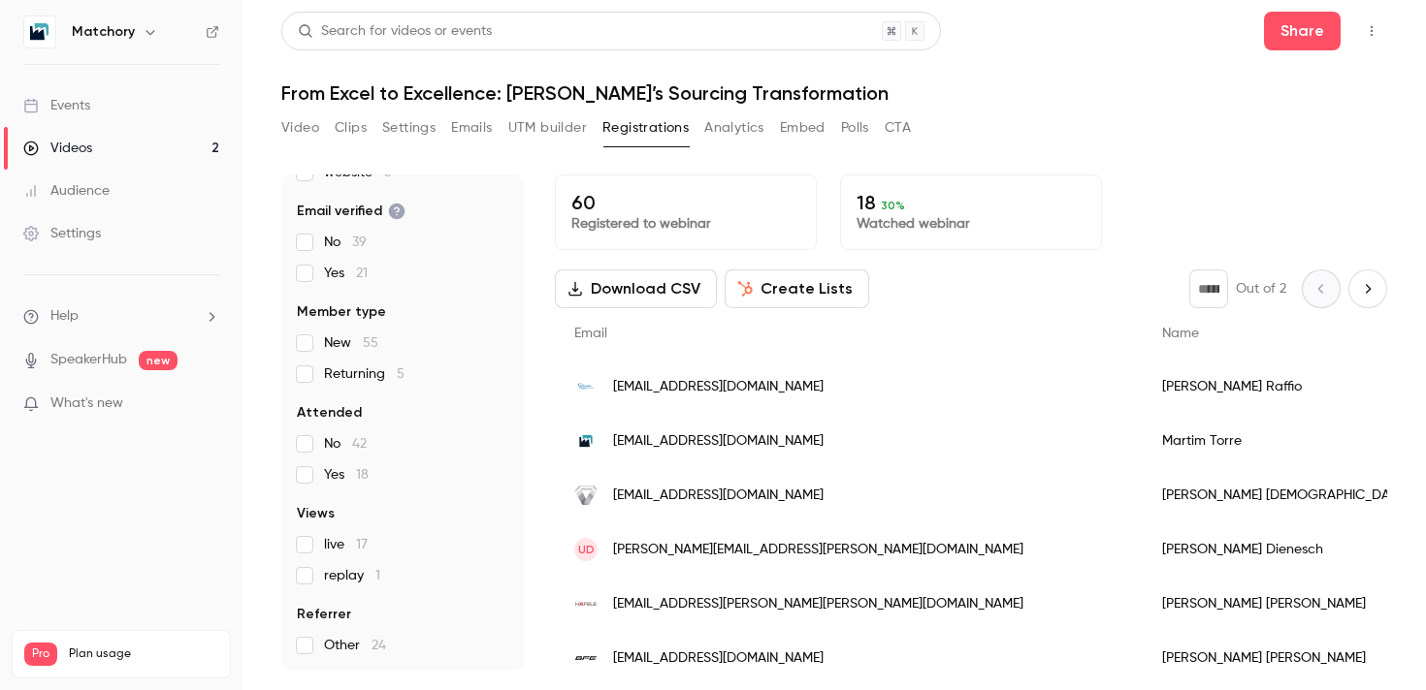
click at [316, 545] on label "live 17" at bounding box center [402, 544] width 211 height 19
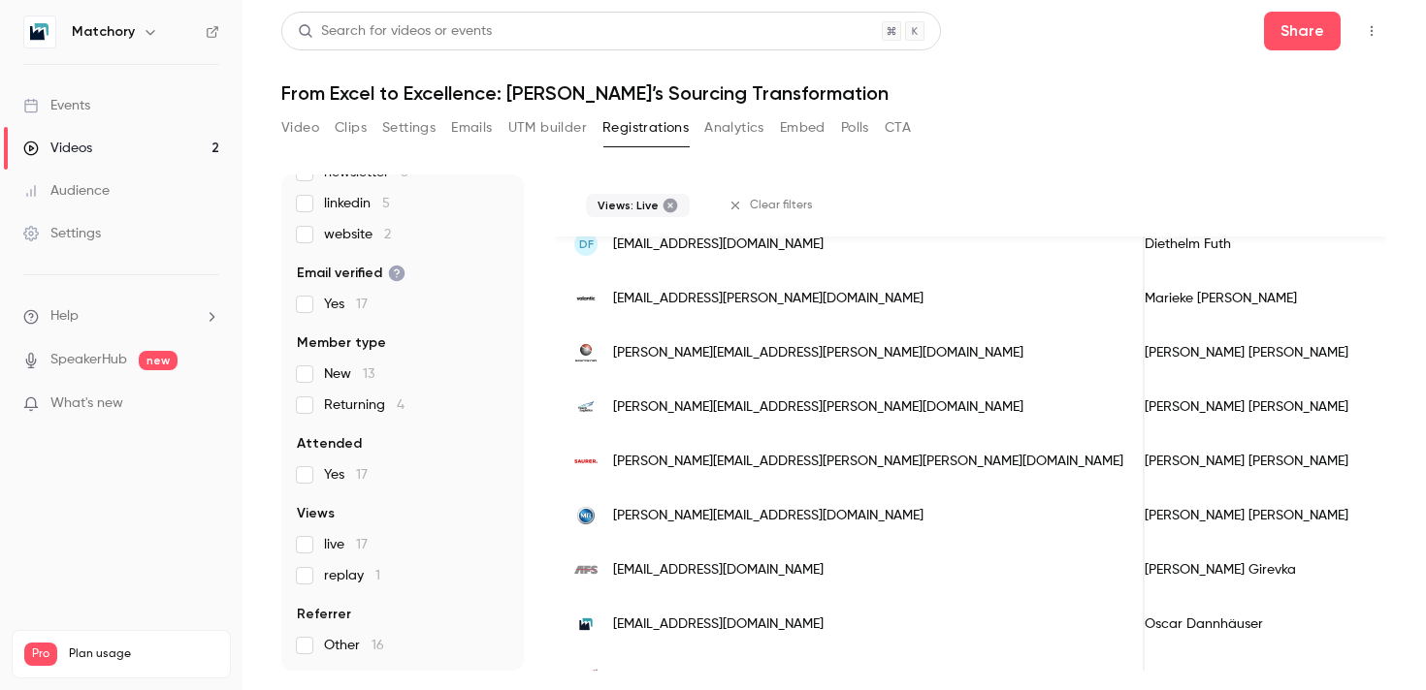
scroll to position [492, 0]
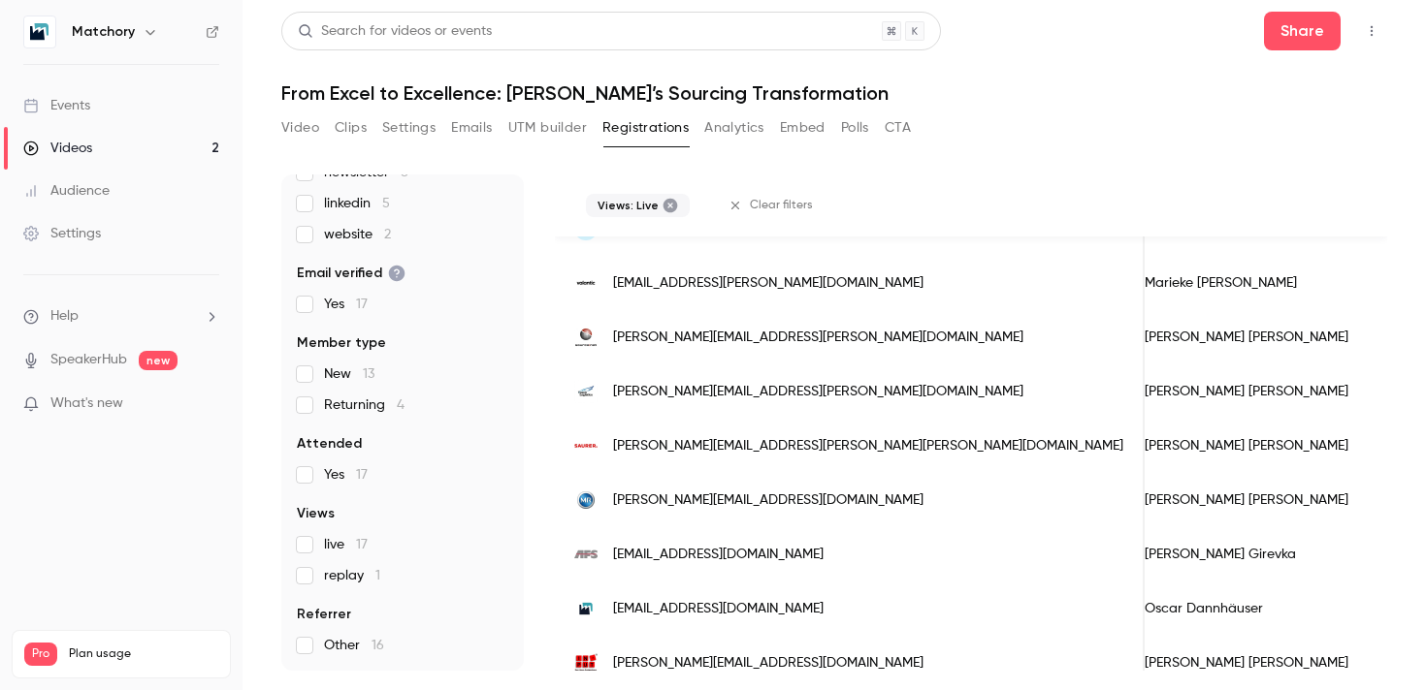
click at [311, 133] on button "Video" at bounding box center [300, 127] width 38 height 31
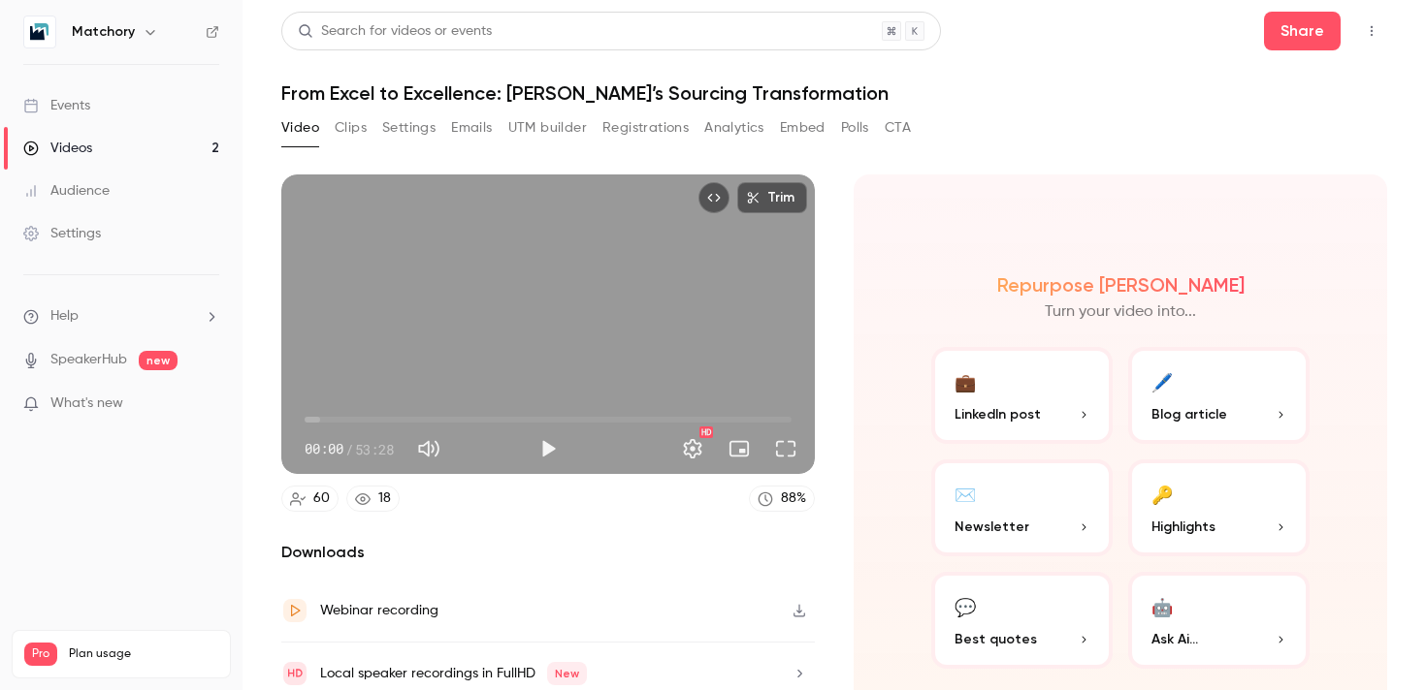
scroll to position [78, 0]
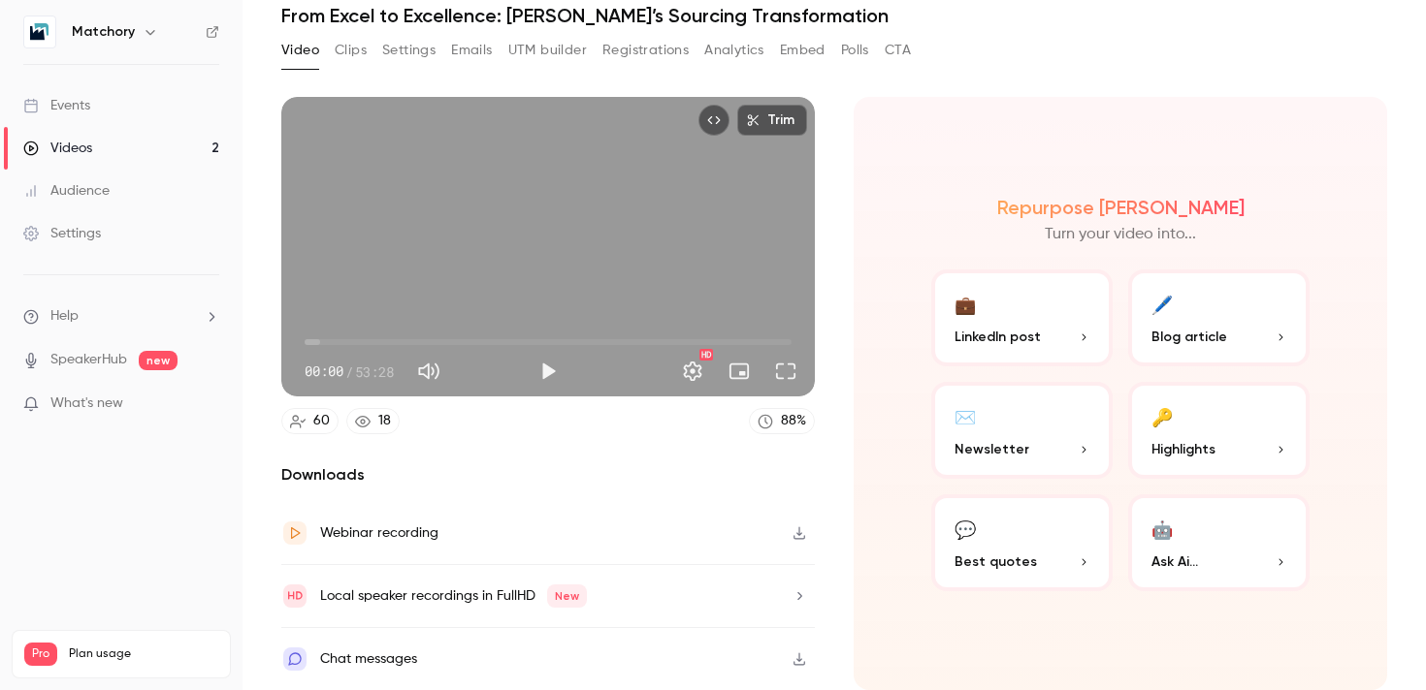
click at [795, 656] on icon "button" at bounding box center [799, 660] width 16 height 14
click at [336, 39] on button "Clips" at bounding box center [351, 50] width 32 height 31
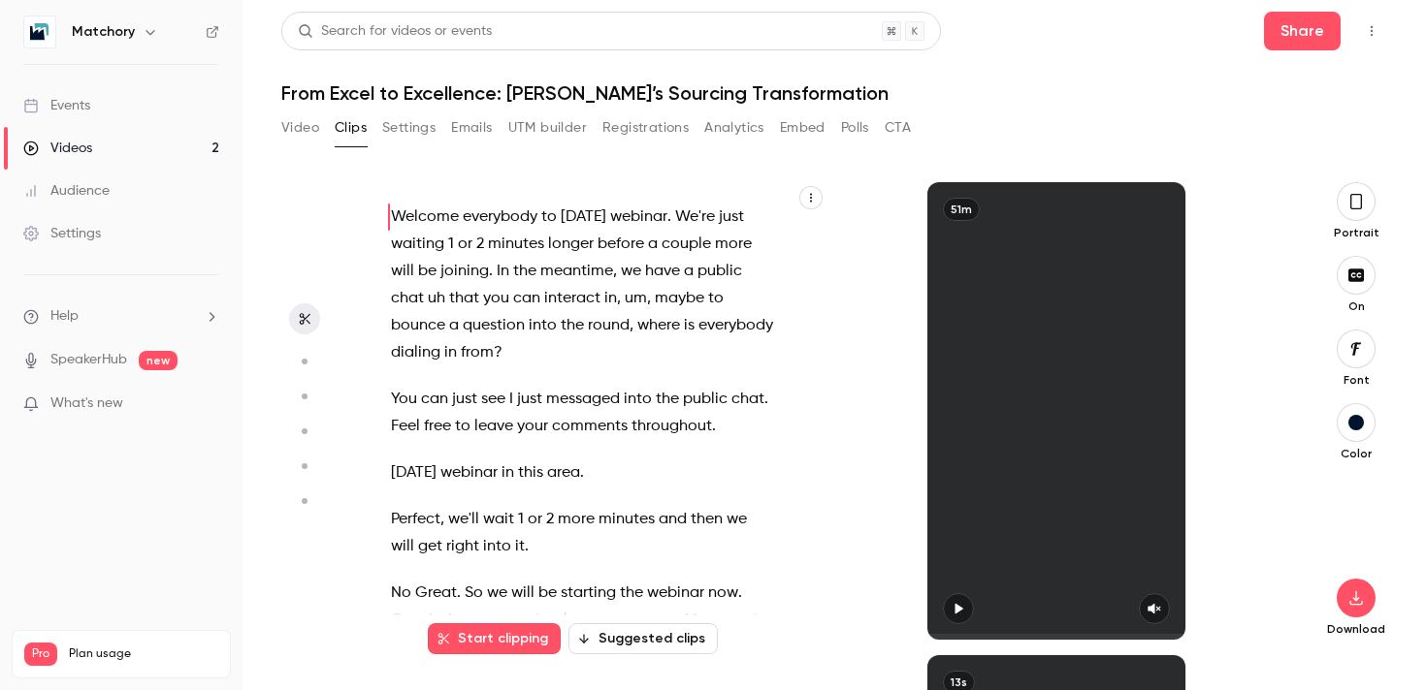
click at [410, 118] on button "Settings" at bounding box center [408, 127] width 53 height 31
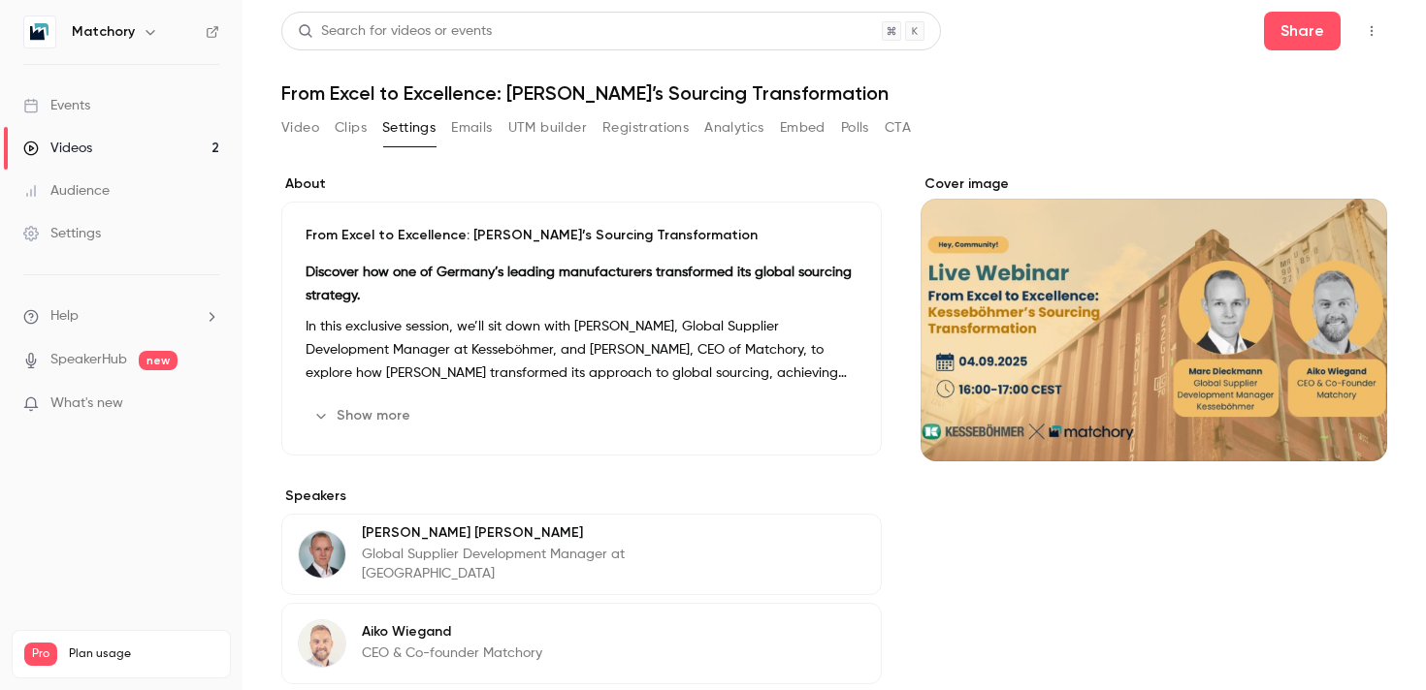
click at [334, 132] on div "Video Clips Settings Emails UTM builder Registrations Analytics Embed Polls CTA" at bounding box center [595, 127] width 629 height 31
click at [344, 130] on button "Clips" at bounding box center [351, 127] width 32 height 31
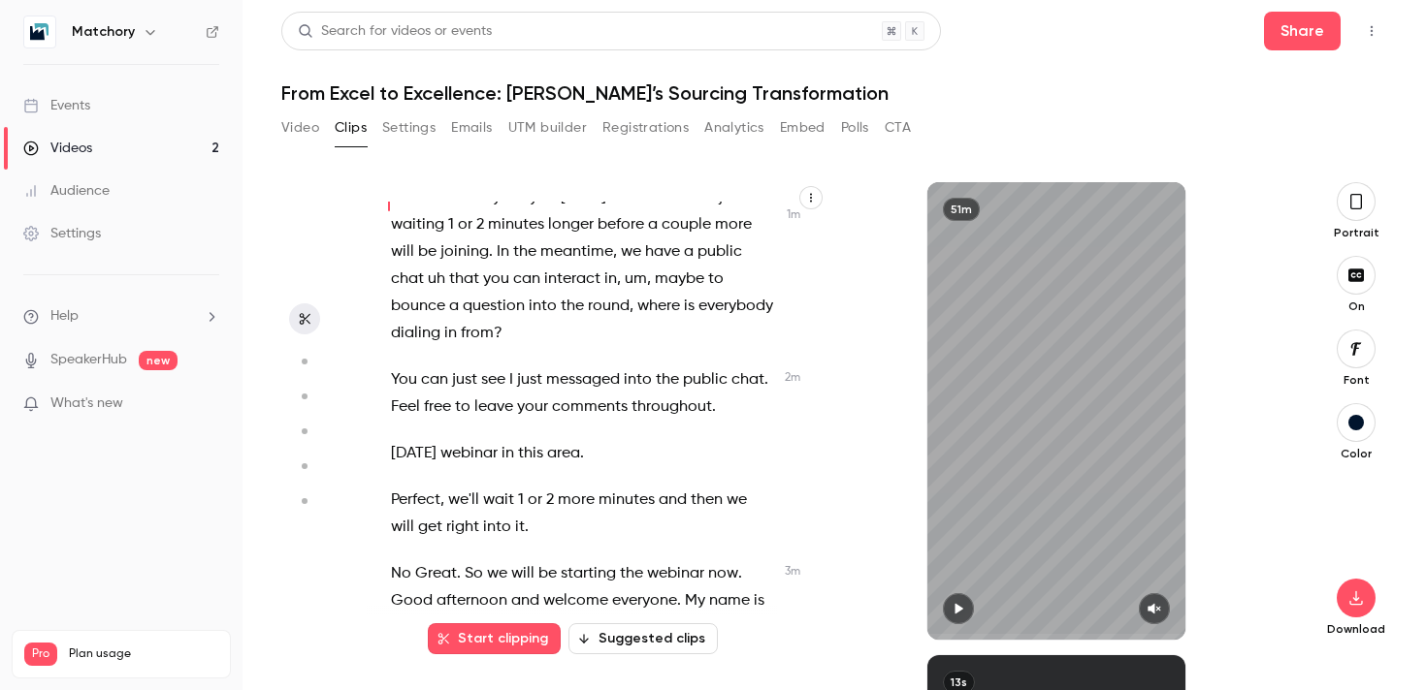
scroll to position [20, 0]
click at [1353, 201] on icon "button" at bounding box center [1356, 201] width 16 height 21
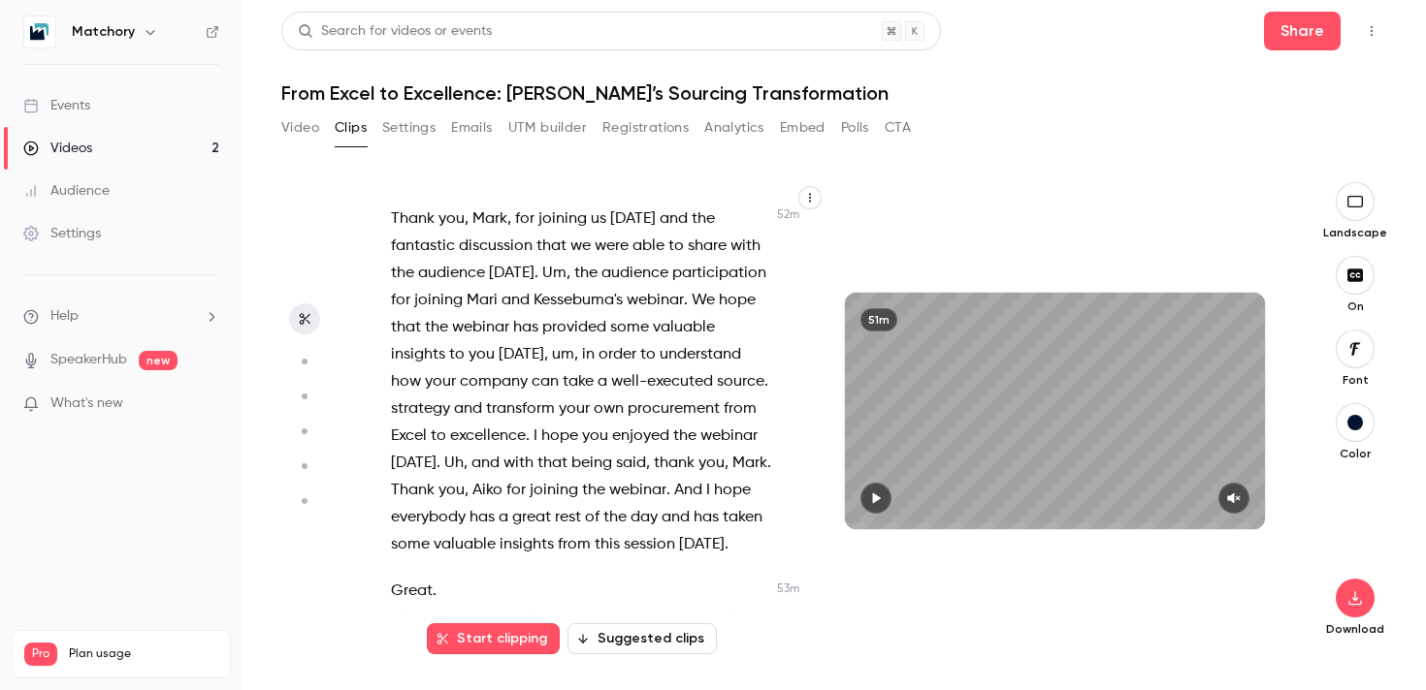
scroll to position [0, 0]
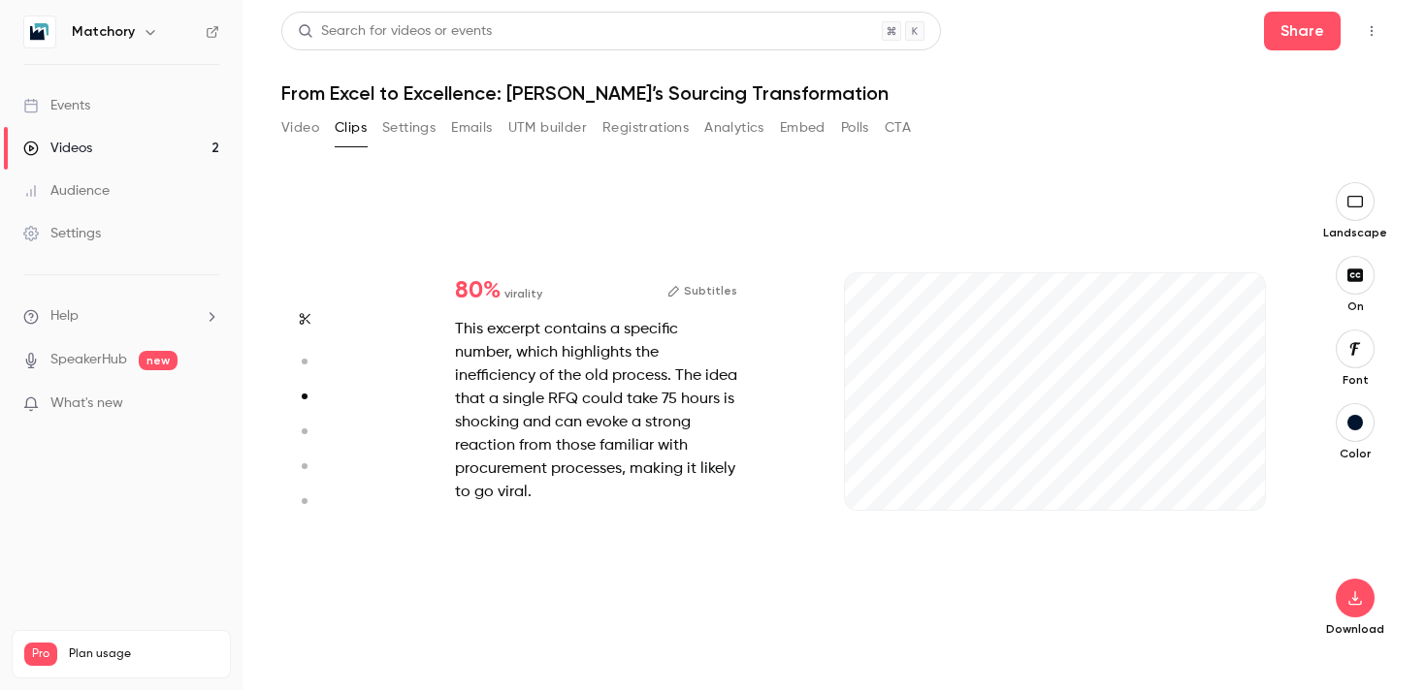
type input "*"
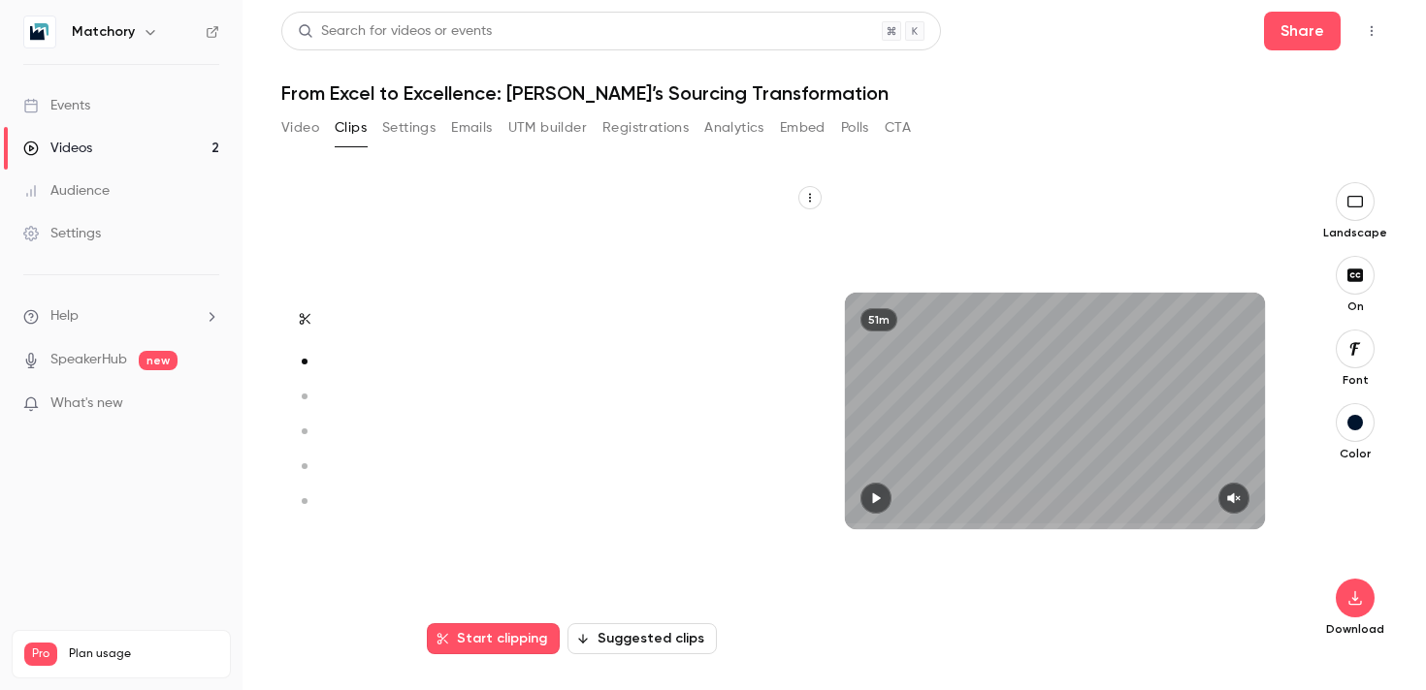
type input "*"
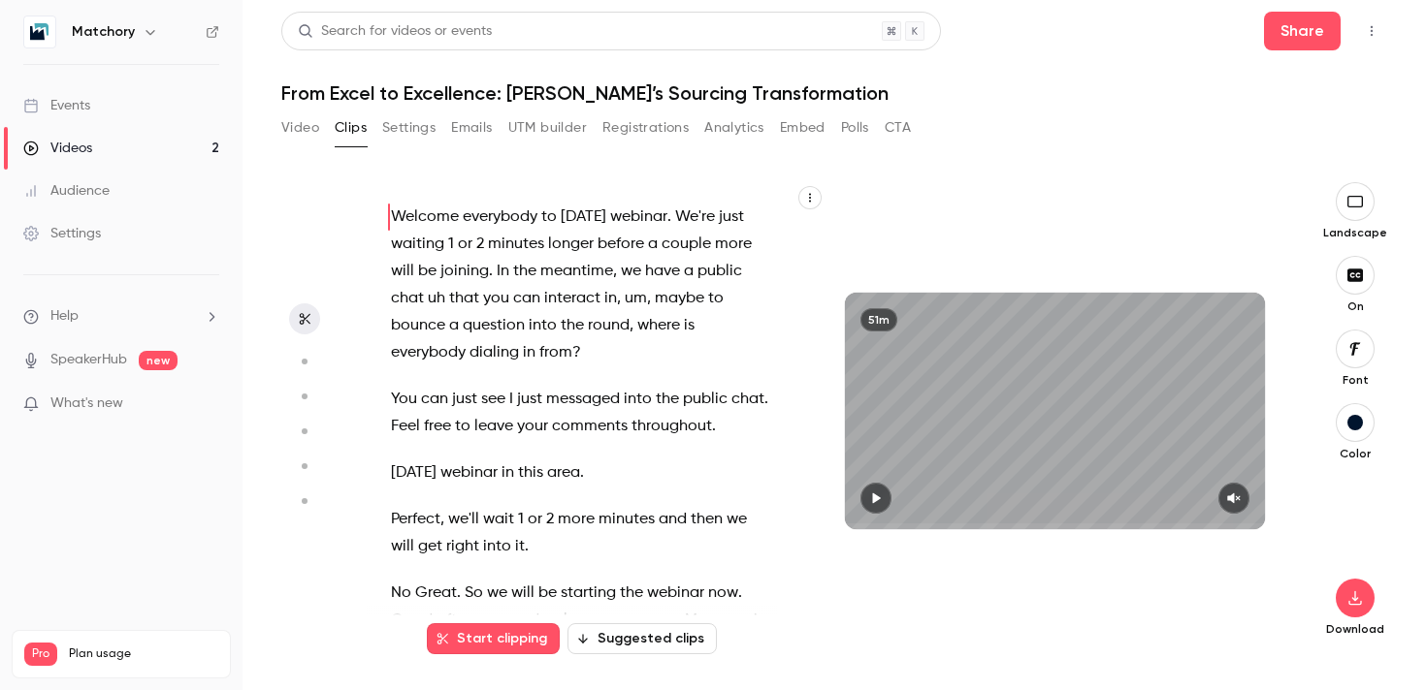
click at [413, 114] on button "Settings" at bounding box center [408, 127] width 53 height 31
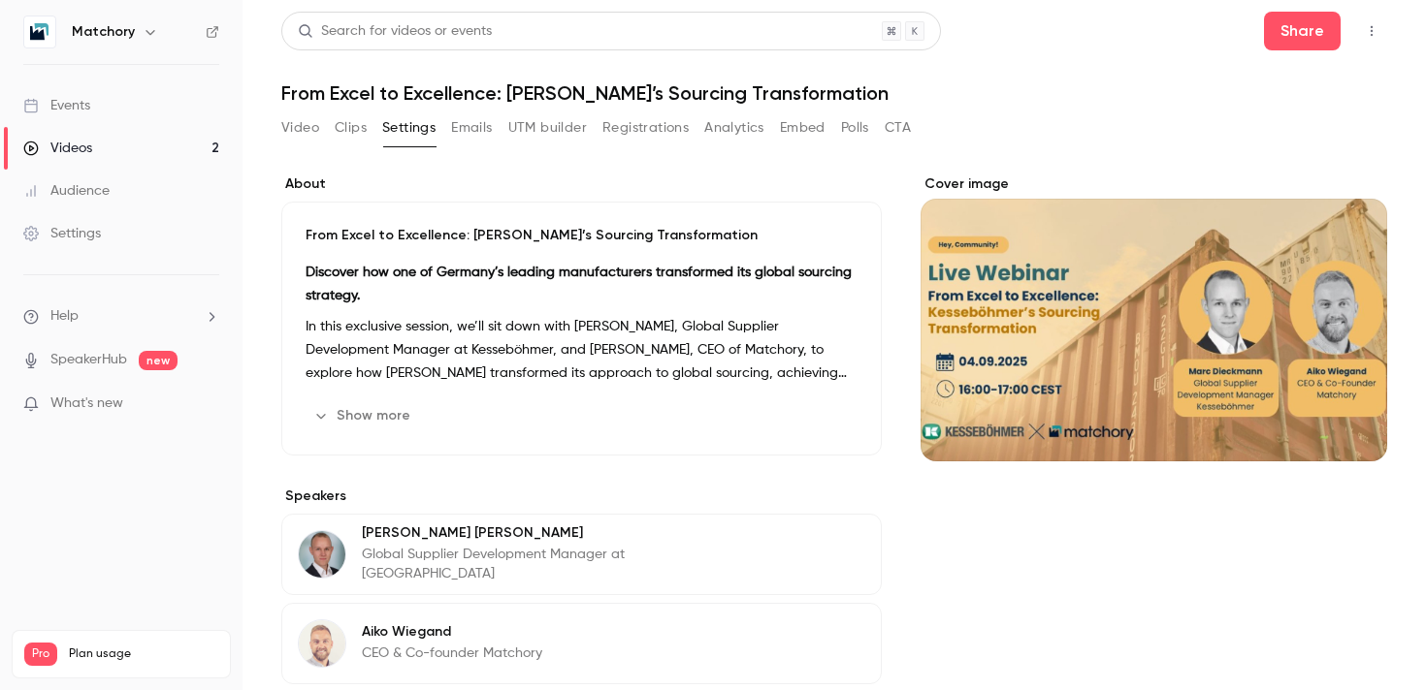
click at [455, 128] on button "Emails" at bounding box center [471, 127] width 41 height 31
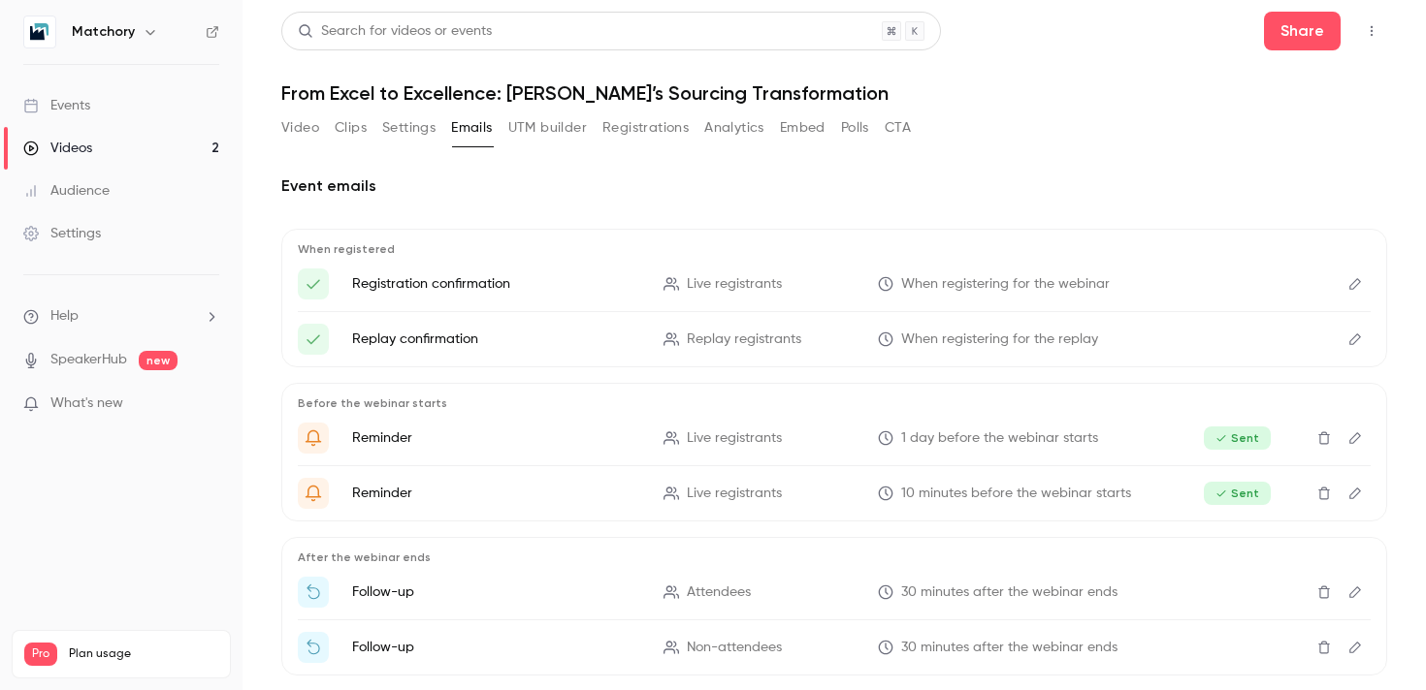
click at [572, 137] on button "UTM builder" at bounding box center [547, 127] width 79 height 31
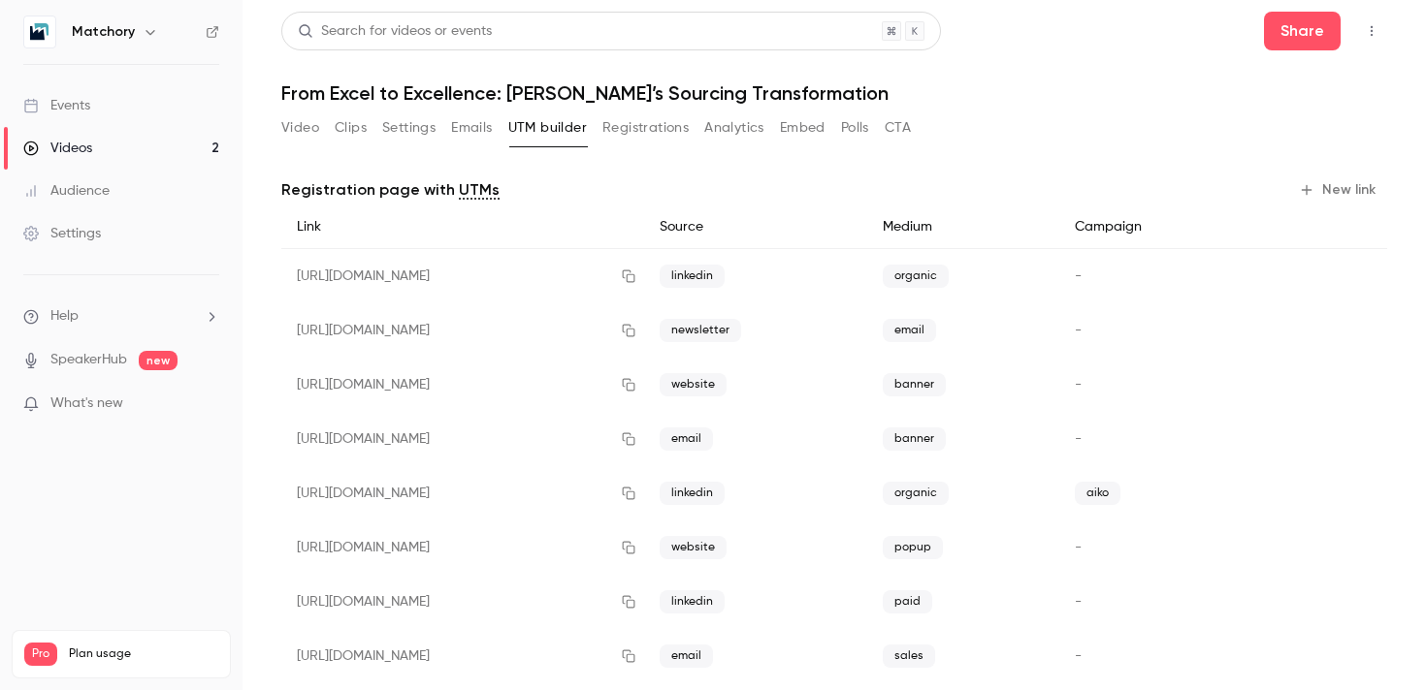
click at [657, 127] on button "Registrations" at bounding box center [645, 127] width 86 height 31
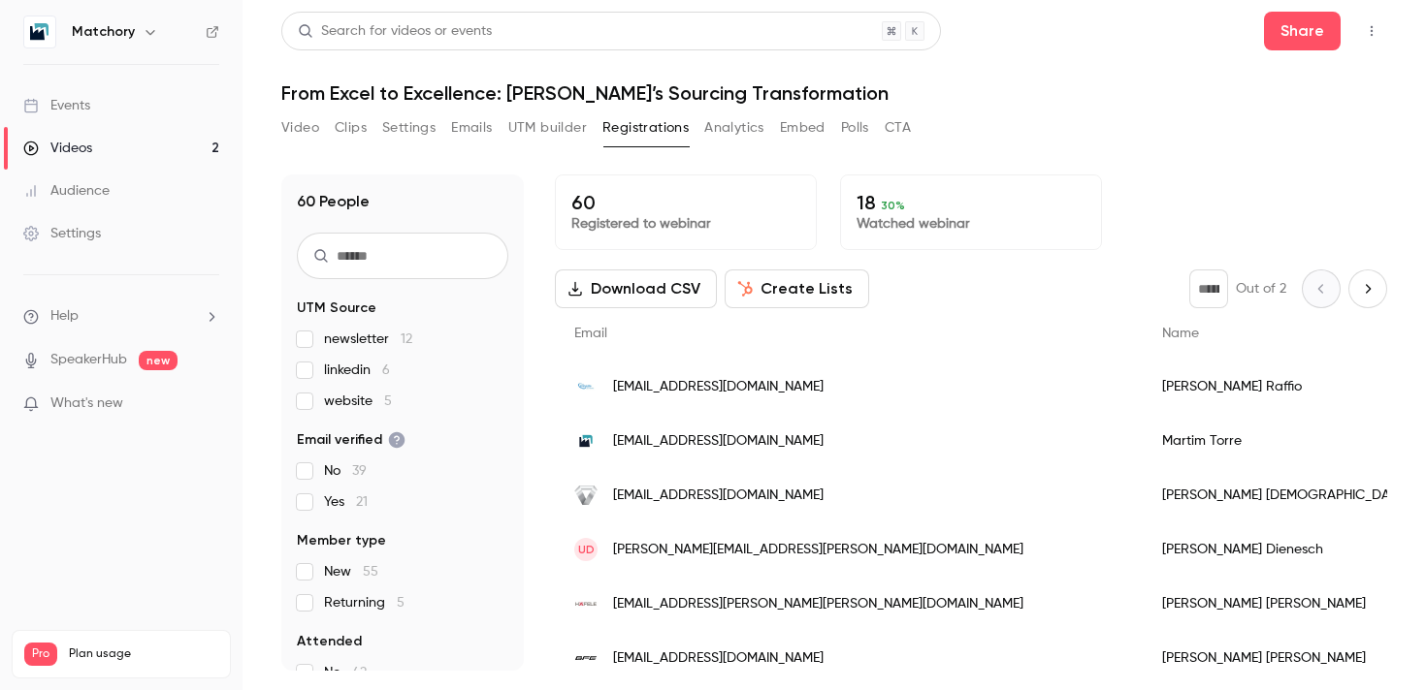
click at [721, 121] on button "Analytics" at bounding box center [734, 127] width 60 height 31
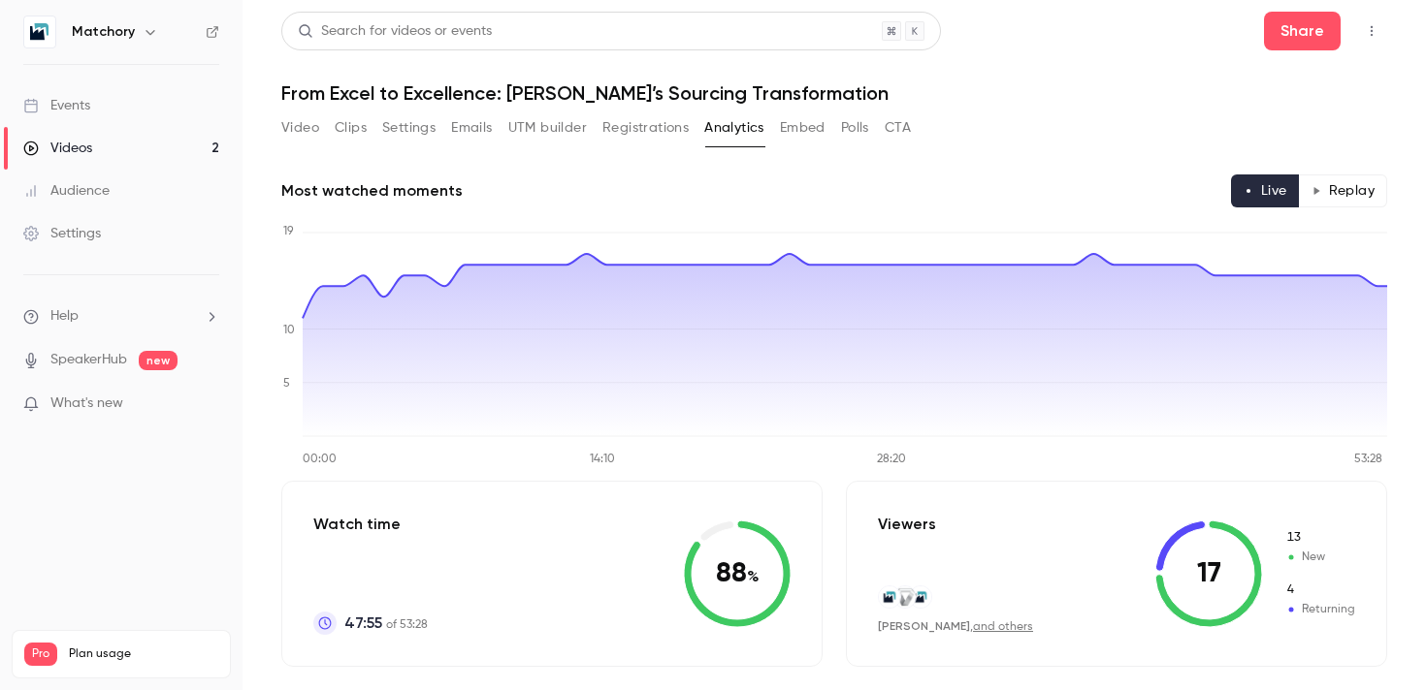
click at [307, 124] on button "Video" at bounding box center [300, 127] width 38 height 31
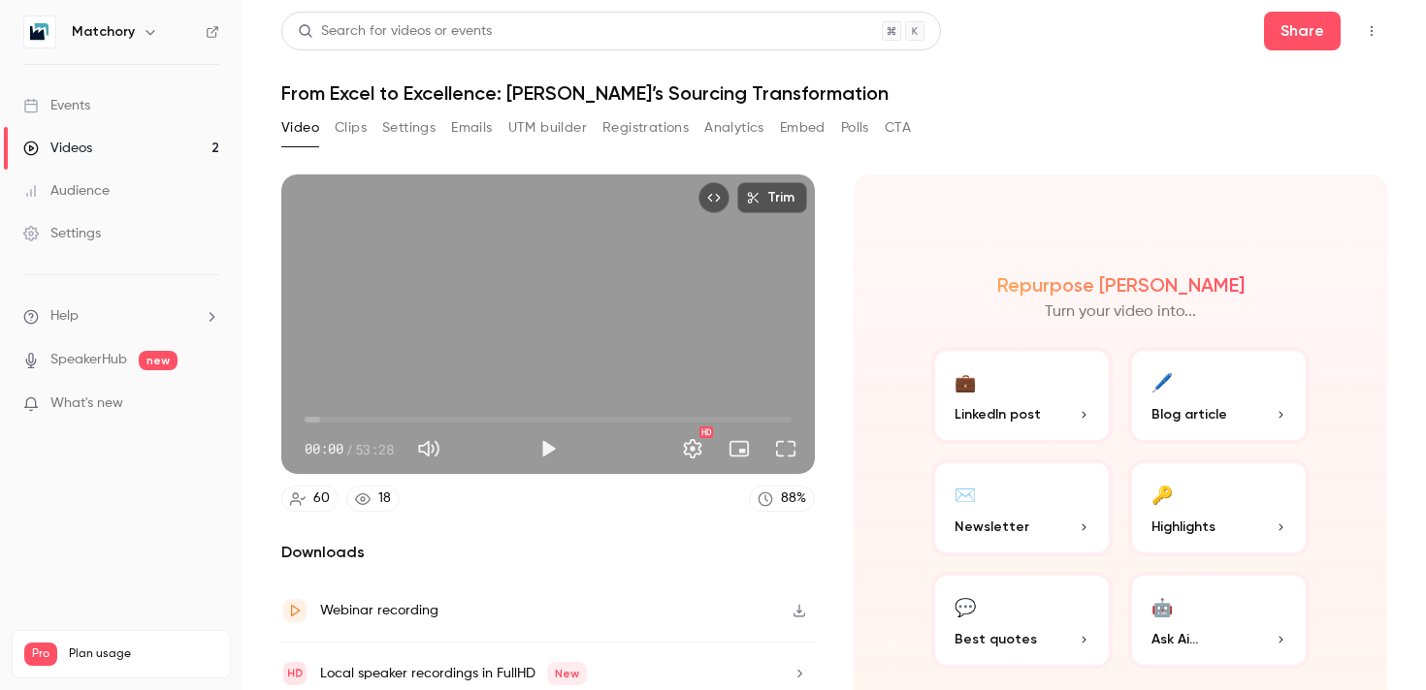
scroll to position [78, 0]
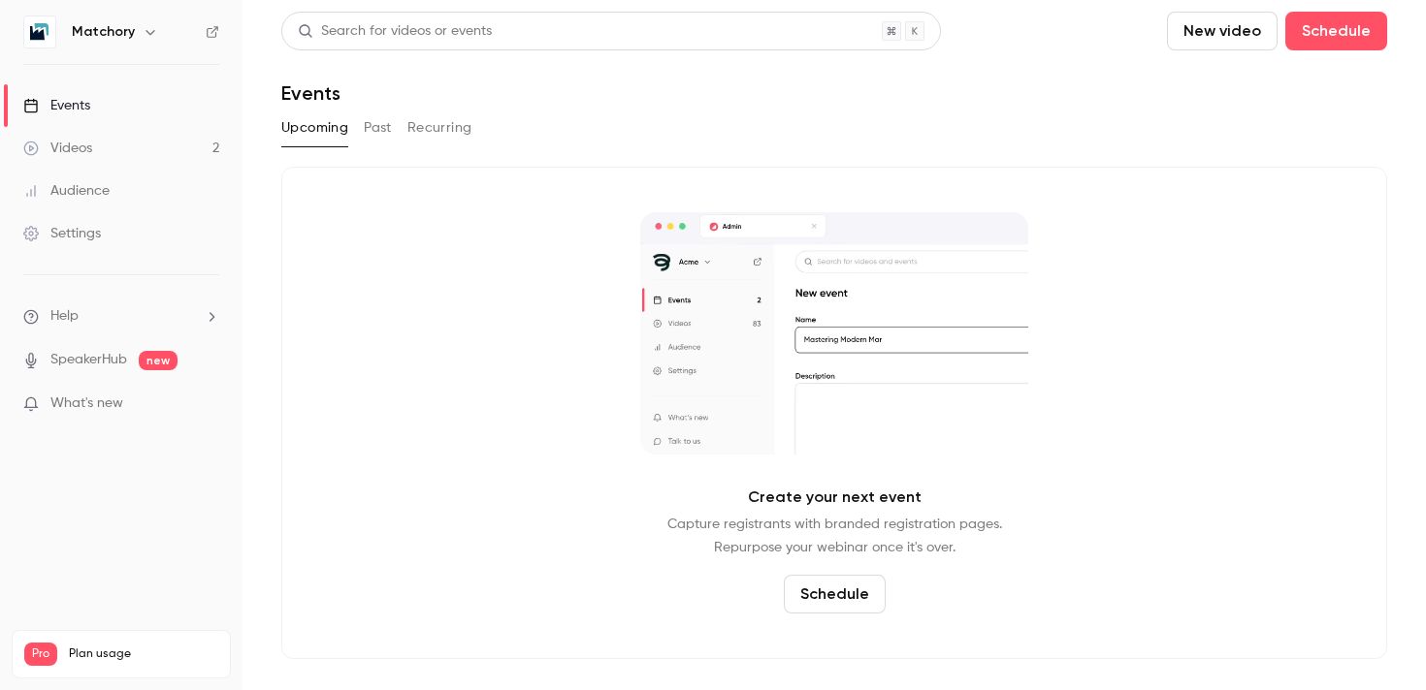
click at [126, 164] on link "Videos 2" at bounding box center [121, 148] width 242 height 43
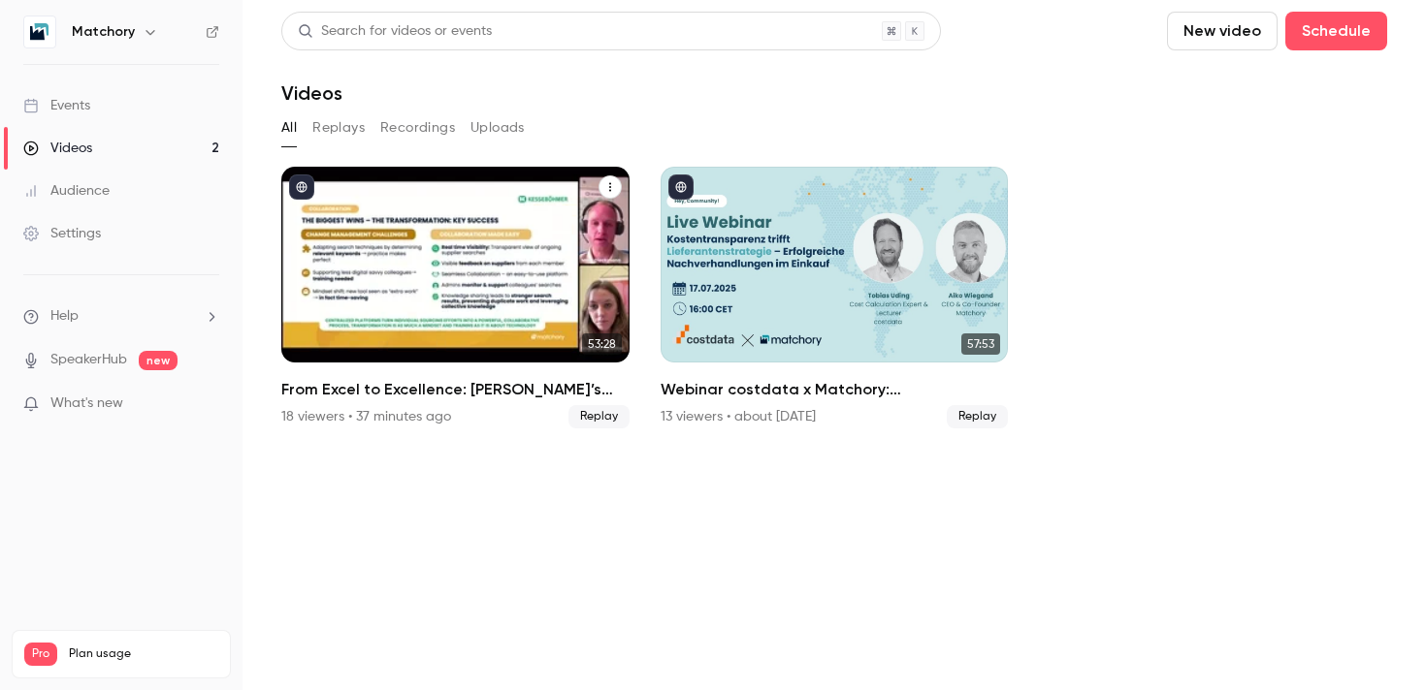
click at [384, 311] on div "From Excel to Excellence: Kesseböhmer’s Sourcing Transformation" at bounding box center [455, 265] width 348 height 196
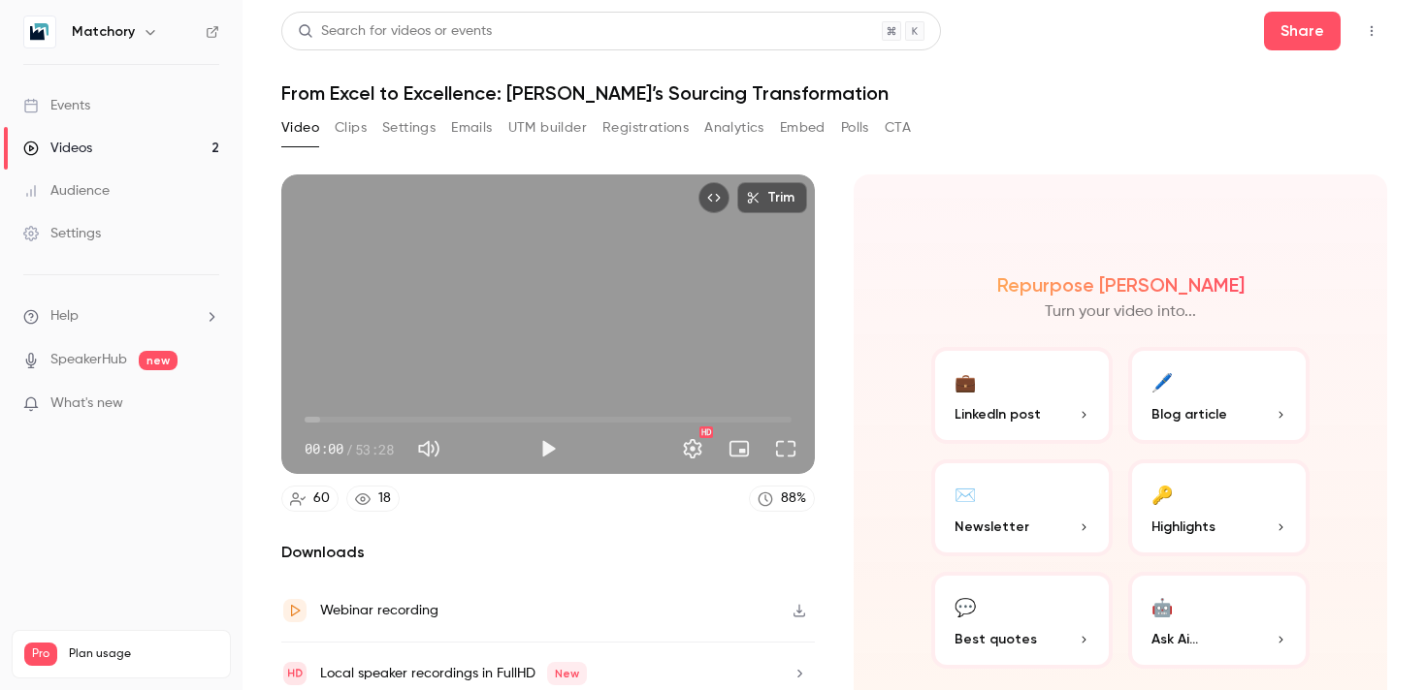
click at [544, 120] on button "UTM builder" at bounding box center [547, 127] width 79 height 31
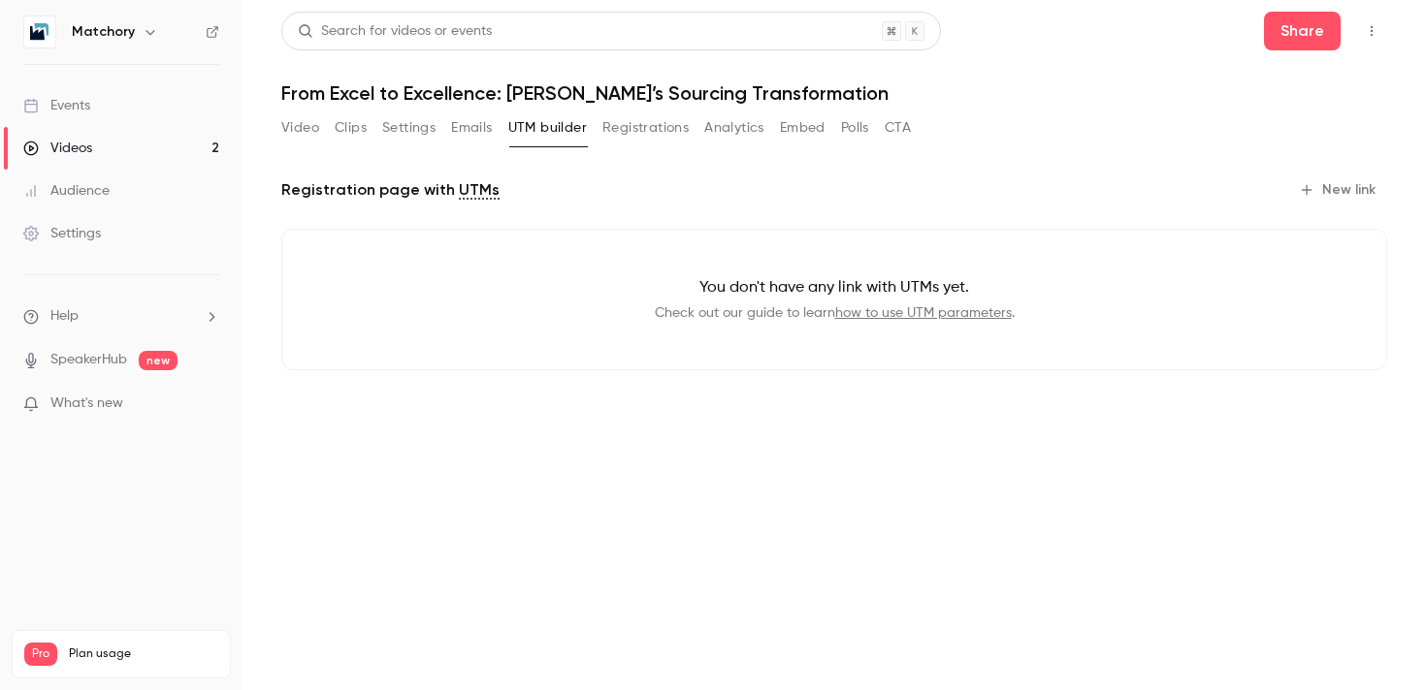
click at [632, 126] on button "Registrations" at bounding box center [645, 127] width 86 height 31
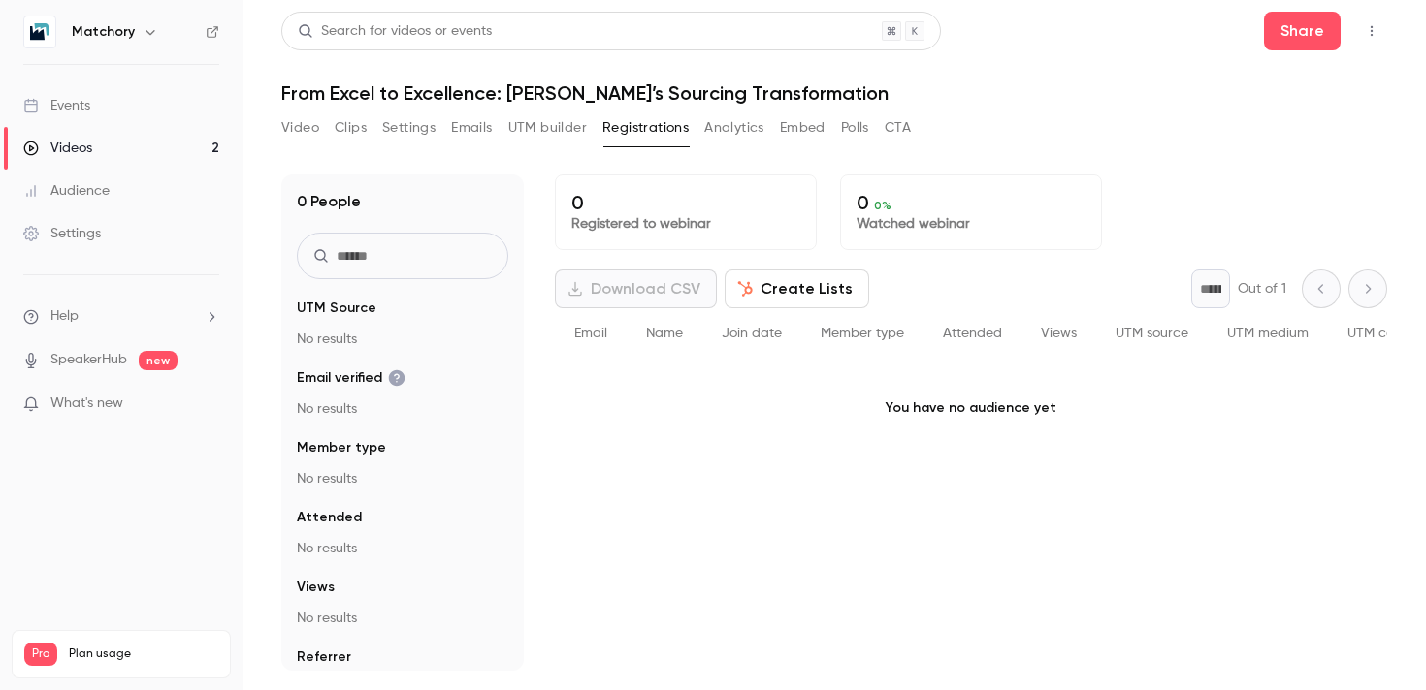
click at [100, 141] on link "Videos 2" at bounding box center [121, 148] width 242 height 43
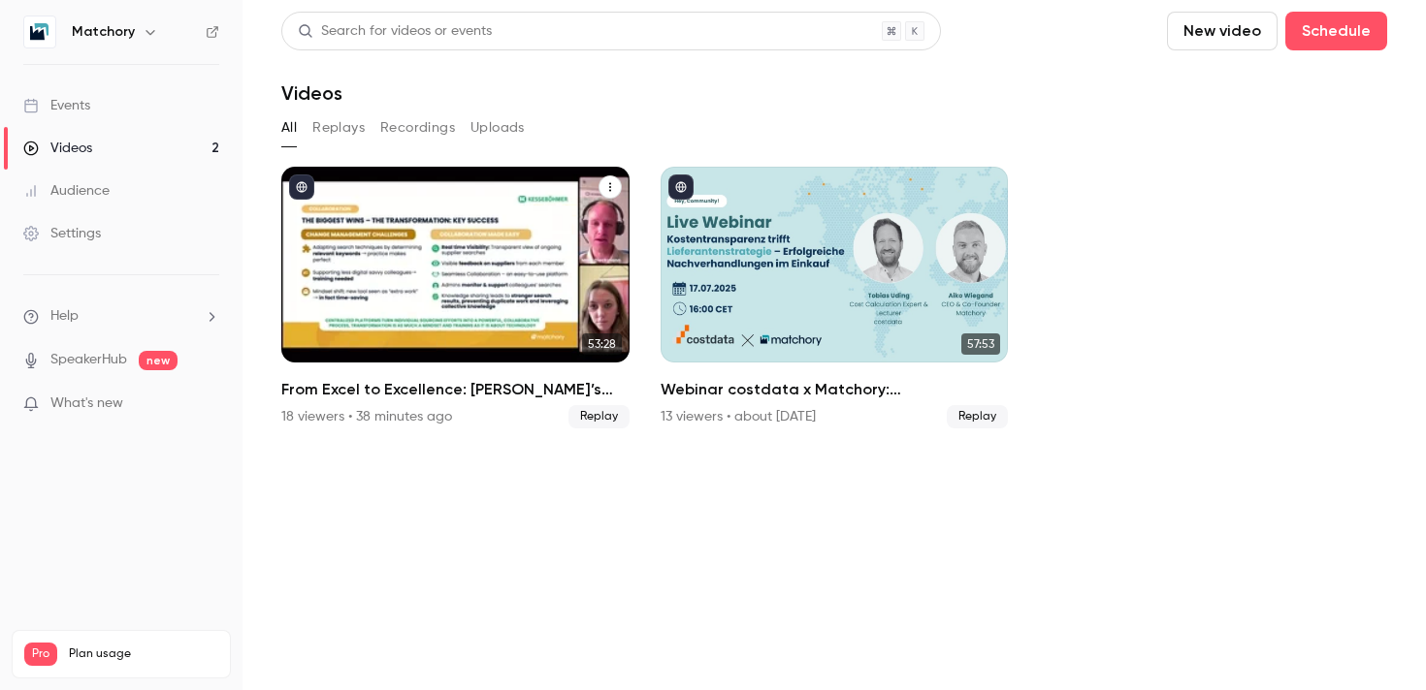
click at [410, 257] on div "From Excel to Excellence: Kesseböhmer’s Sourcing Transformation" at bounding box center [455, 265] width 348 height 196
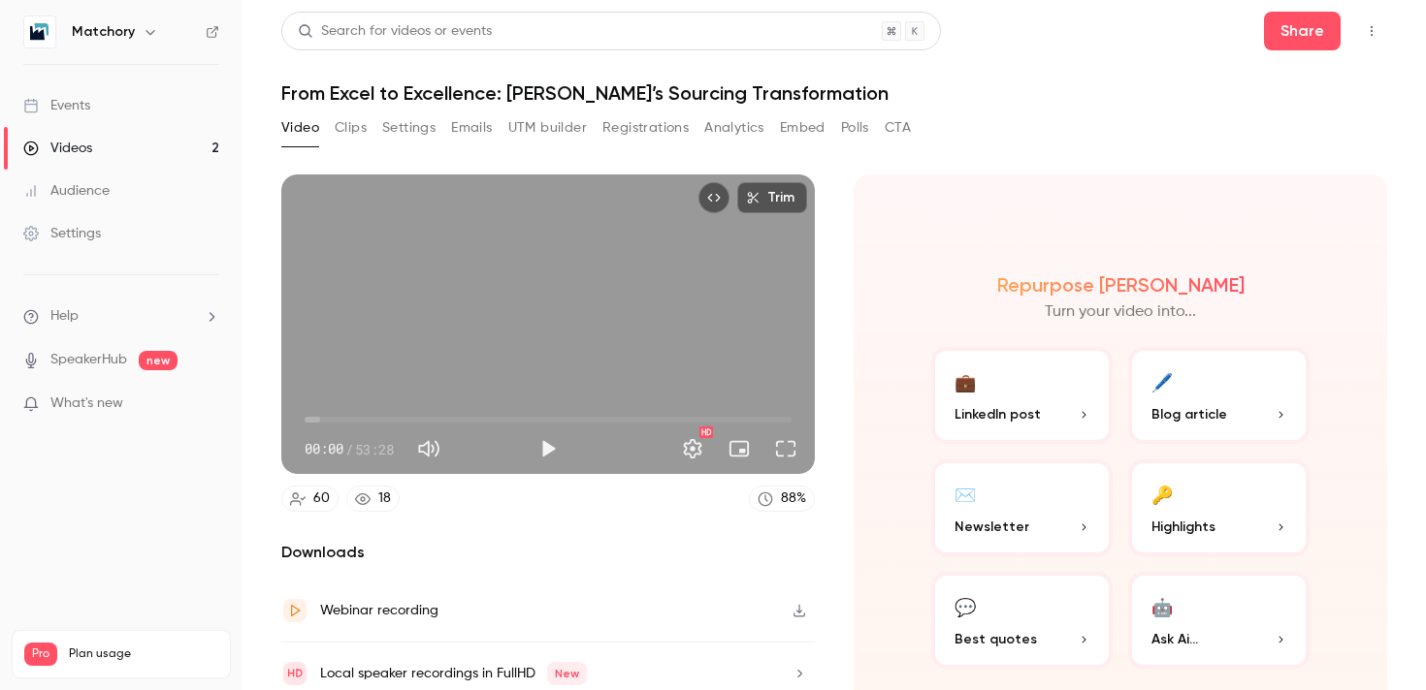
click at [643, 118] on button "Registrations" at bounding box center [645, 127] width 86 height 31
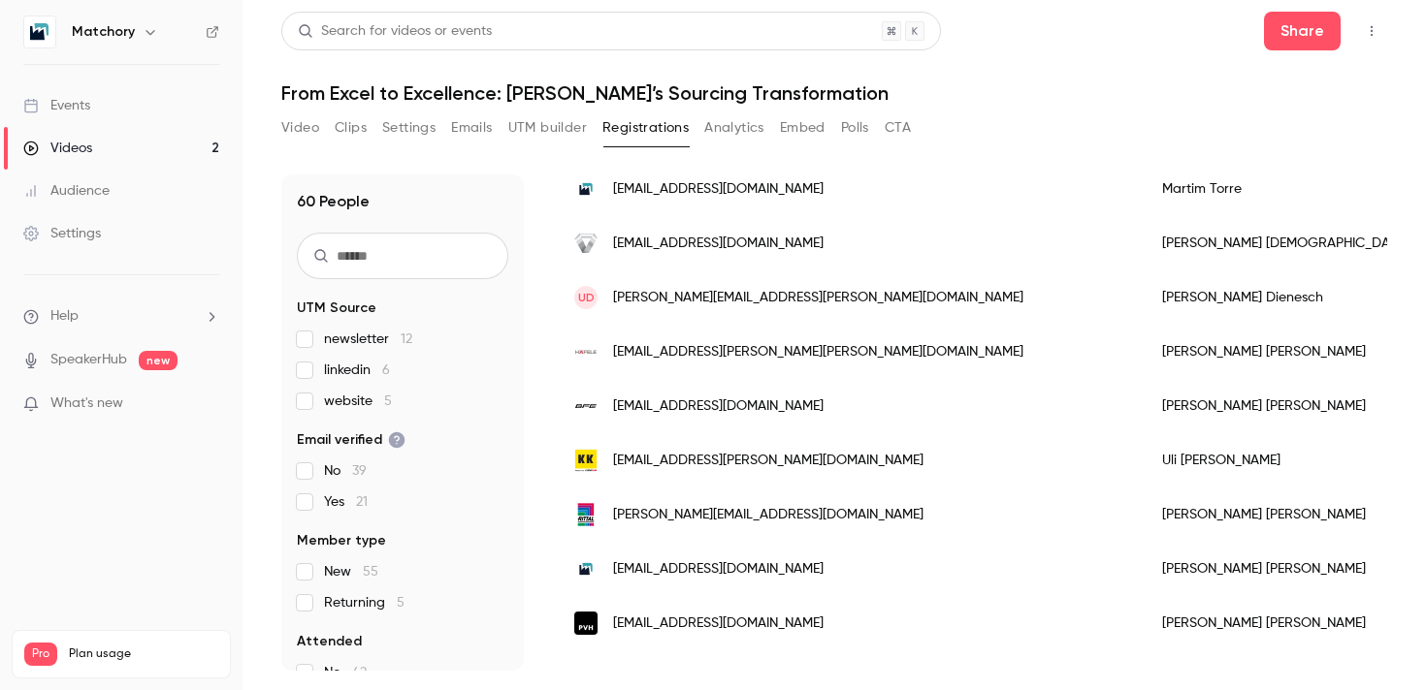
scroll to position [229, 0]
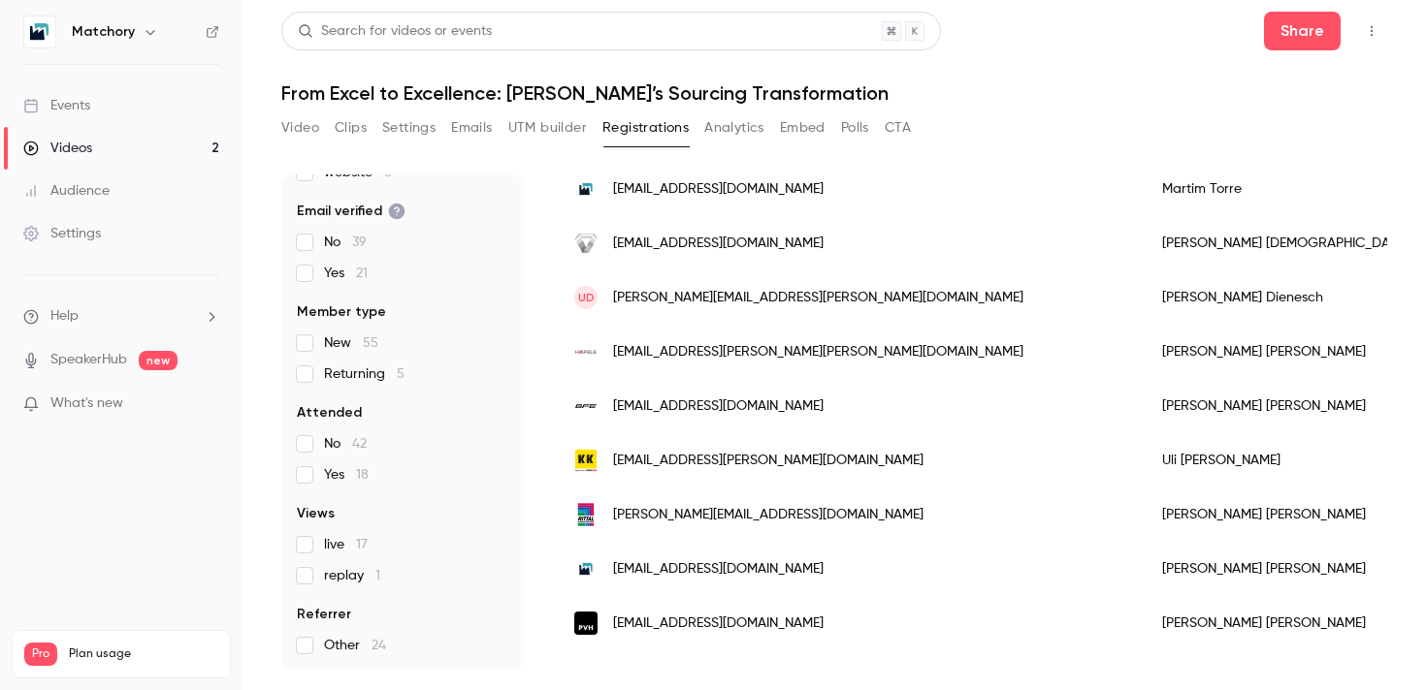
click at [317, 548] on label "live 17" at bounding box center [402, 544] width 211 height 19
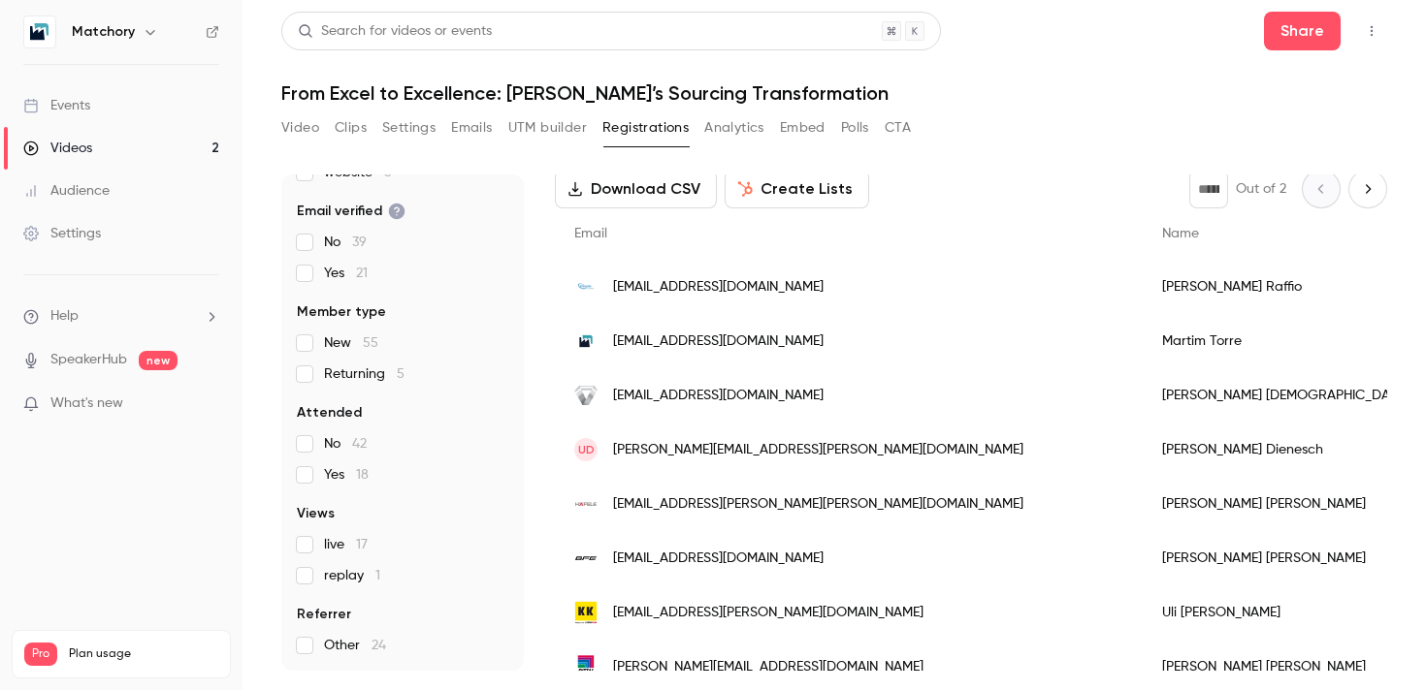
scroll to position [0, 0]
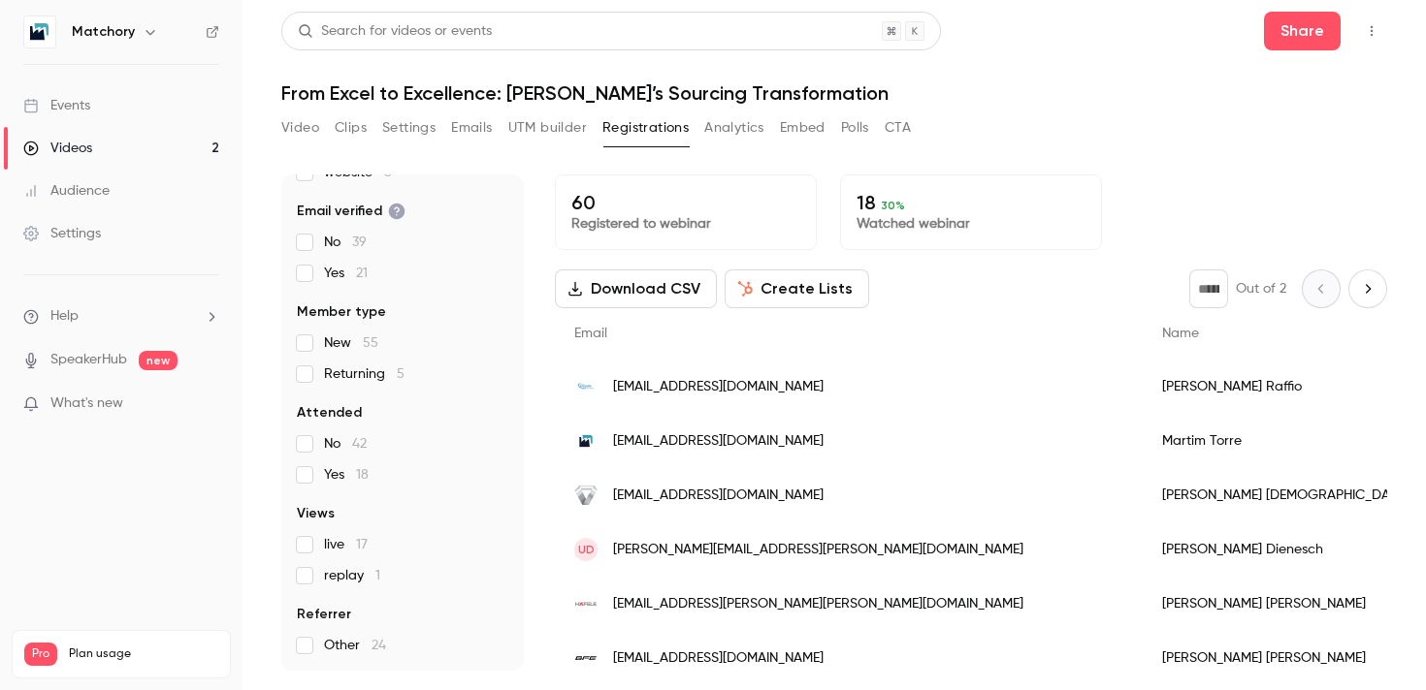
click at [1372, 289] on icon "Next page" at bounding box center [1367, 289] width 21 height 16
type input "*"
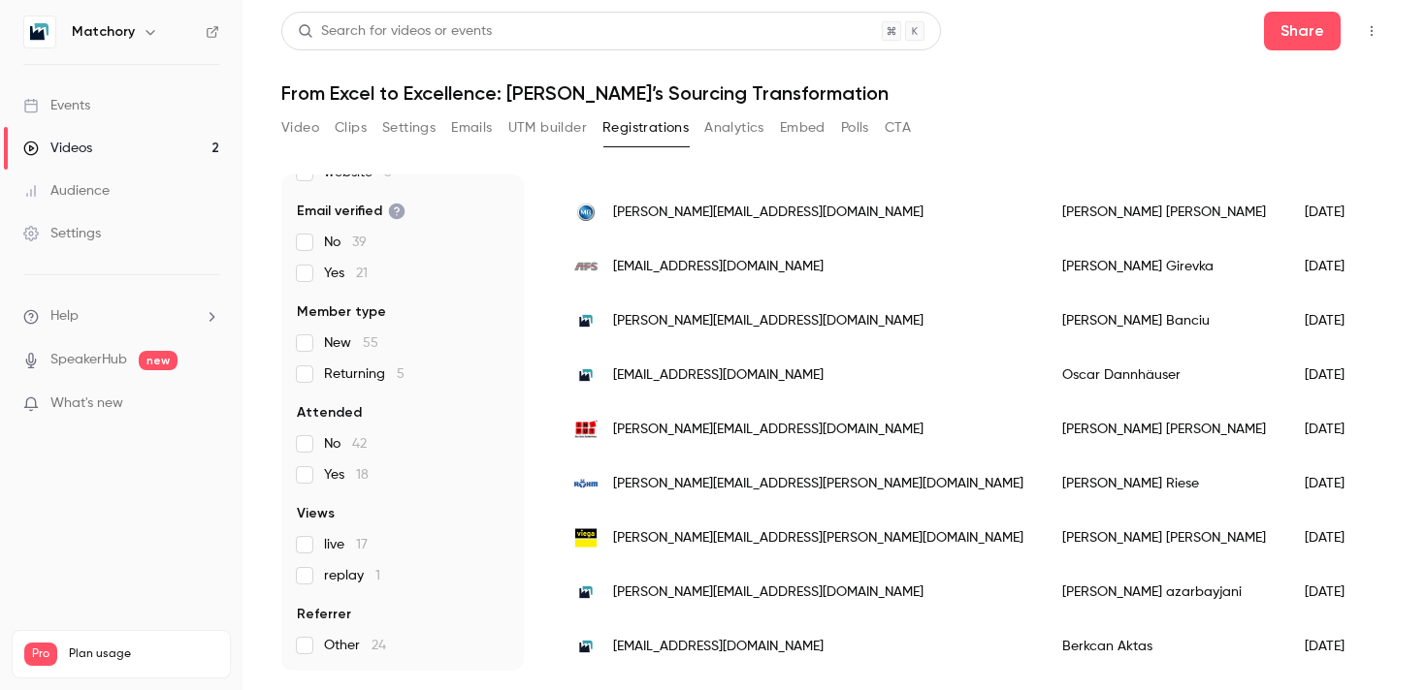
scroll to position [232, 0]
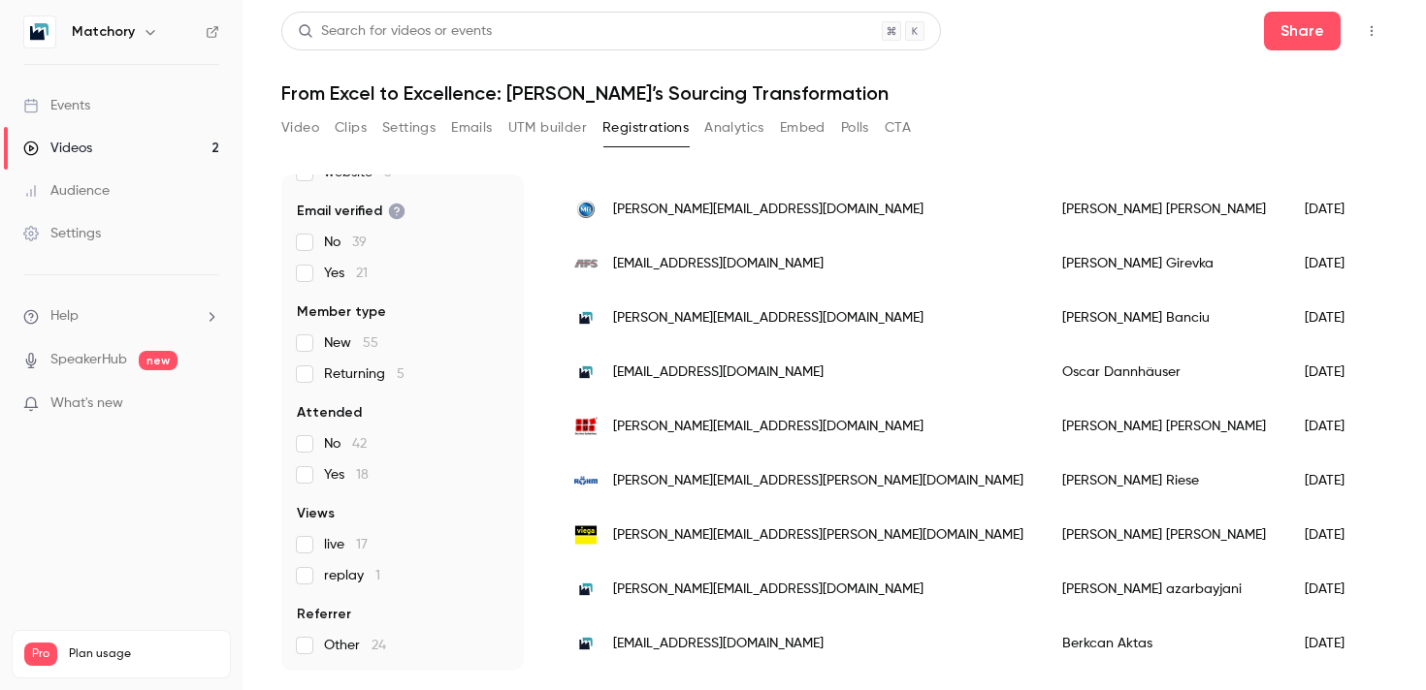
click at [540, 120] on button "UTM builder" at bounding box center [547, 127] width 79 height 31
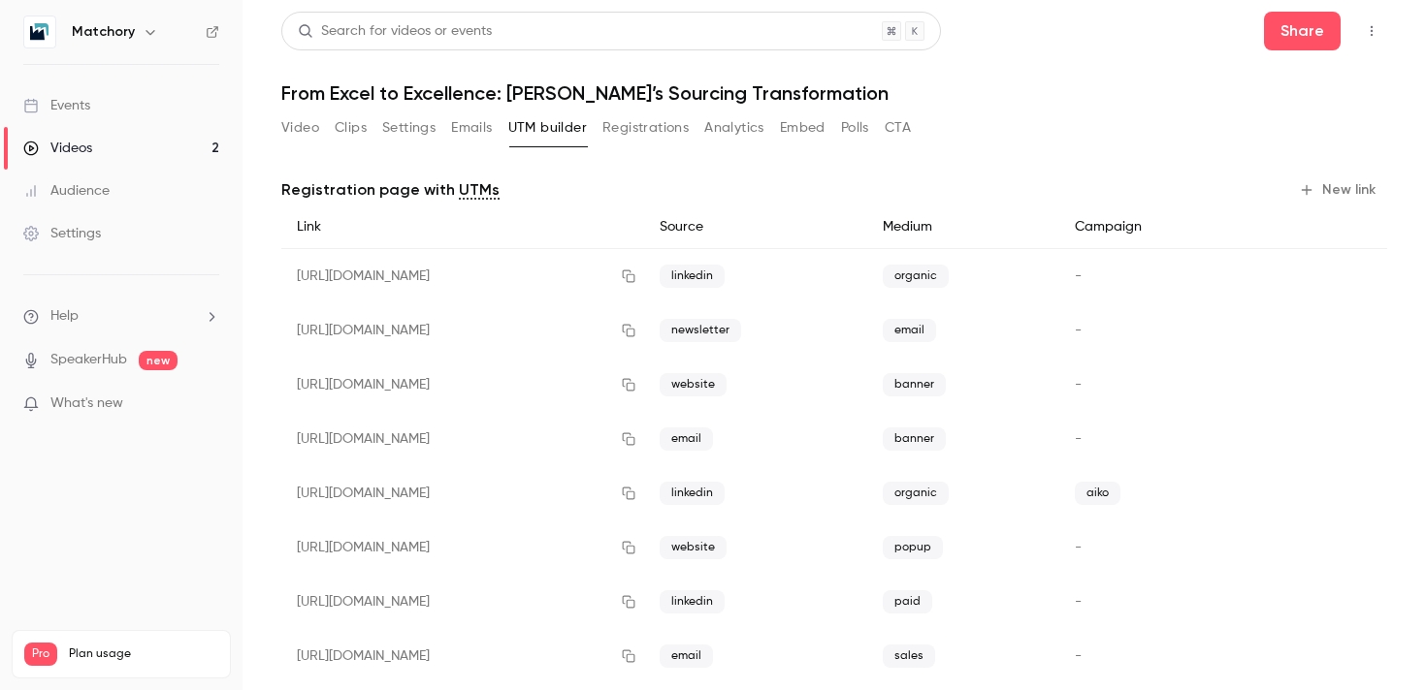
click at [676, 134] on button "Registrations" at bounding box center [645, 127] width 86 height 31
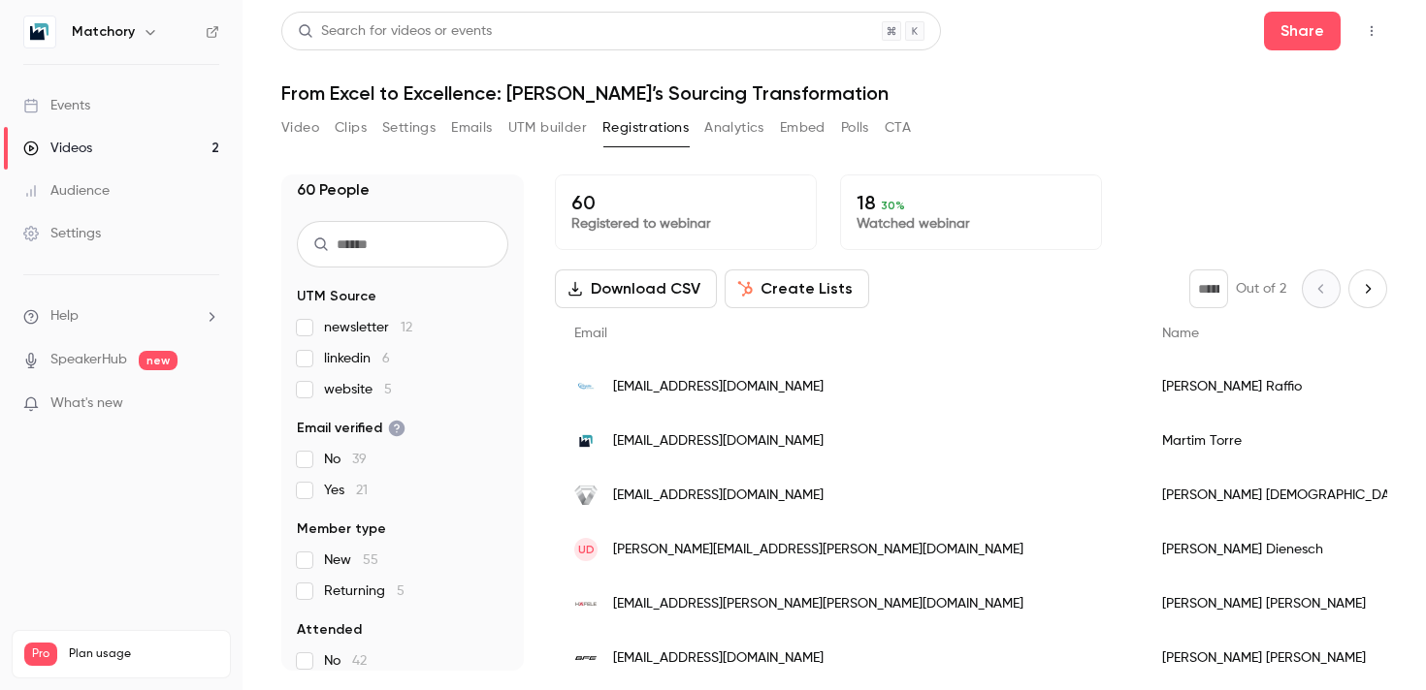
scroll to position [19, 0]
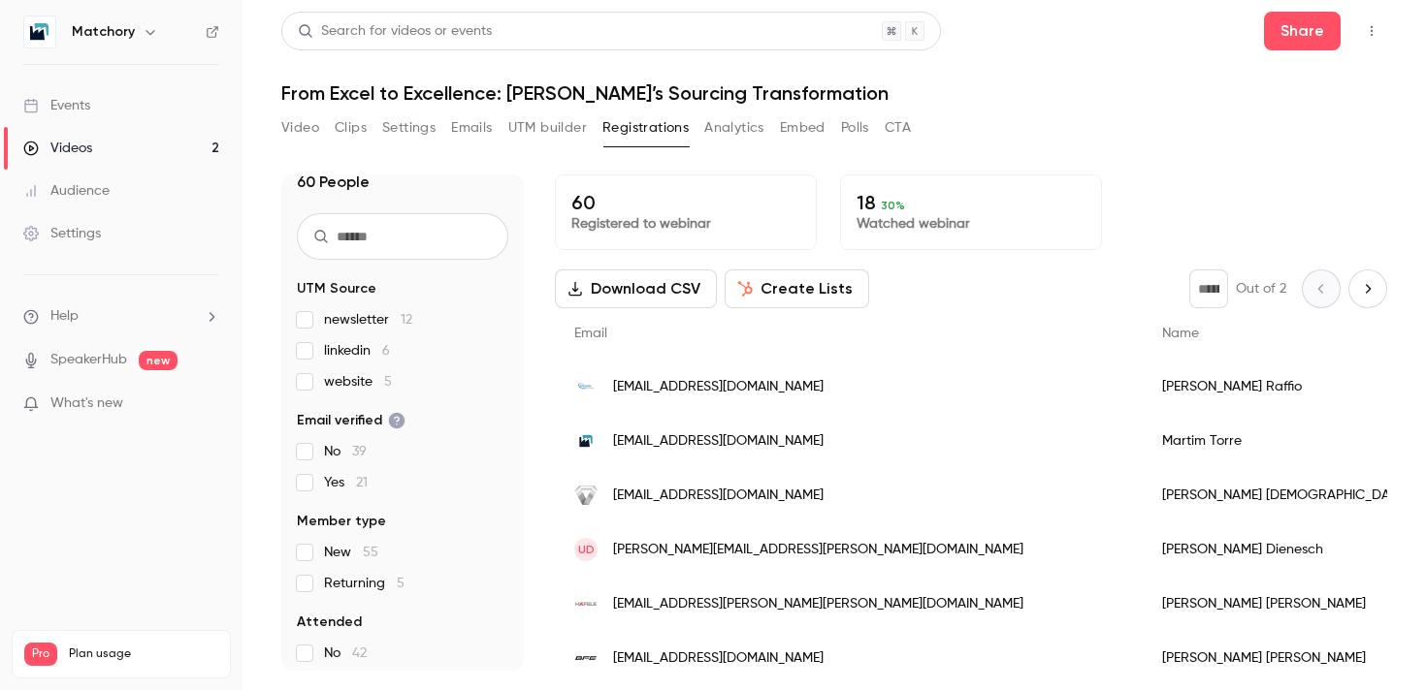
click at [752, 127] on button "Analytics" at bounding box center [734, 127] width 60 height 31
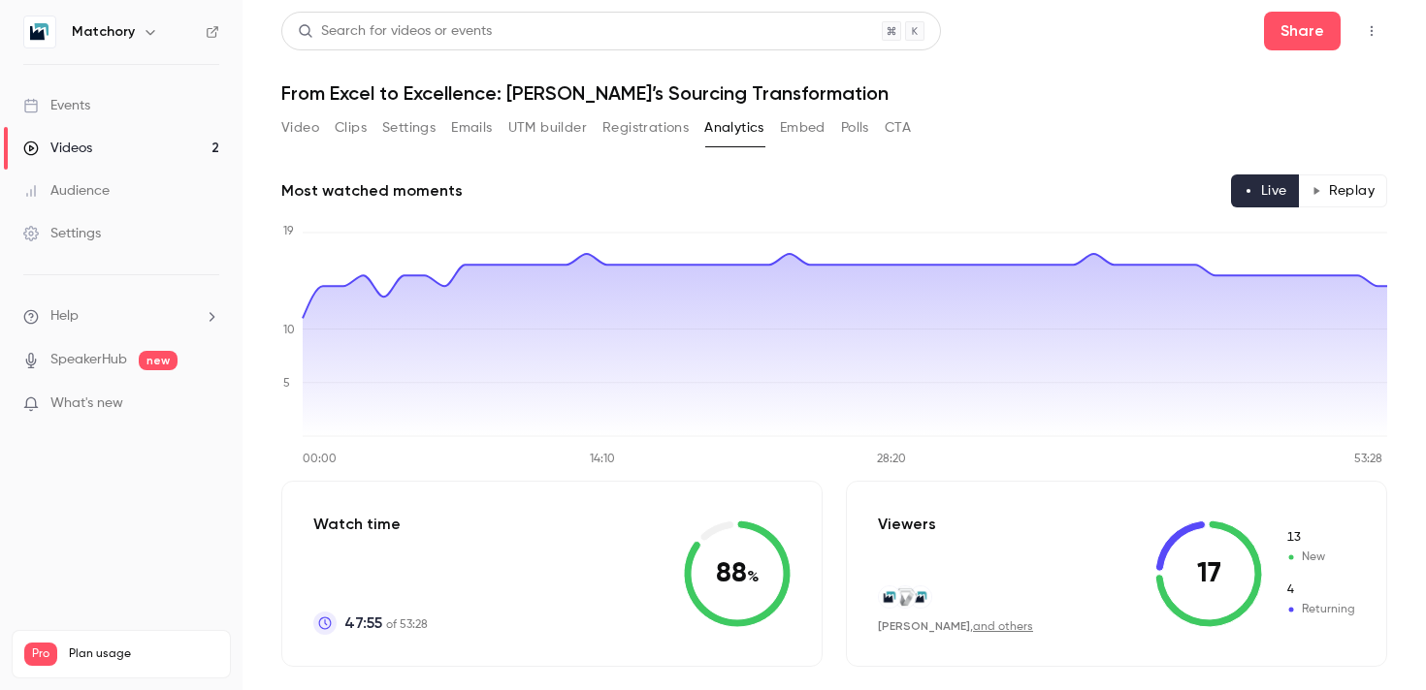
click at [636, 130] on button "Registrations" at bounding box center [645, 127] width 86 height 31
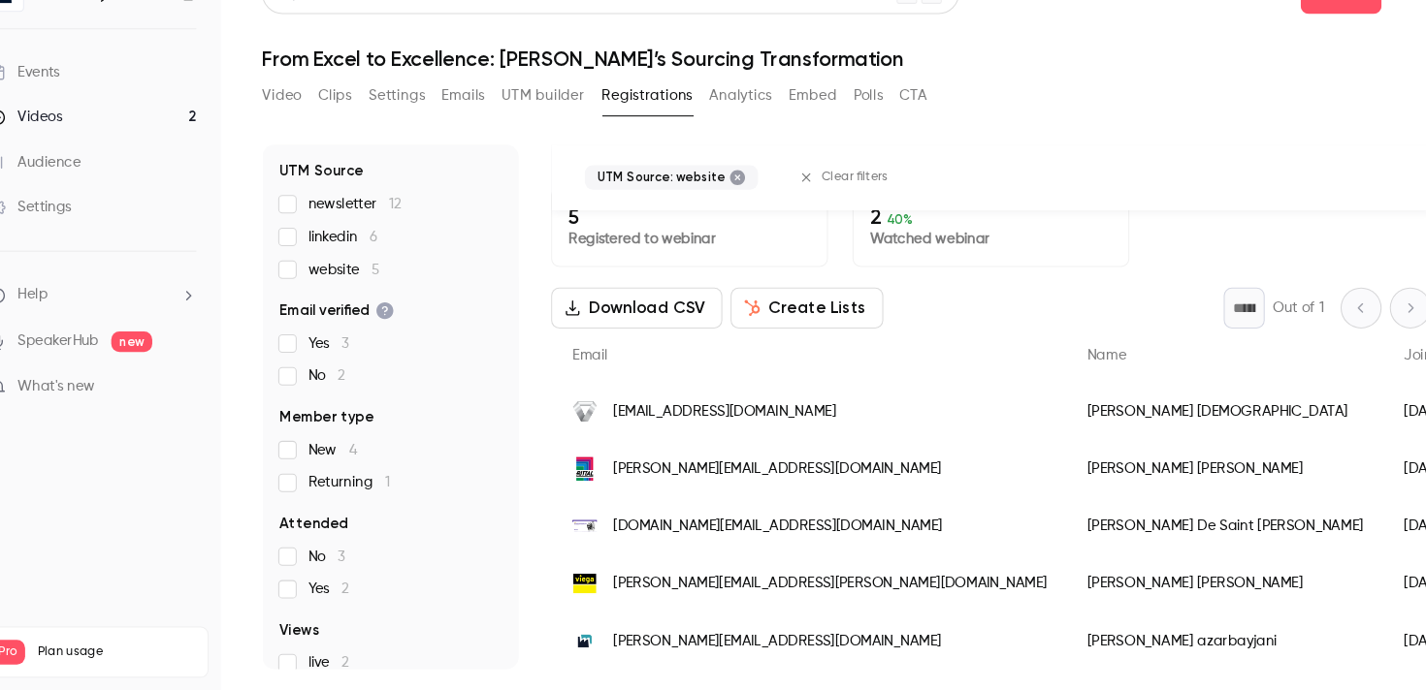
scroll to position [198, 0]
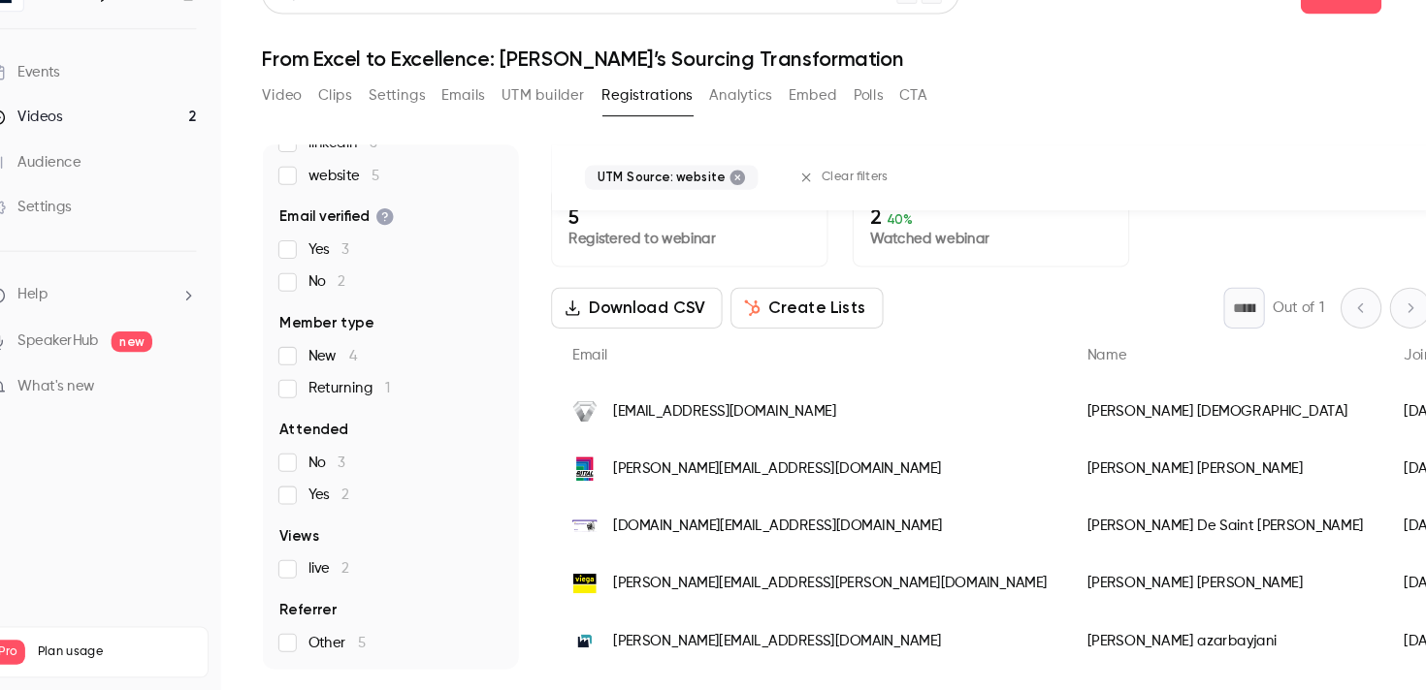
click at [315, 577] on label "live 2" at bounding box center [402, 575] width 211 height 19
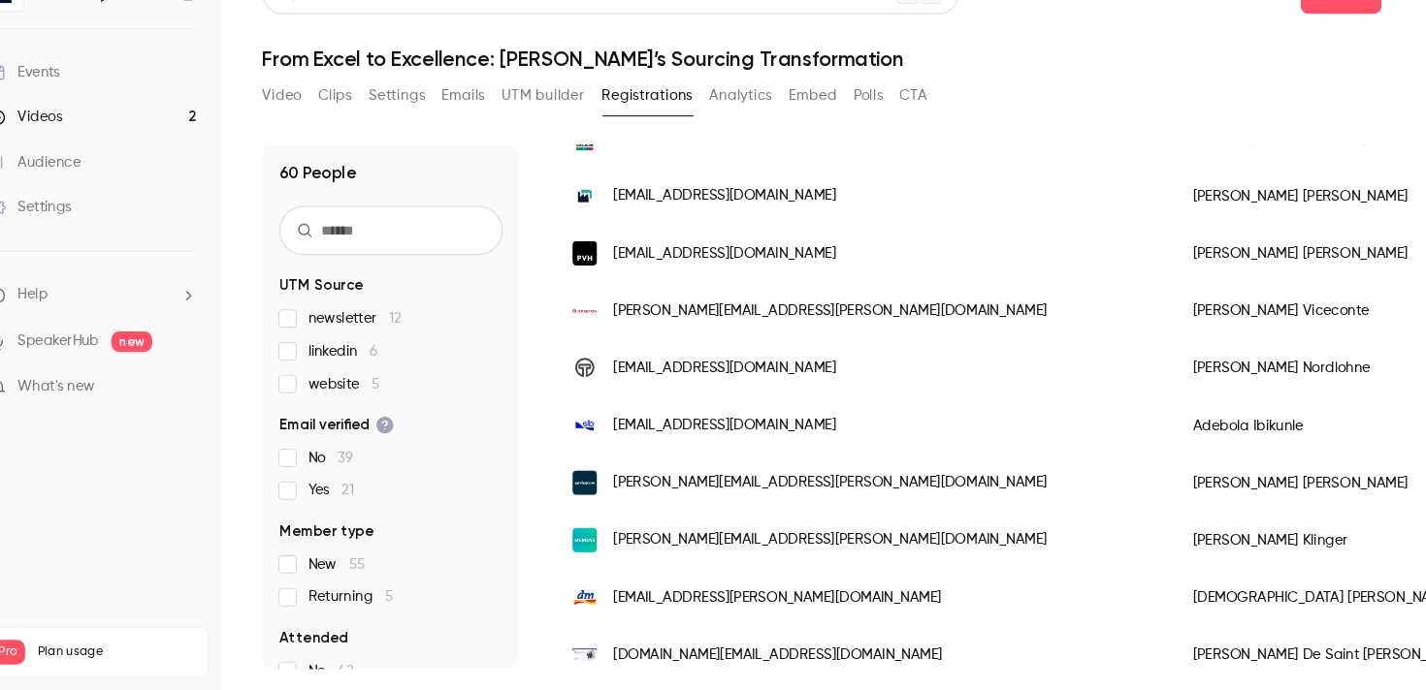
scroll to position [0, 0]
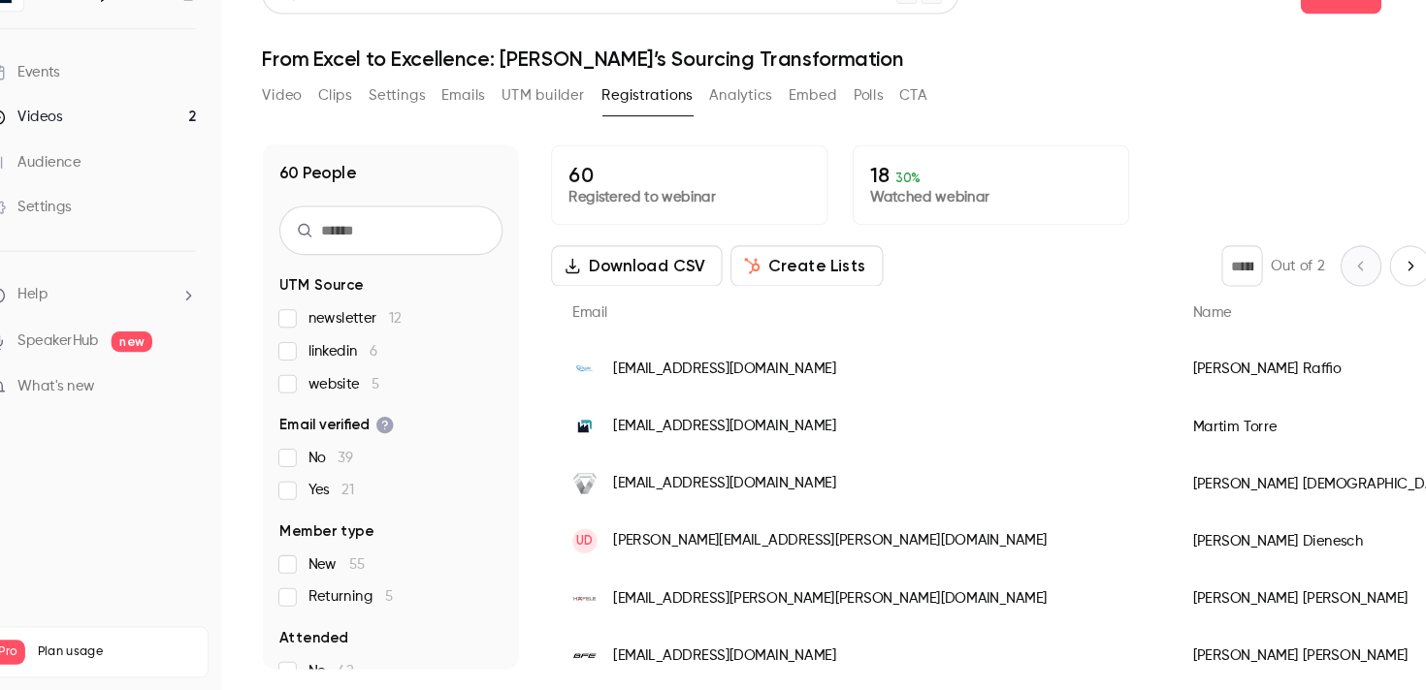
click at [1368, 284] on icon "Next page" at bounding box center [1367, 289] width 21 height 16
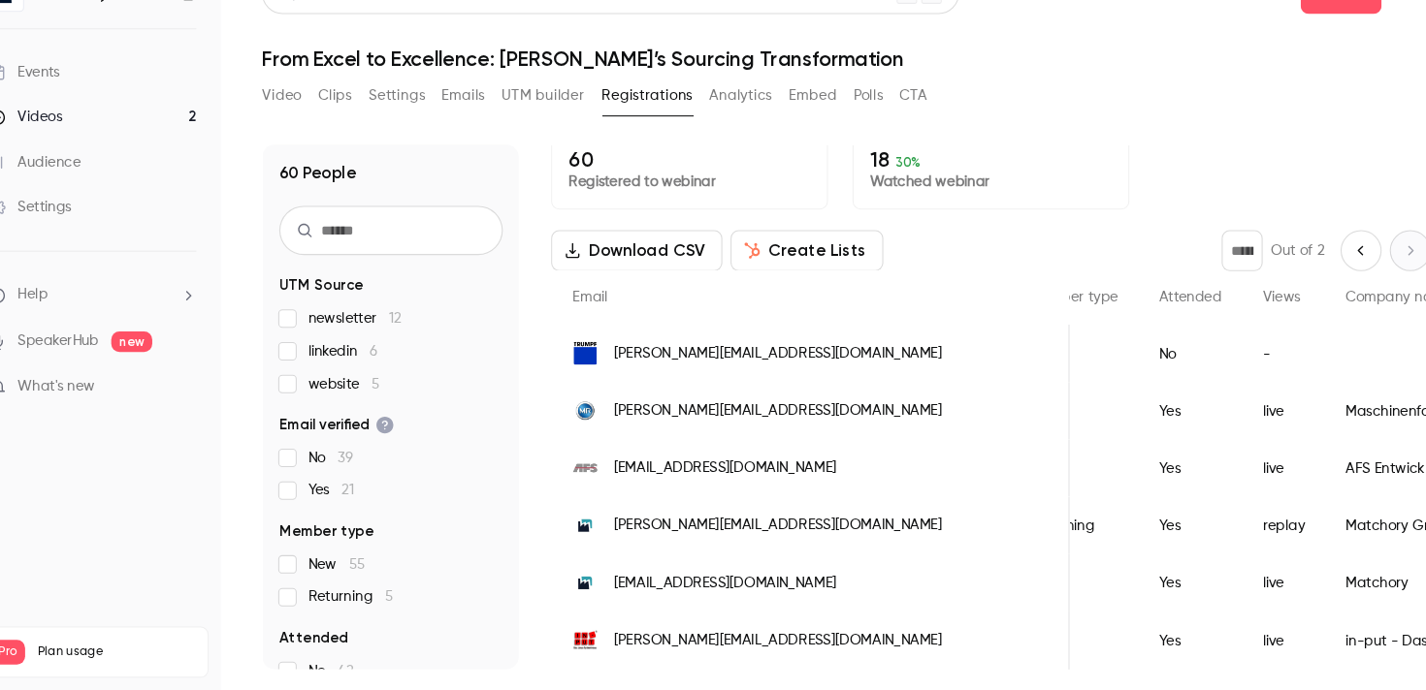
scroll to position [0, 193]
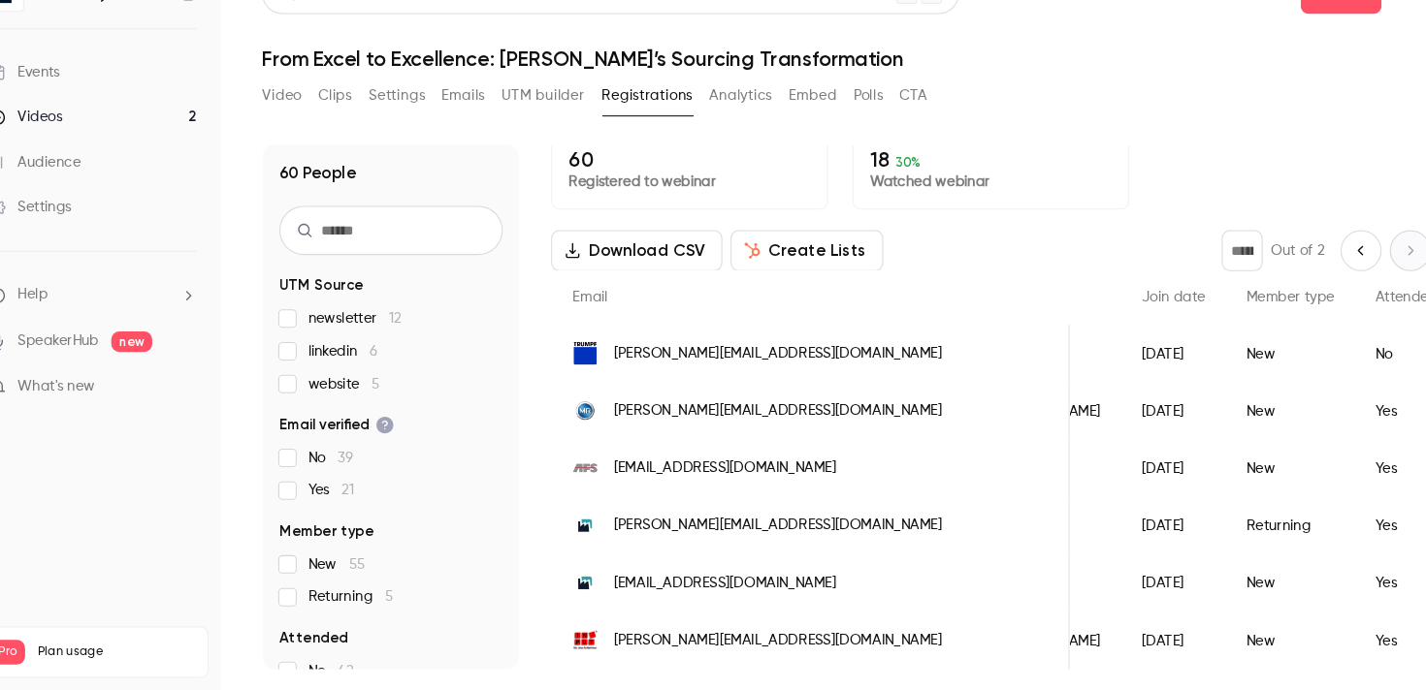
click at [1322, 279] on icon "Previous page" at bounding box center [1320, 275] width 21 height 16
type input "*"
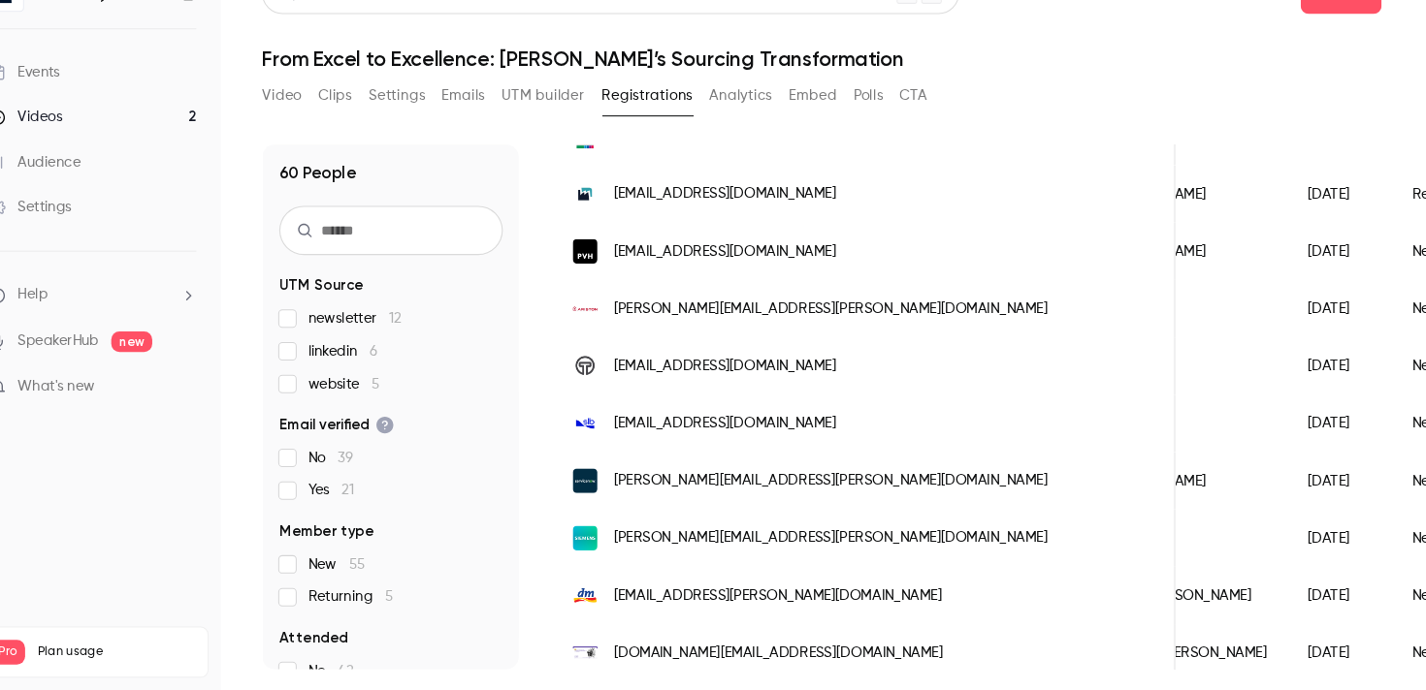
scroll to position [989, 0]
